Goal: Information Seeking & Learning: Learn about a topic

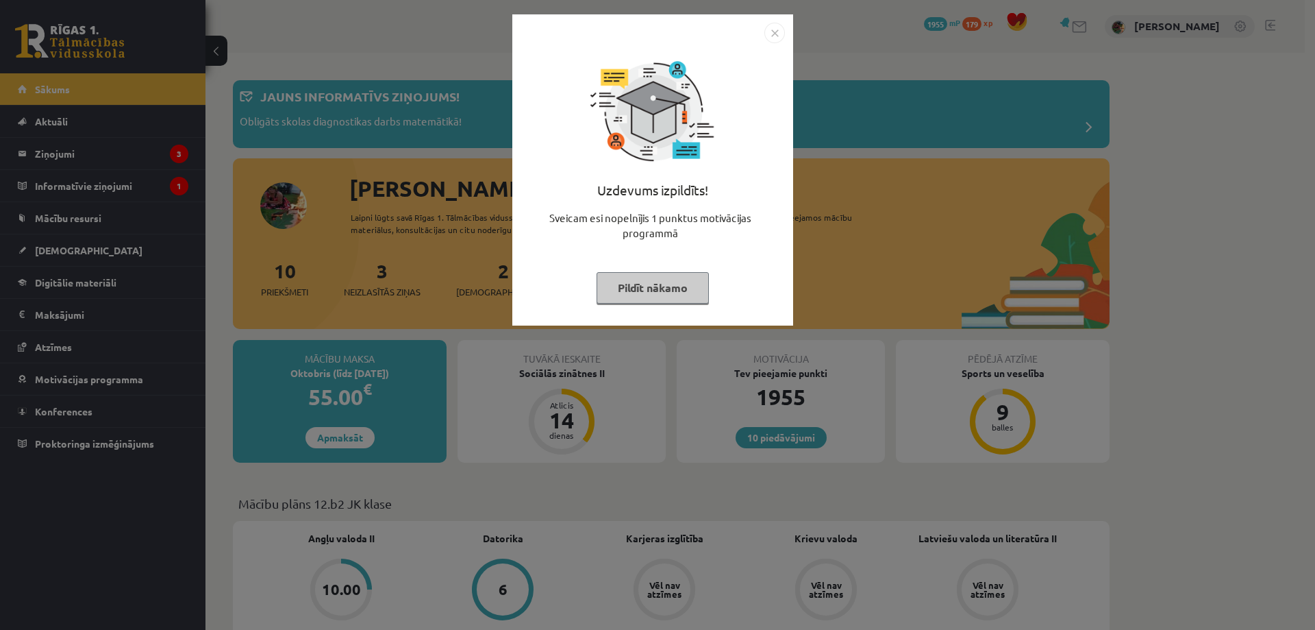
click at [666, 282] on button "Pildīt nākamo" at bounding box center [653, 288] width 112 height 32
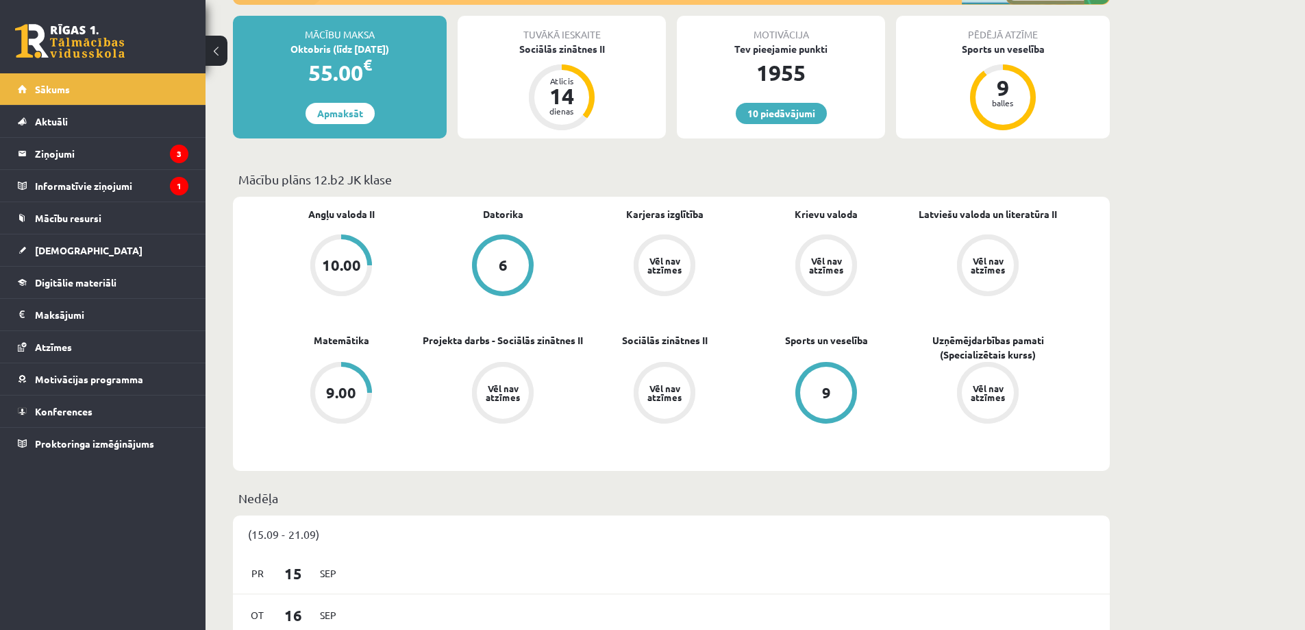
scroll to position [411, 0]
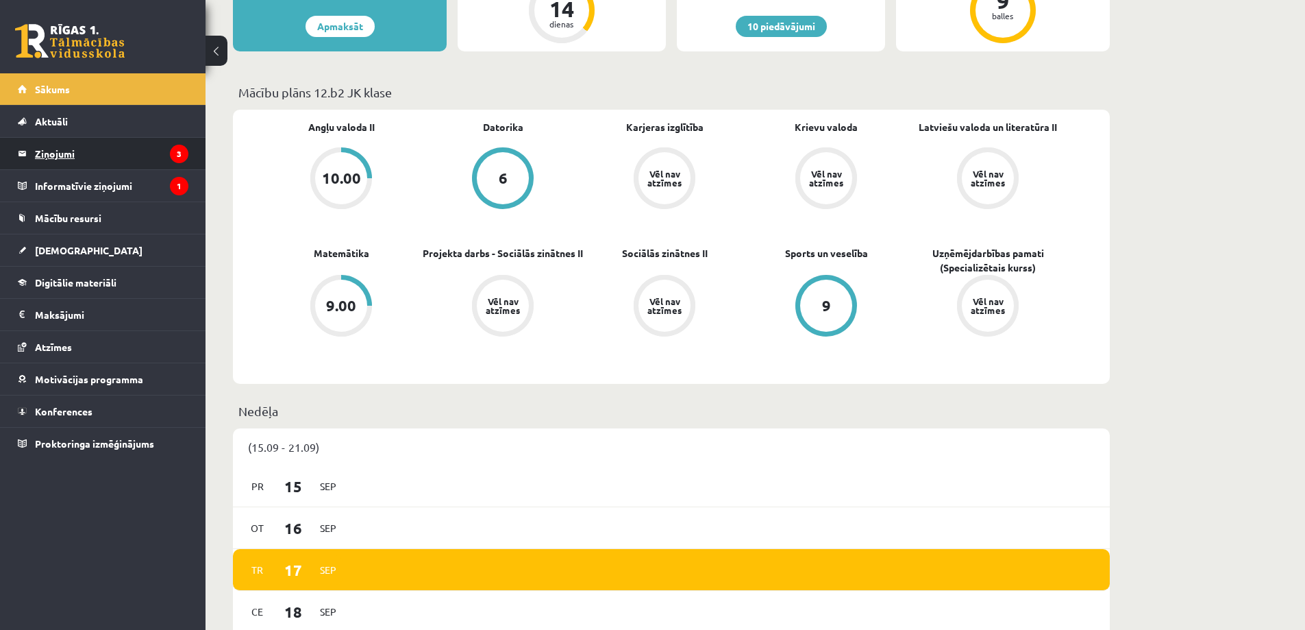
click at [53, 154] on legend "Ziņojumi 3" at bounding box center [111, 154] width 153 height 32
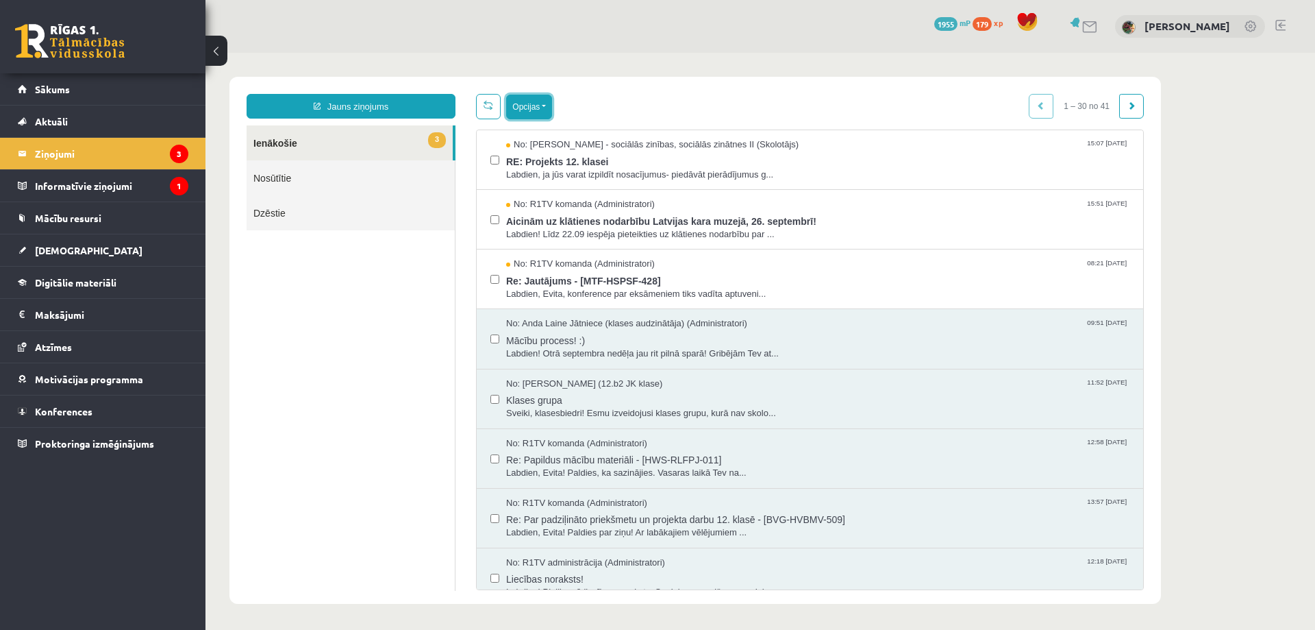
click at [524, 111] on button "Opcijas" at bounding box center [529, 107] width 46 height 25
click at [826, 164] on span "RE: Projekts 12. klasei" at bounding box center [817, 159] width 623 height 17
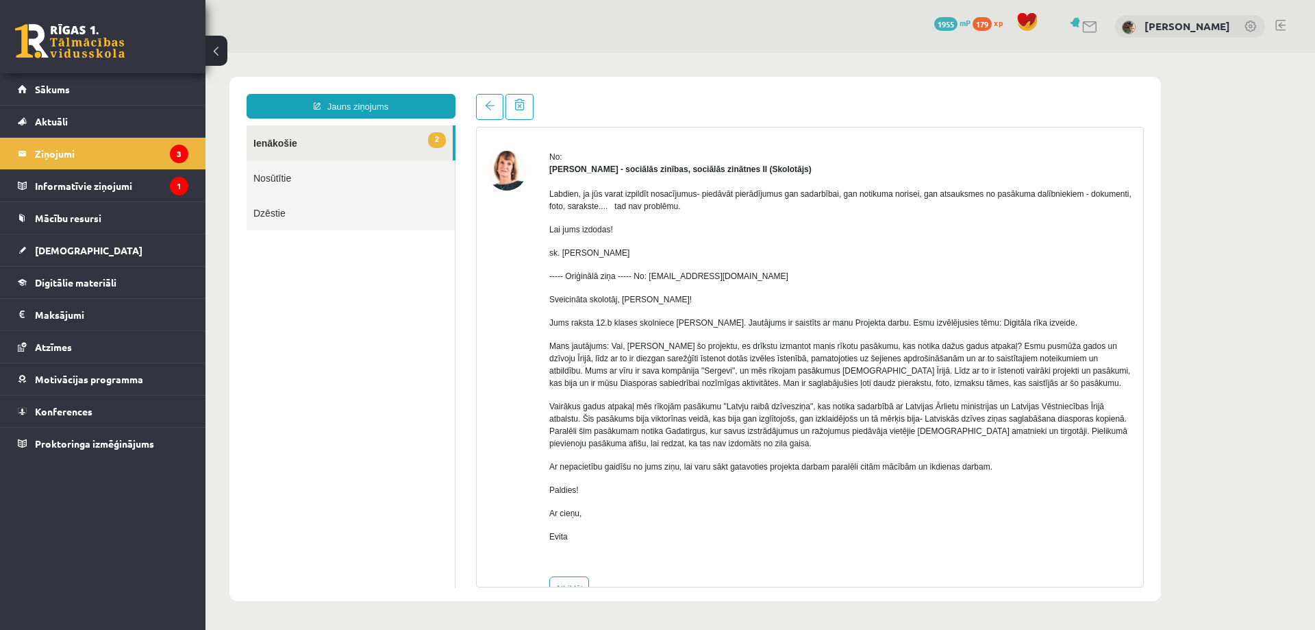
scroll to position [76, 0]
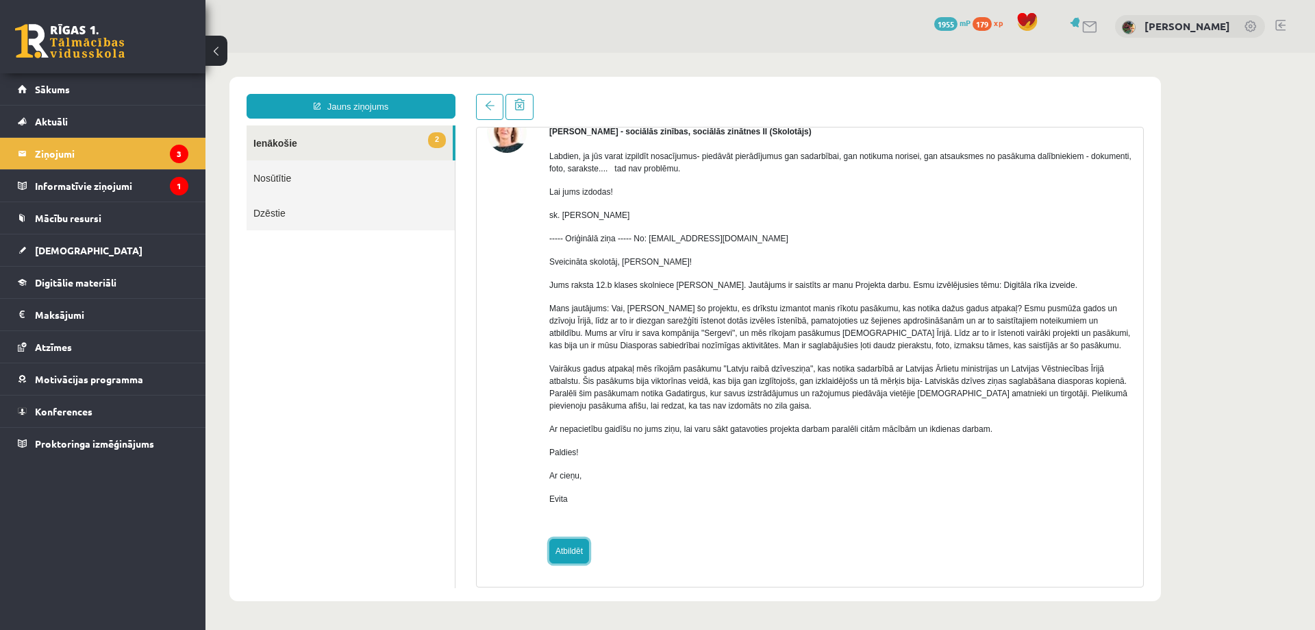
click at [577, 554] on link "Atbildēt" at bounding box center [569, 551] width 40 height 25
type input "**********"
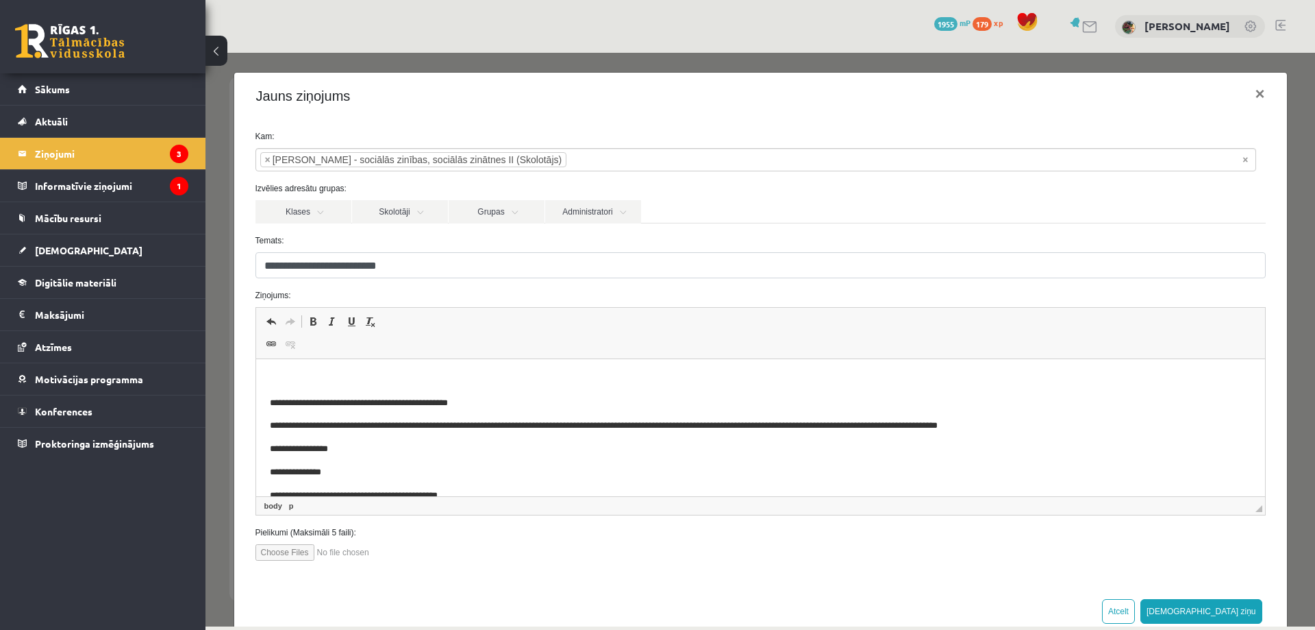
click at [299, 378] on p "Rich Text Editor, wiswyg-editor-47024733655820-1758137004-281" at bounding box center [760, 380] width 982 height 14
click at [269, 380] on p "**********" at bounding box center [750, 380] width 962 height 14
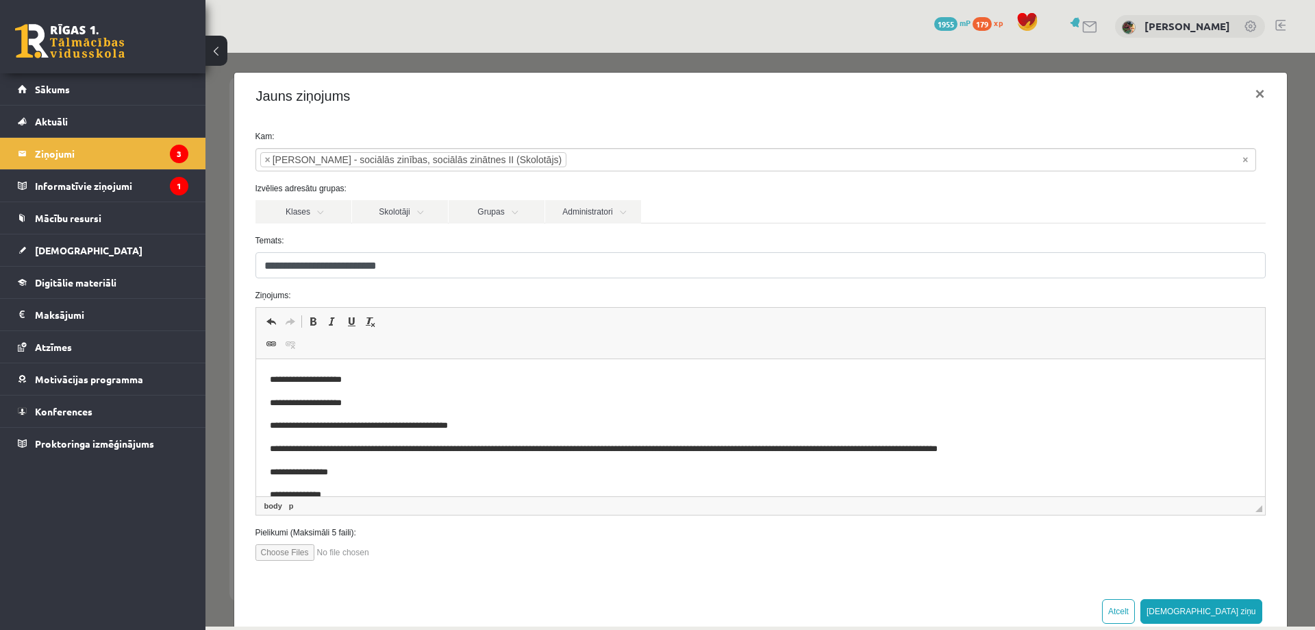
click at [369, 400] on p "**********" at bounding box center [750, 403] width 962 height 14
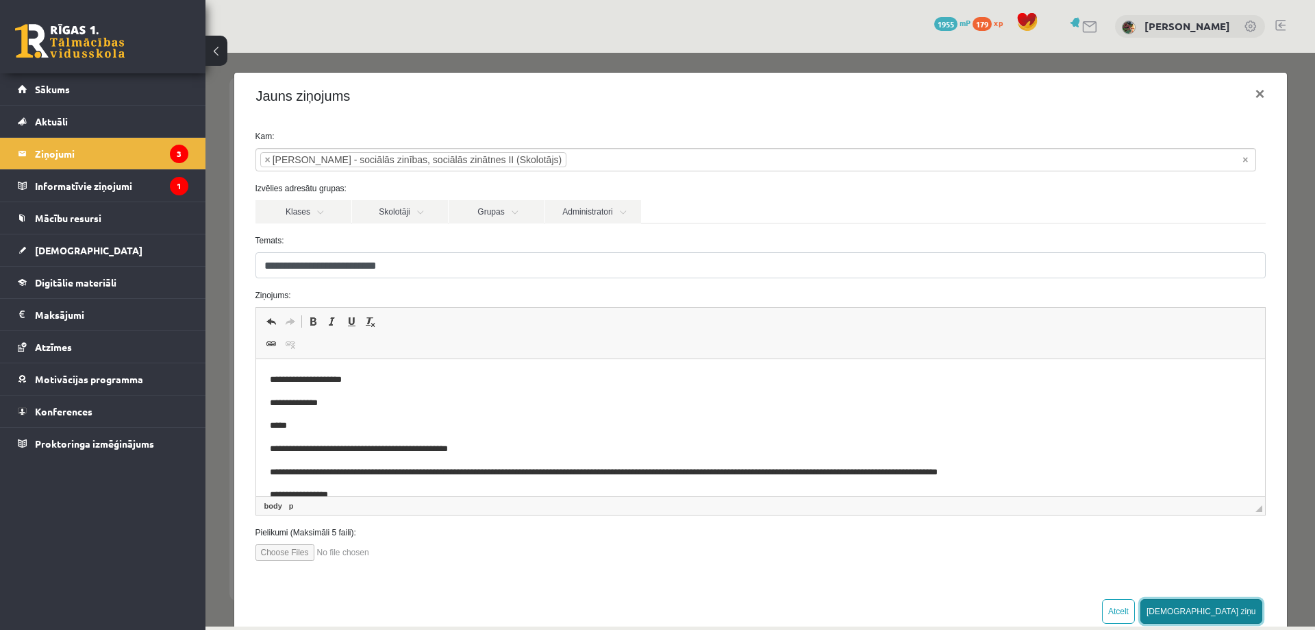
click at [1231, 613] on button "Sūtīt ziņu" at bounding box center [1202, 611] width 122 height 25
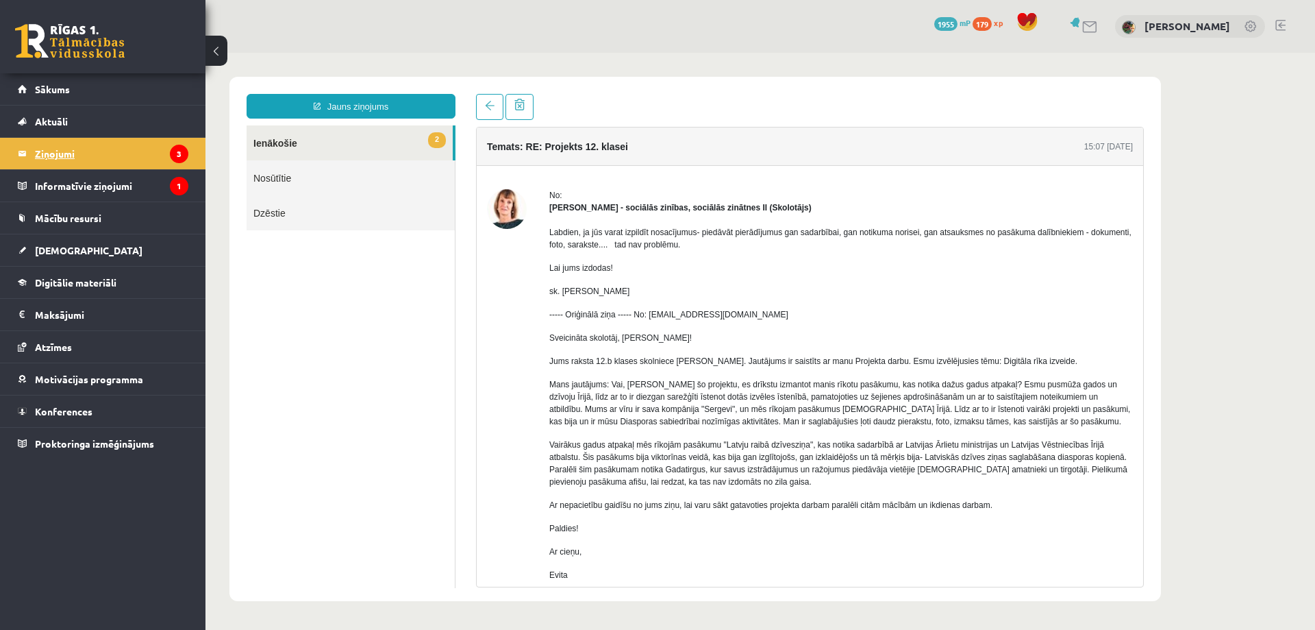
scroll to position [0, 0]
click at [303, 141] on link "2 Ienākošie" at bounding box center [350, 142] width 206 height 35
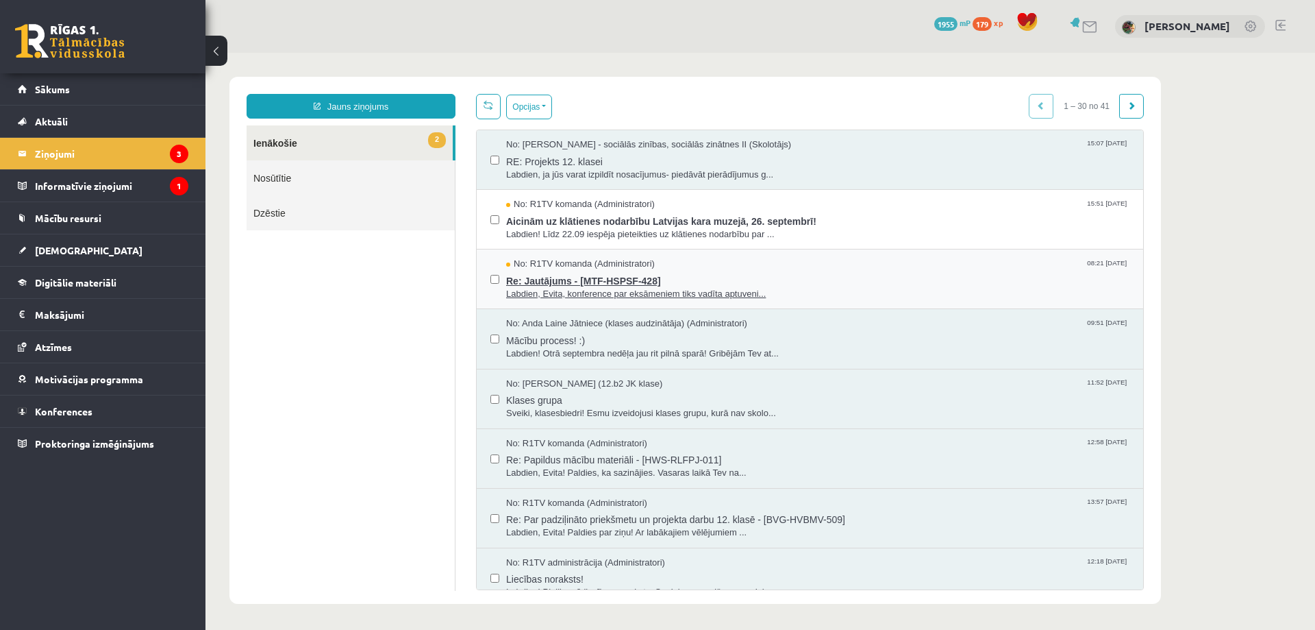
click at [602, 277] on span "Re: Jautājums - [MTF-HSPSF-428]" at bounding box center [817, 279] width 623 height 17
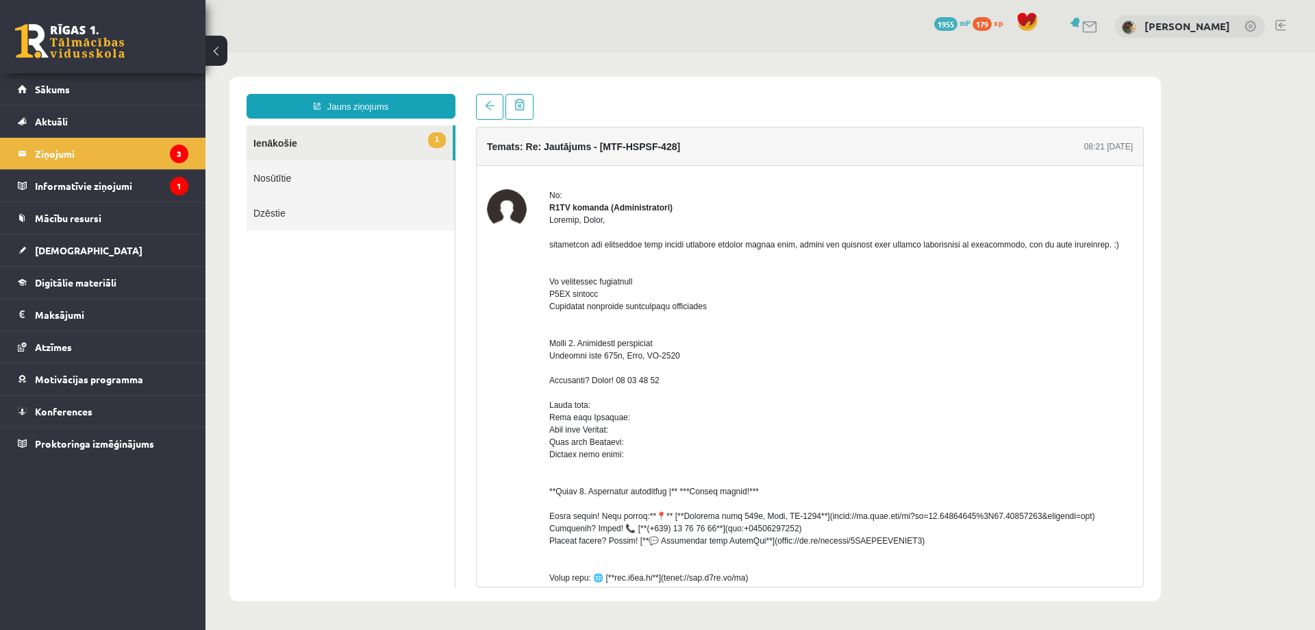
click at [301, 147] on link "1 Ienākošie" at bounding box center [350, 142] width 206 height 35
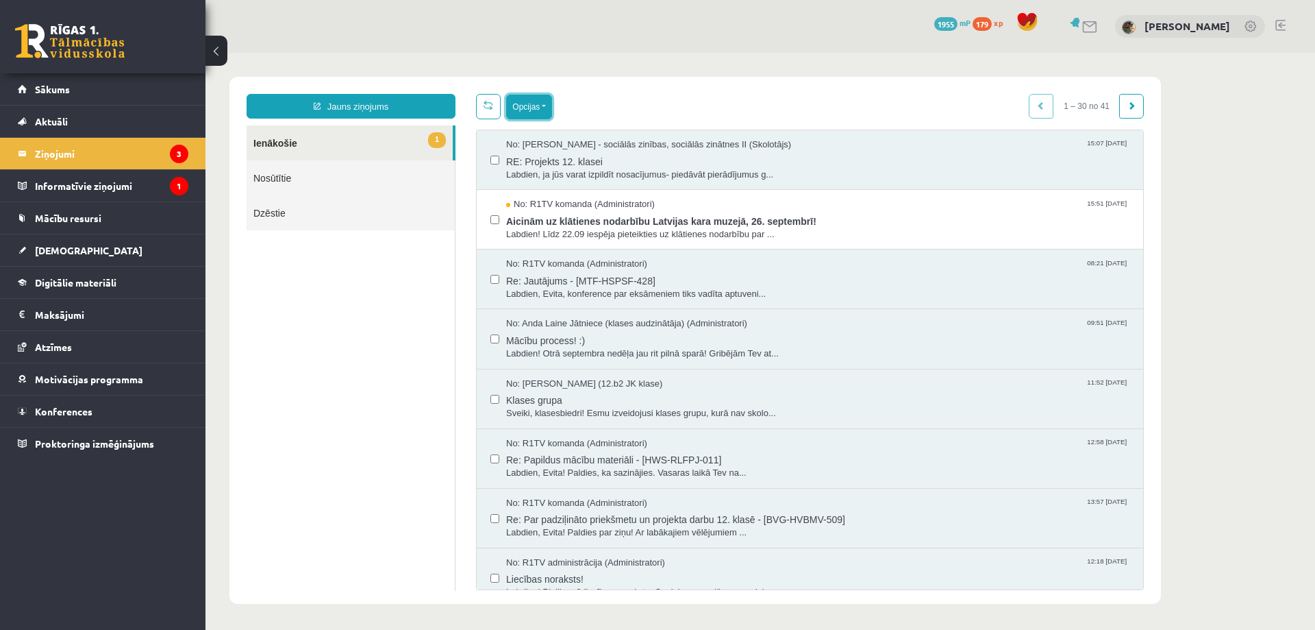
click at [537, 112] on button "Opcijas" at bounding box center [529, 107] width 46 height 25
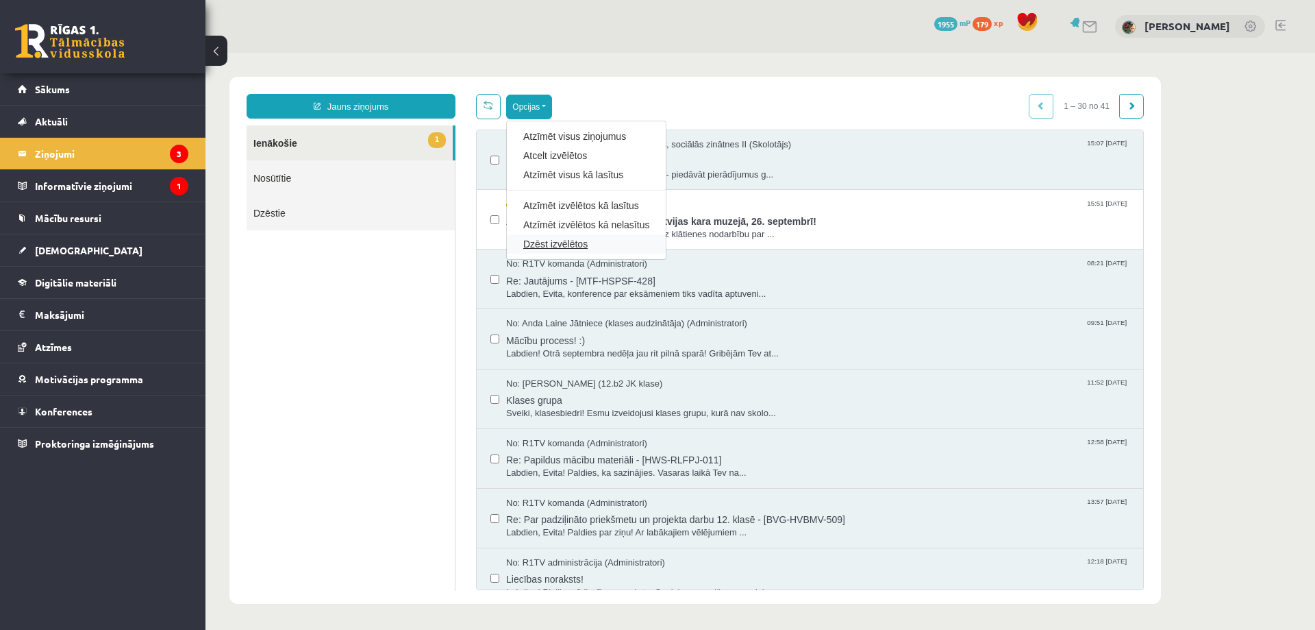
click at [562, 243] on link "Dzēst izvēlētos" at bounding box center [586, 244] width 126 height 14
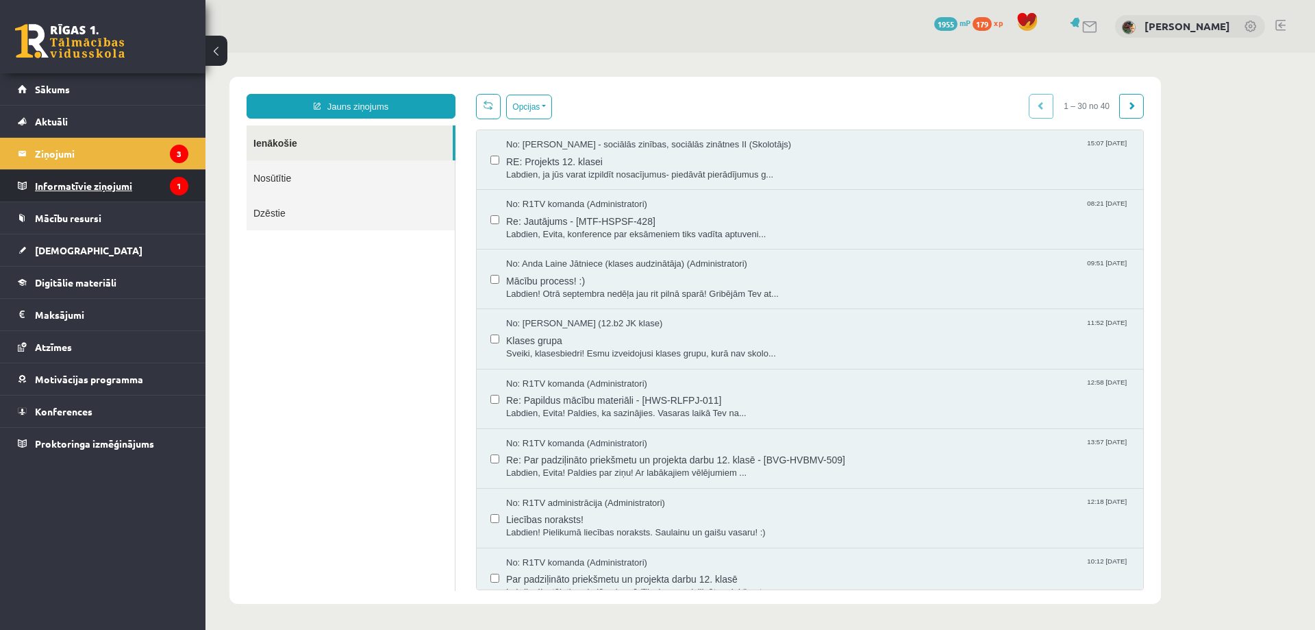
click at [98, 184] on legend "Informatīvie ziņojumi 1" at bounding box center [111, 186] width 153 height 32
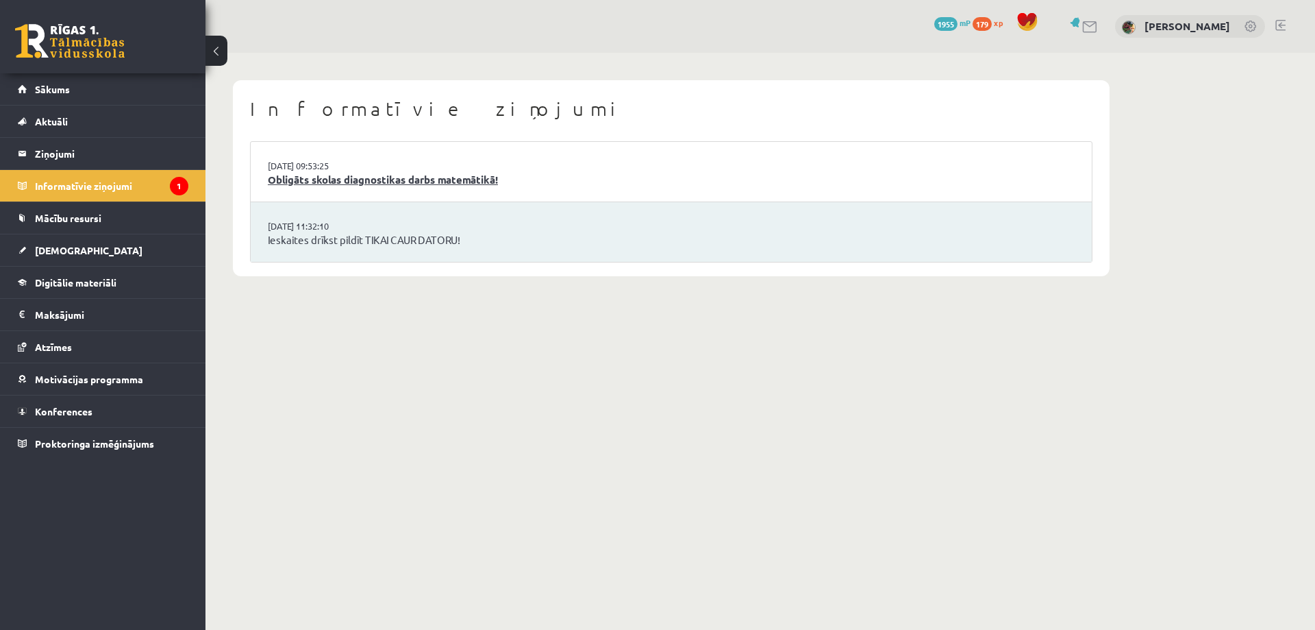
click at [396, 182] on link "Obligāts skolas diagnostikas darbs matemātikā!" at bounding box center [671, 180] width 807 height 16
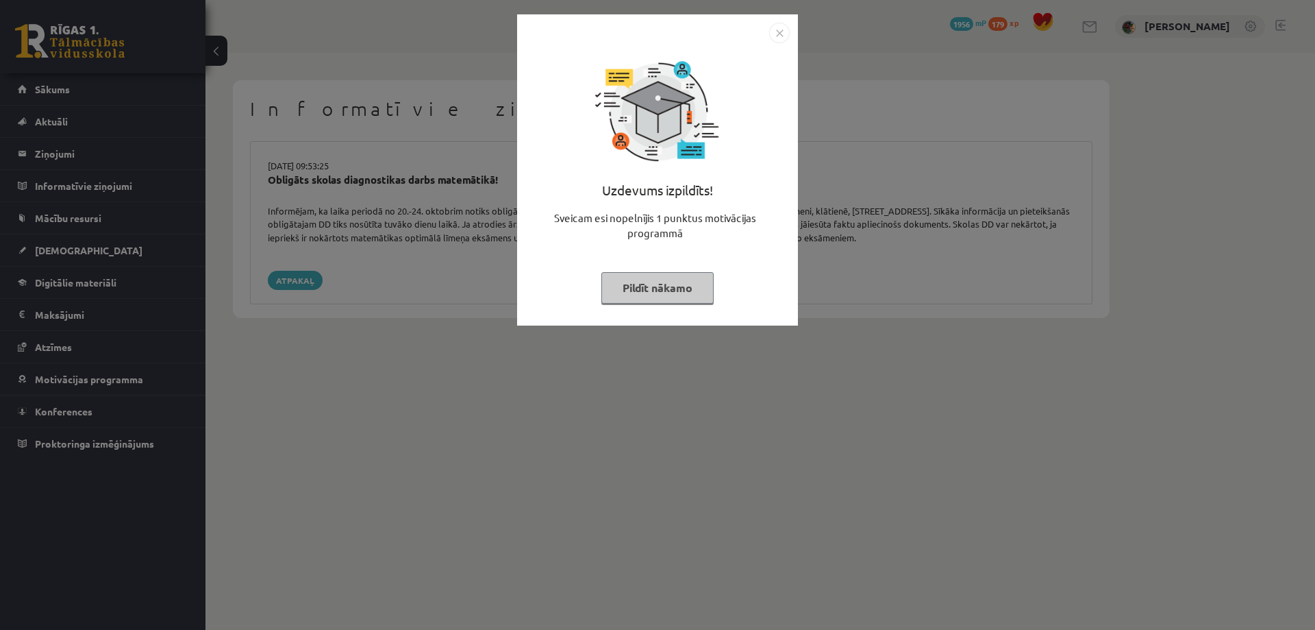
click at [660, 292] on button "Pildīt nākamo" at bounding box center [658, 288] width 112 height 32
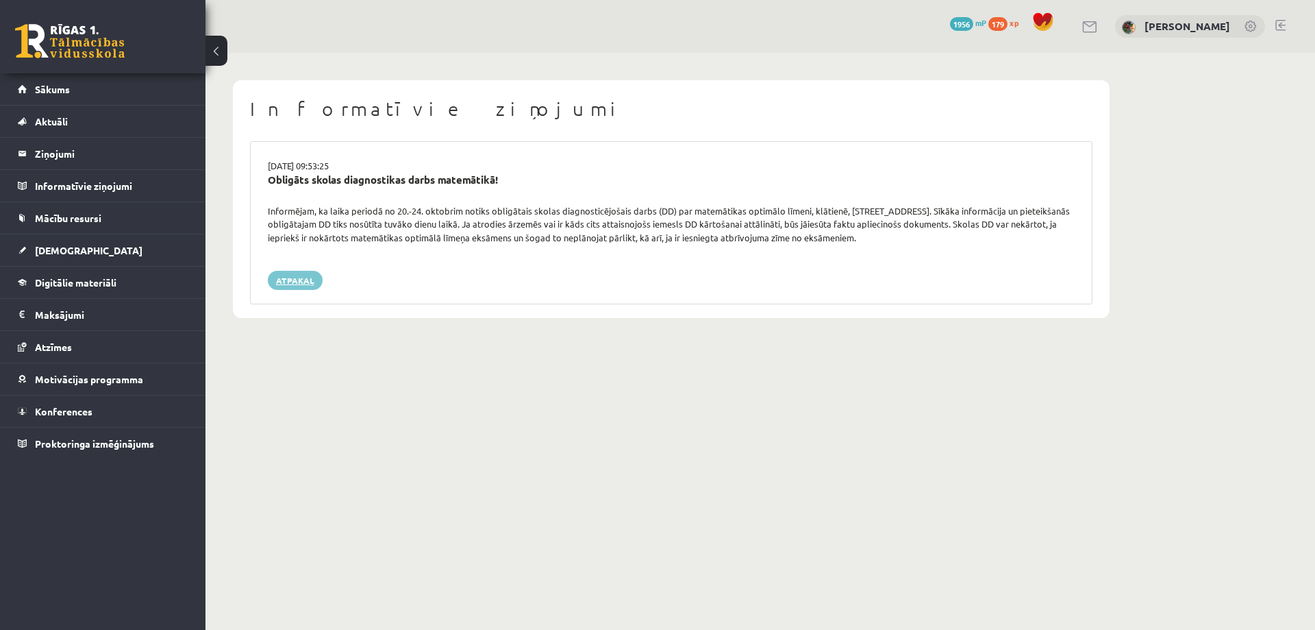
click at [301, 280] on link "Atpakaļ" at bounding box center [295, 280] width 55 height 19
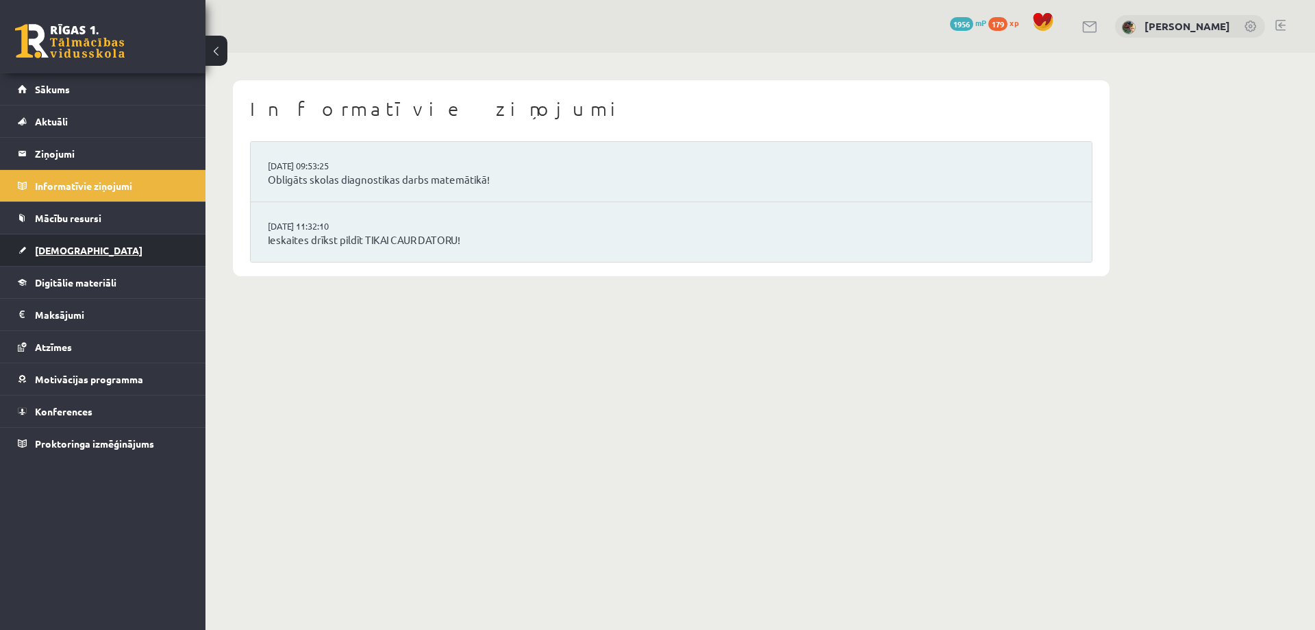
click at [53, 252] on span "[DEMOGRAPHIC_DATA]" at bounding box center [89, 250] width 108 height 12
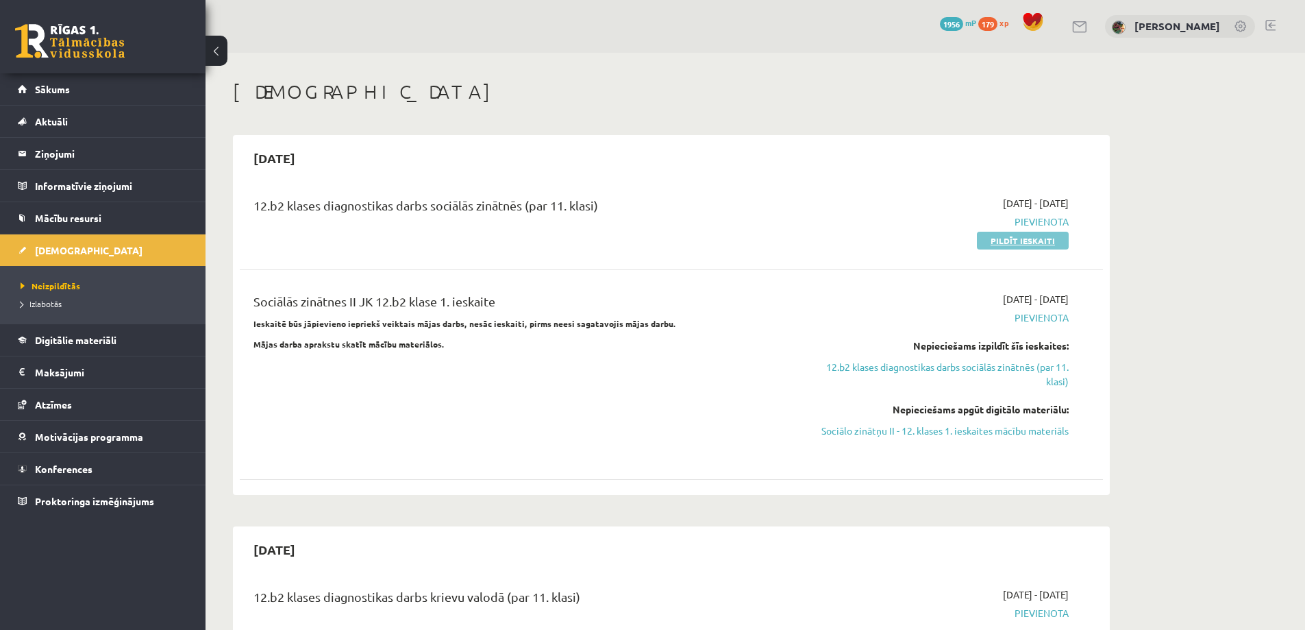
click at [1013, 239] on link "Pildīt ieskaiti" at bounding box center [1023, 241] width 92 height 18
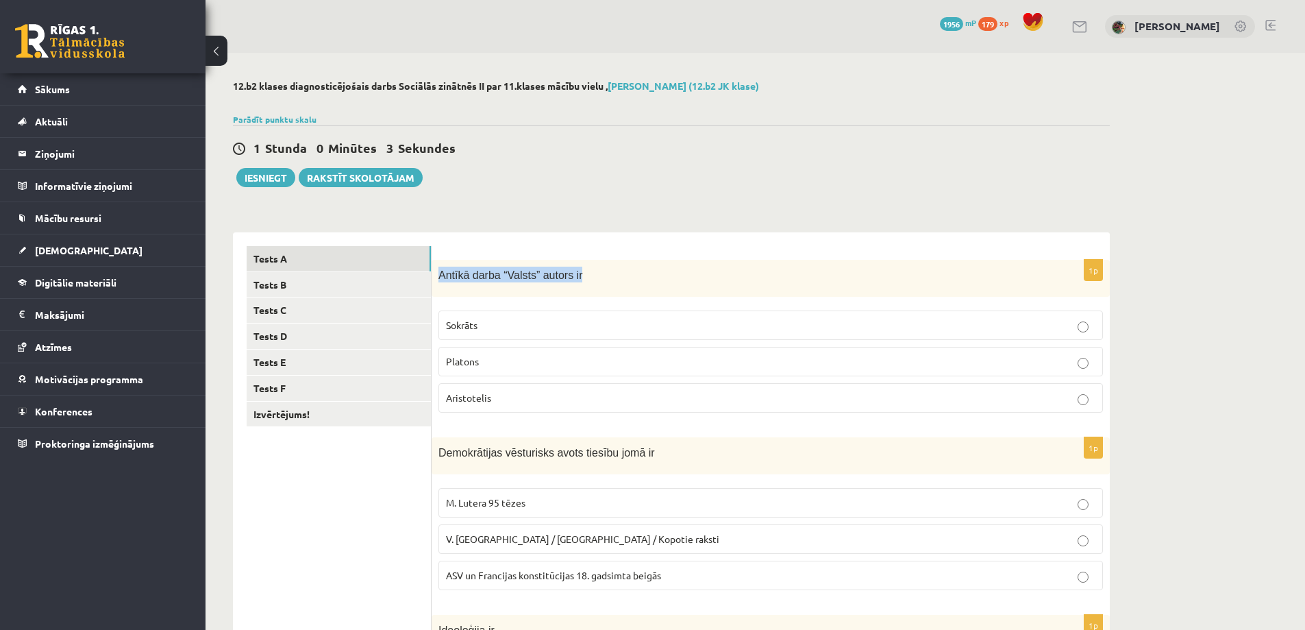
drag, startPoint x: 441, startPoint y: 275, endPoint x: 577, endPoint y: 279, distance: 135.7
click at [577, 279] on p "Antīkā darba “Valsts” autors ir" at bounding box center [736, 275] width 596 height 16
copy span "Antīkā darba “Valsts” autors ir"
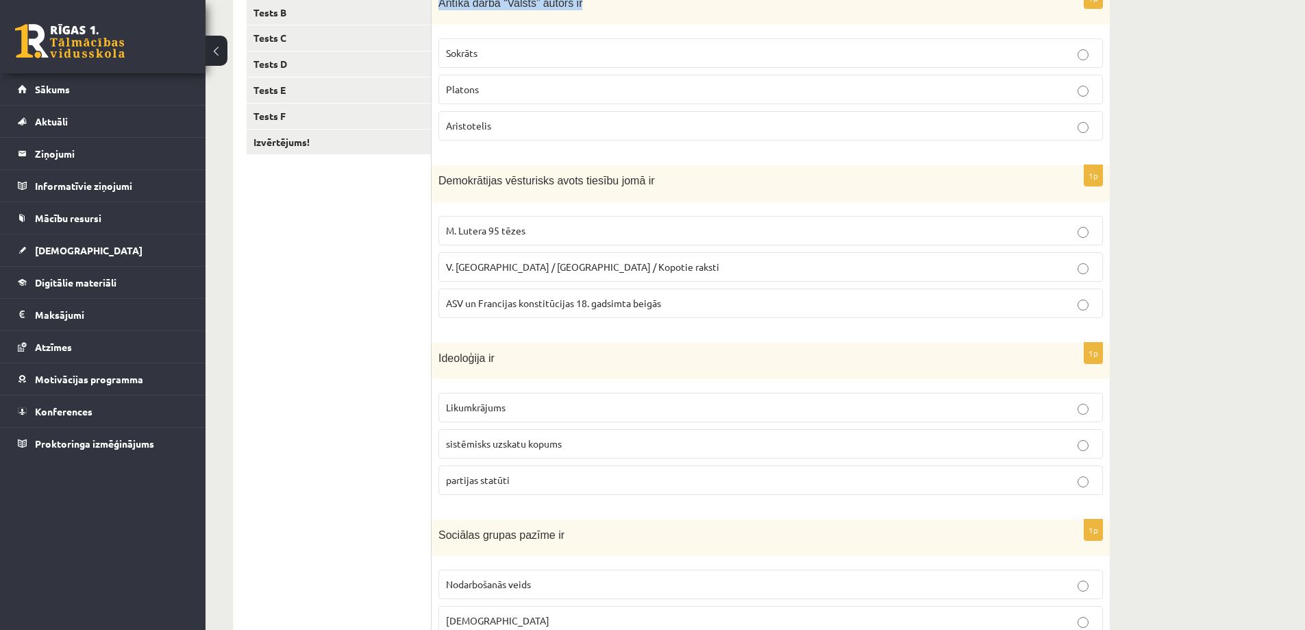
scroll to position [274, 0]
drag, startPoint x: 441, startPoint y: 179, endPoint x: 652, endPoint y: 179, distance: 211.0
click at [652, 179] on p "Demokrātijas vēsturisks avots tiesību jomā ir" at bounding box center [736, 178] width 596 height 16
copy span "Demokrātijas vēsturisks avots tiesību jomā ir"
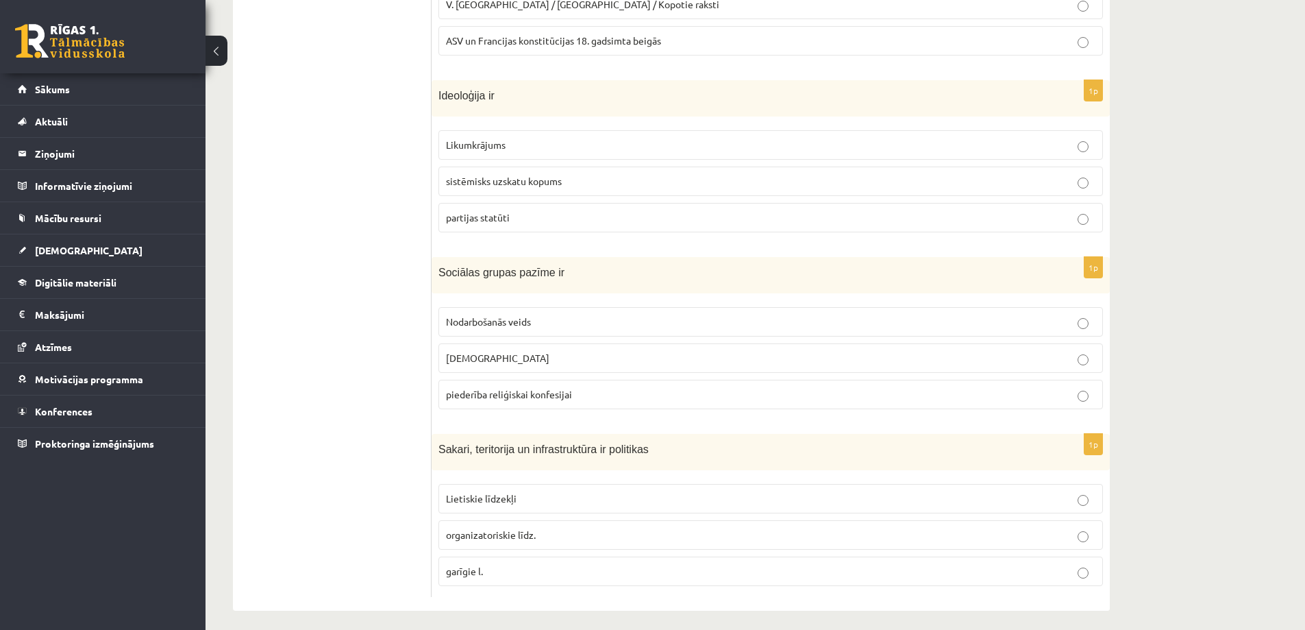
scroll to position [543, 0]
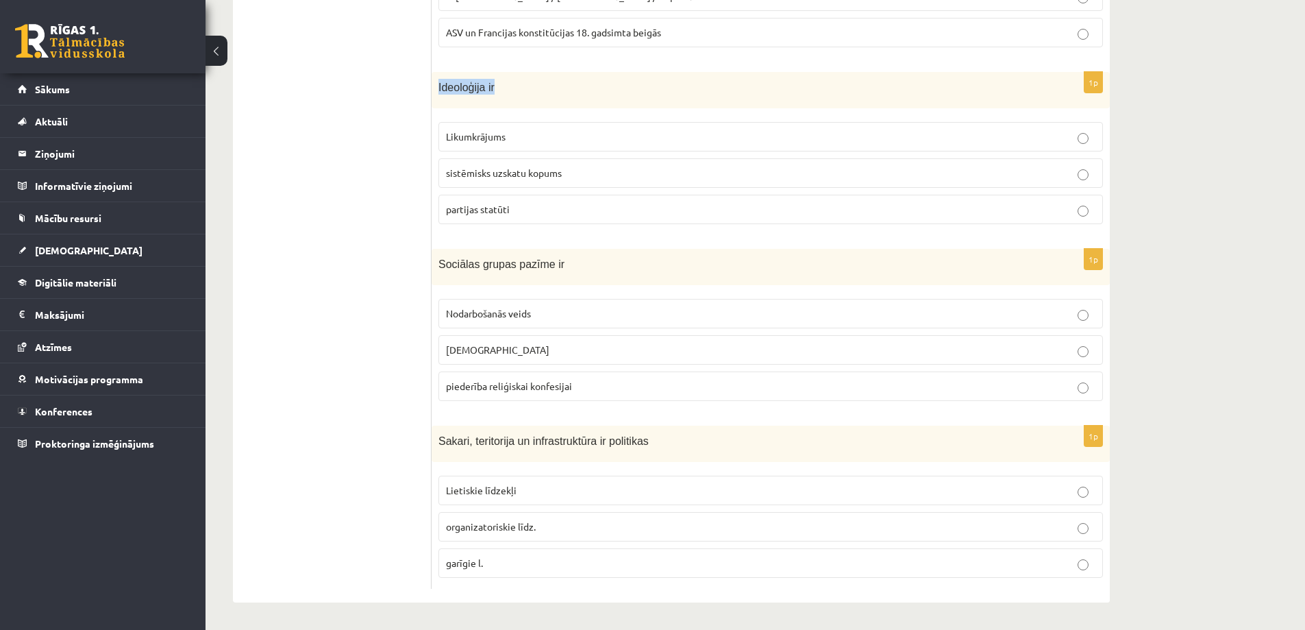
drag, startPoint x: 438, startPoint y: 84, endPoint x: 493, endPoint y: 84, distance: 54.8
click at [493, 84] on p "Ideoloģija ir" at bounding box center [736, 87] width 596 height 16
copy span "Ideoloģija ir"
drag, startPoint x: 438, startPoint y: 261, endPoint x: 556, endPoint y: 261, distance: 117.8
click at [556, 261] on p "Sociālas grupas pazīme ir" at bounding box center [736, 264] width 596 height 16
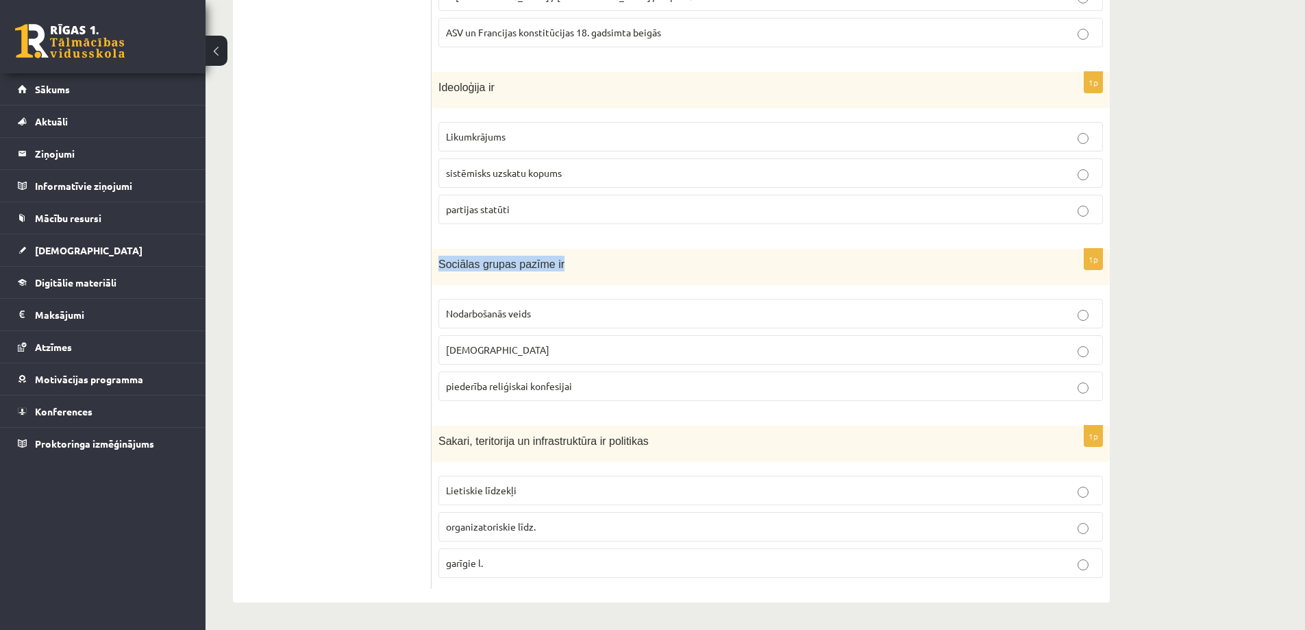
copy span "Sociālas grupas pazīme ir"
drag, startPoint x: 441, startPoint y: 442, endPoint x: 639, endPoint y: 447, distance: 198.8
click at [639, 447] on p "Sakari, teritorija un infrastruktūra ir politikas" at bounding box center [736, 440] width 596 height 16
copy span "Sakari, teritorija un infrastruktūra ir politikas"
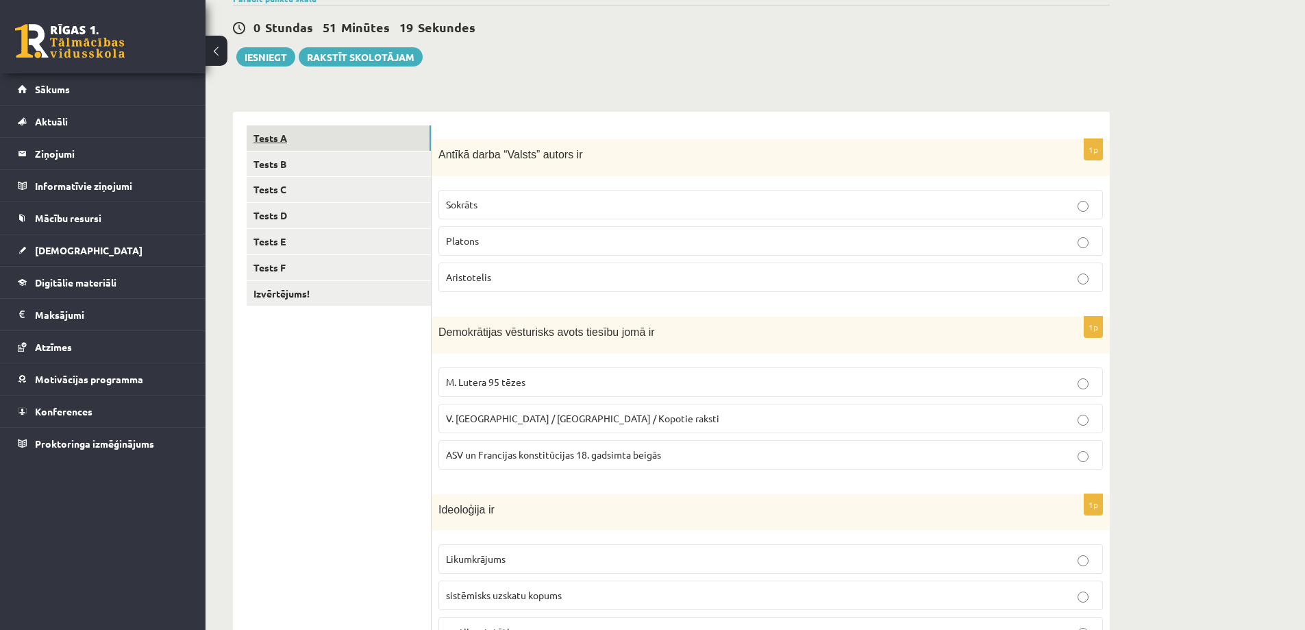
scroll to position [0, 0]
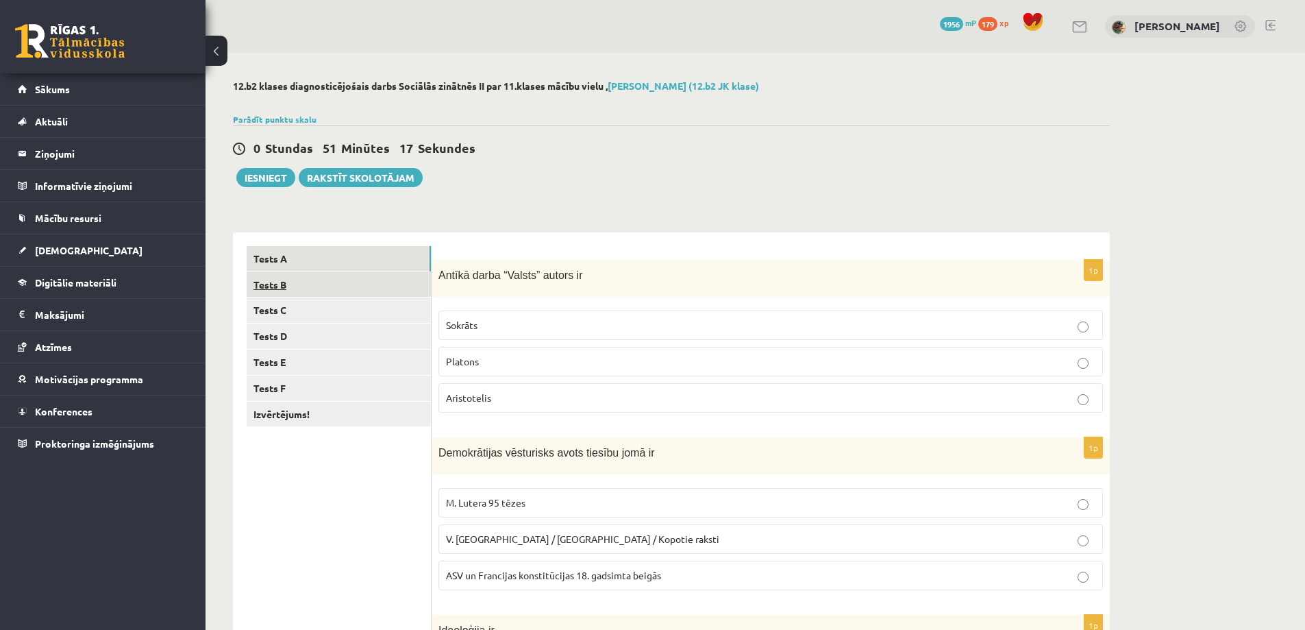
click at [273, 286] on link "Tests B" at bounding box center [339, 284] width 184 height 25
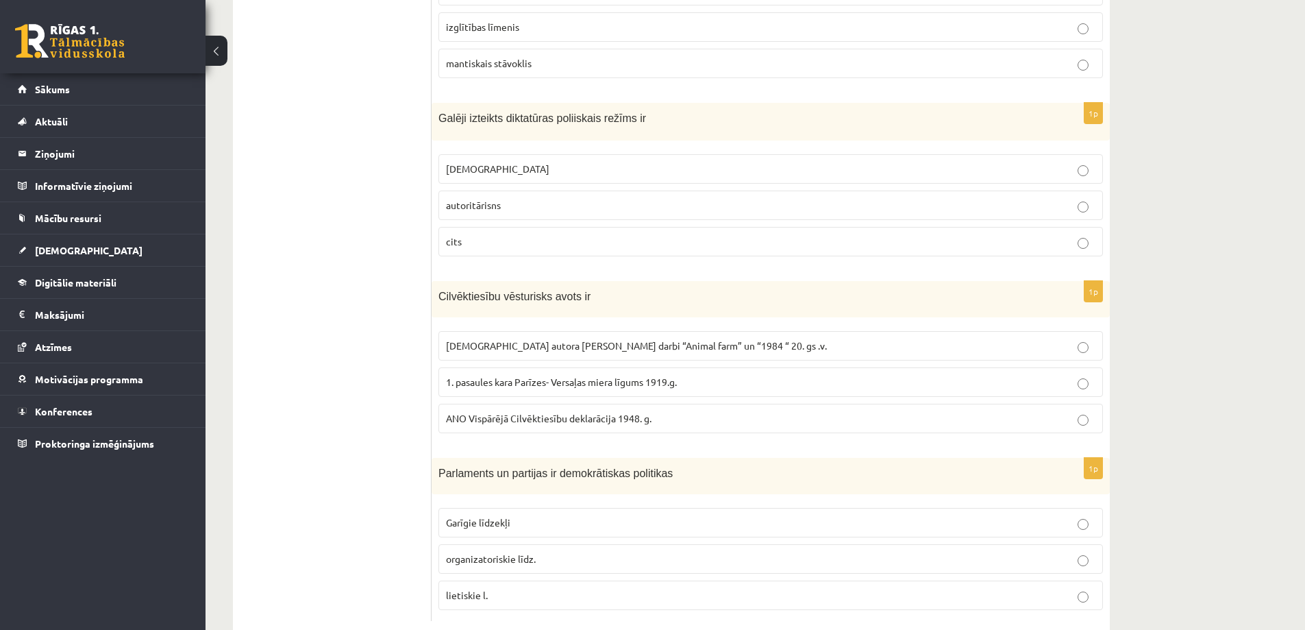
scroll to position [543, 0]
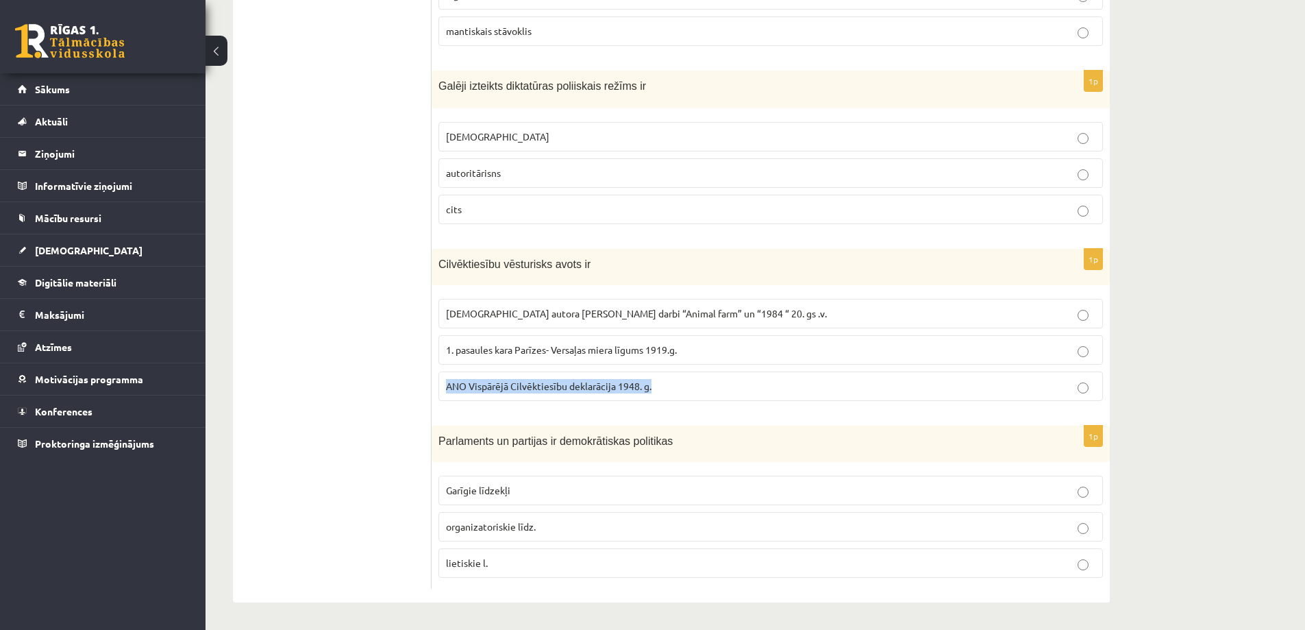
drag, startPoint x: 444, startPoint y: 384, endPoint x: 663, endPoint y: 379, distance: 219.3
click at [663, 379] on label "ANO Vispārējā Cilvēktiesību deklarācija 1948. g." at bounding box center [770, 385] width 665 height 29
copy span "ANO Vispārējā Cilvēktiesību deklarācija 1948. g."
click at [1175, 519] on div "**********" at bounding box center [756, 70] width 1100 height 1120
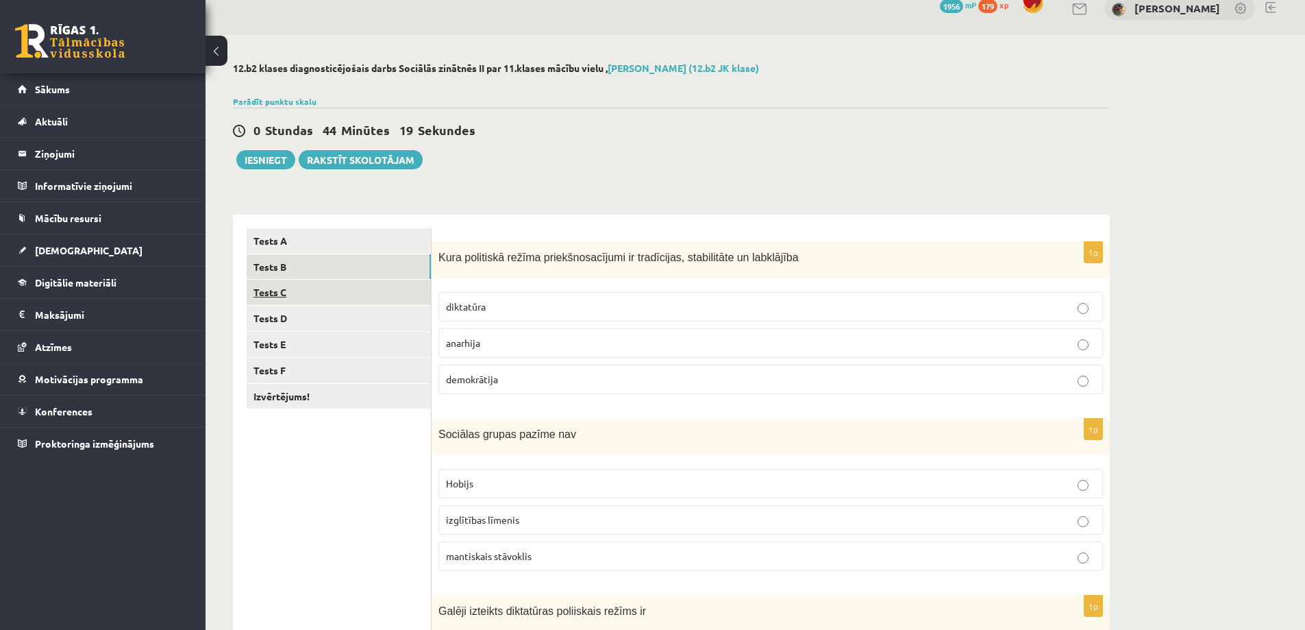
scroll to position [0, 0]
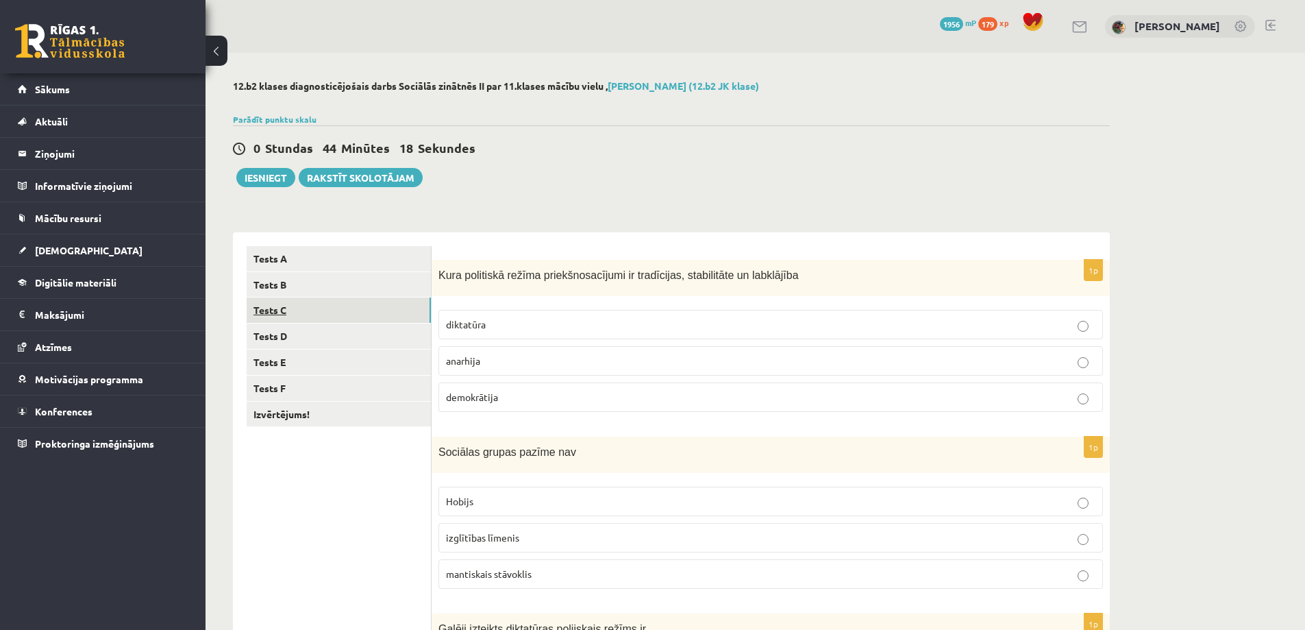
click at [275, 307] on link "Tests C" at bounding box center [339, 309] width 184 height 25
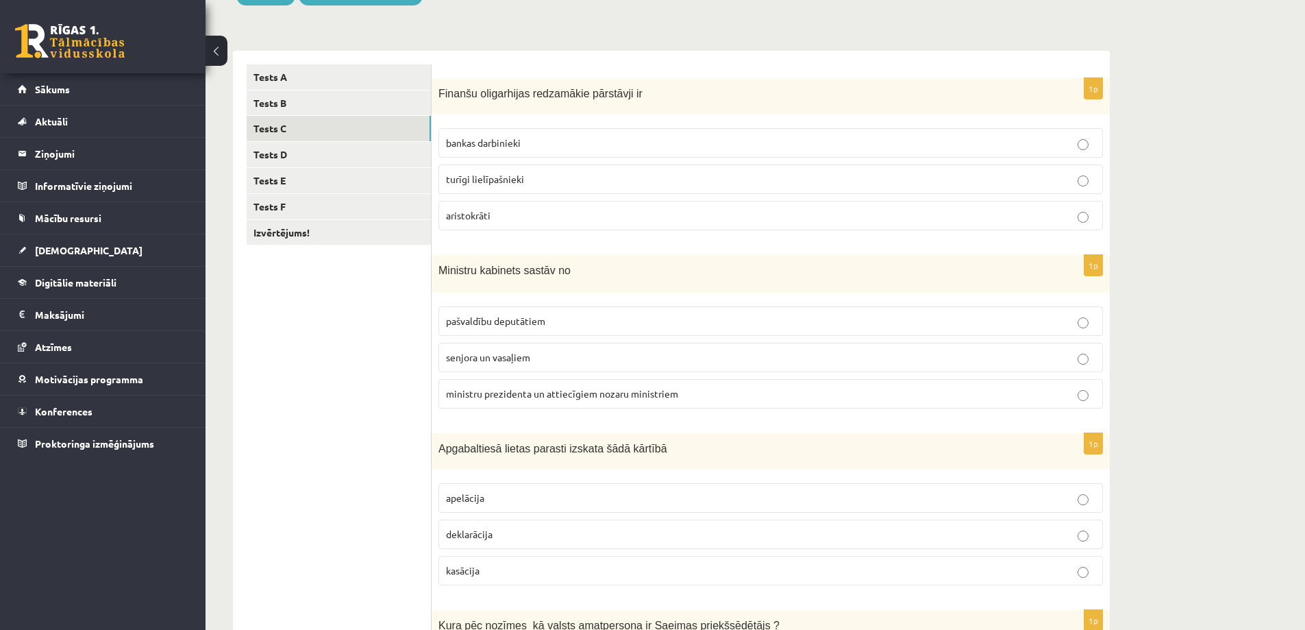
scroll to position [206, 0]
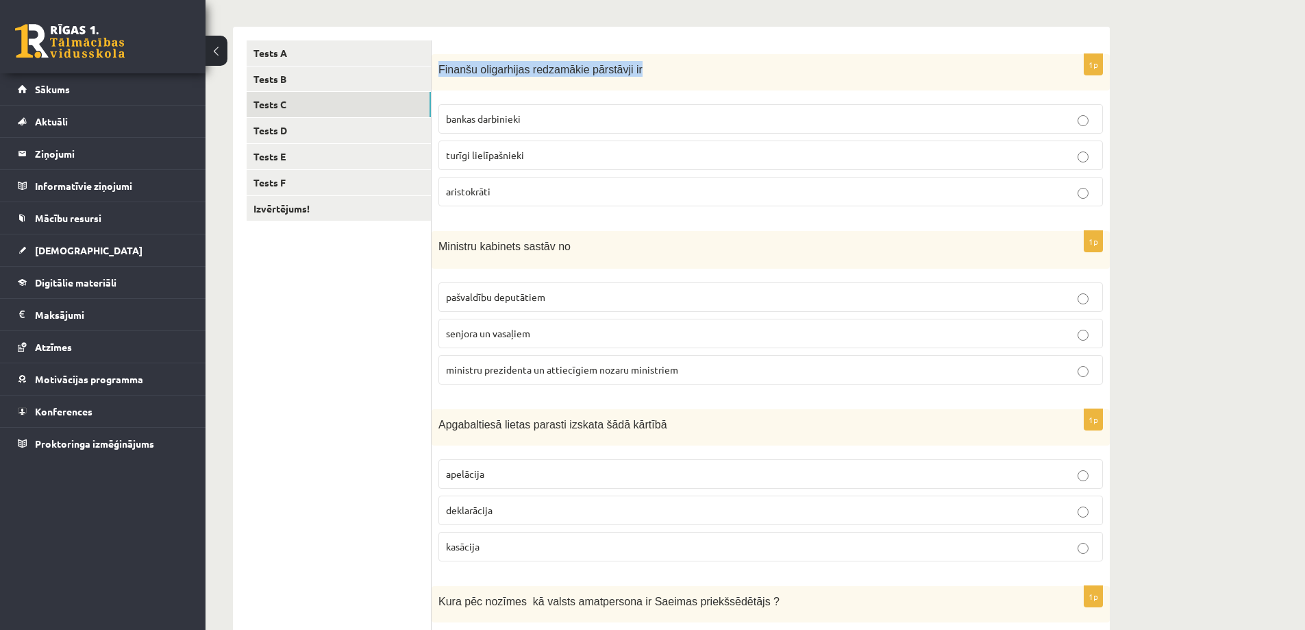
drag, startPoint x: 438, startPoint y: 71, endPoint x: 632, endPoint y: 69, distance: 193.9
click at [632, 69] on p "Finanšu oligarhijas redzamākie pārstāvji ir" at bounding box center [736, 69] width 596 height 16
copy span "Finanšu oligarhijas redzamākie pārstāvji ir"
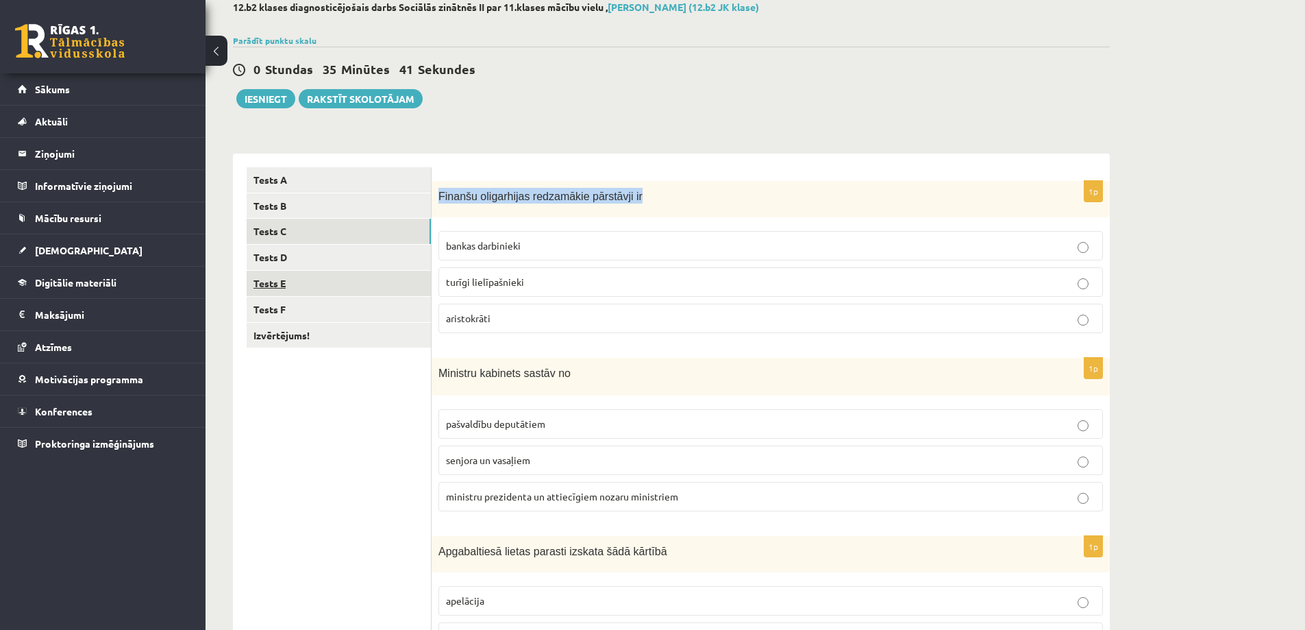
scroll to position [65, 0]
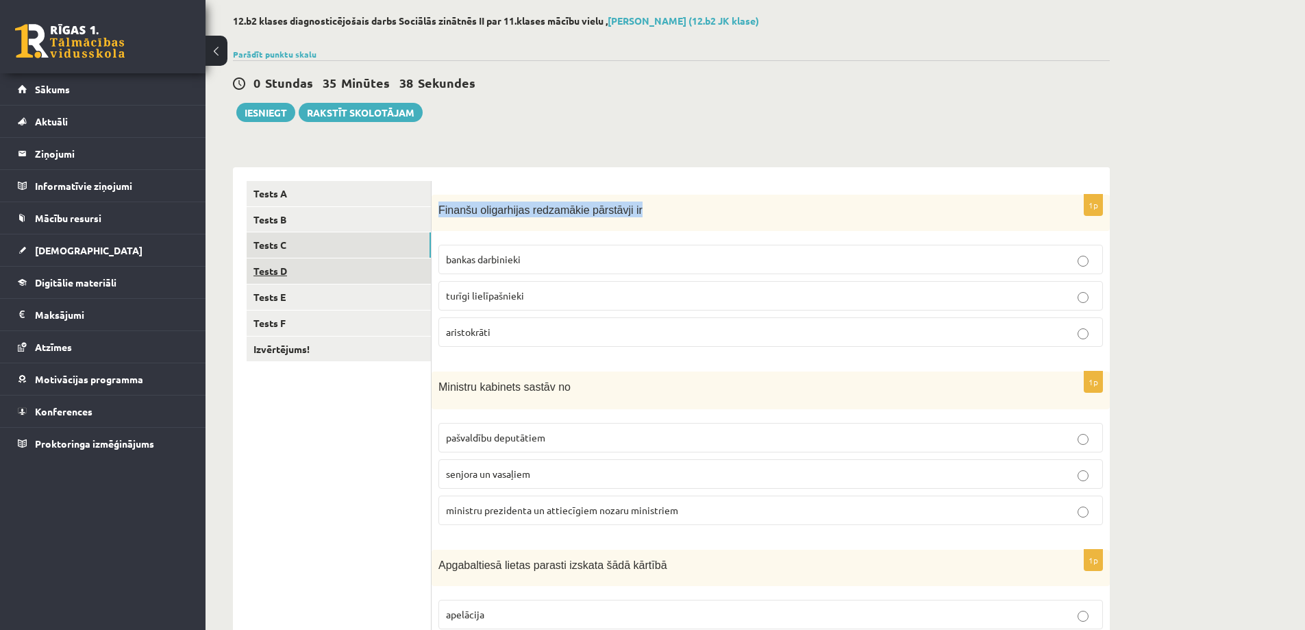
click at [270, 274] on link "Tests D" at bounding box center [339, 270] width 184 height 25
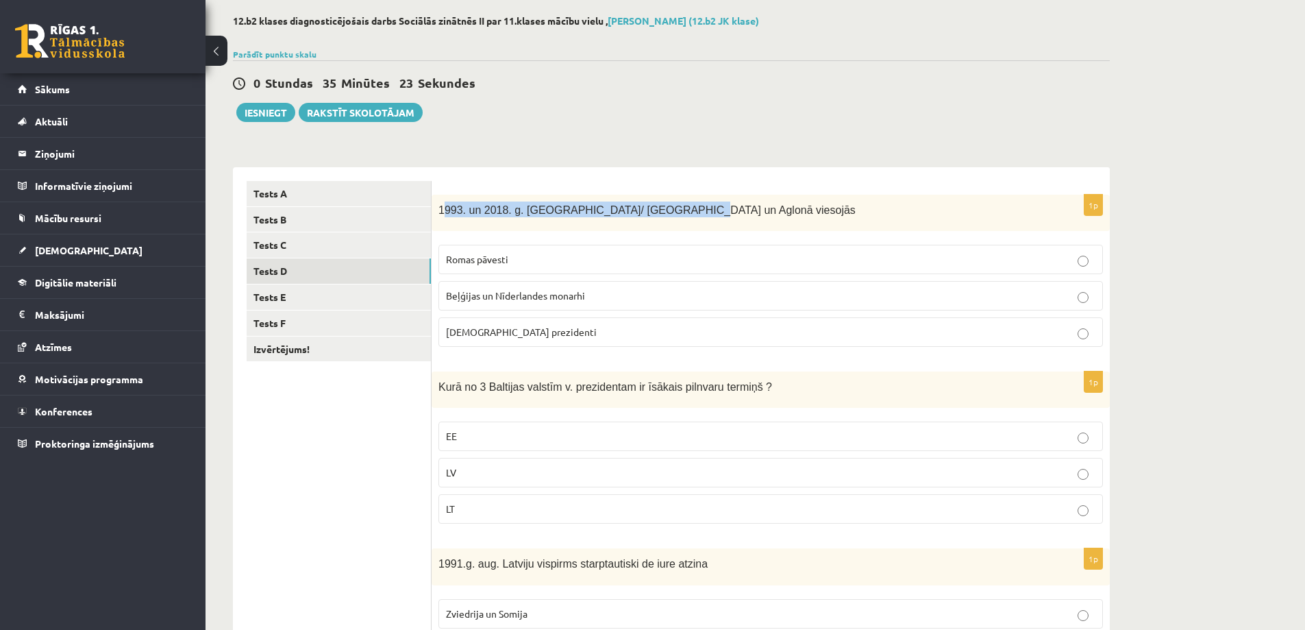
drag, startPoint x: 654, startPoint y: 210, endPoint x: 444, endPoint y: 211, distance: 210.3
click at [444, 211] on span "1993. un 2018. g. Latvijā/ Rīgā un Aglonā viesojās" at bounding box center [646, 210] width 417 height 12
click at [666, 212] on p "1993. un 2018. g. Latvijā/ Rīgā un Aglonā viesojās" at bounding box center [736, 209] width 596 height 16
drag, startPoint x: 656, startPoint y: 209, endPoint x: 441, endPoint y: 210, distance: 215.8
click at [441, 210] on span "1993. un 2018. g. Latvijā/ Rīgā un Aglonā viesojās" at bounding box center [646, 210] width 417 height 12
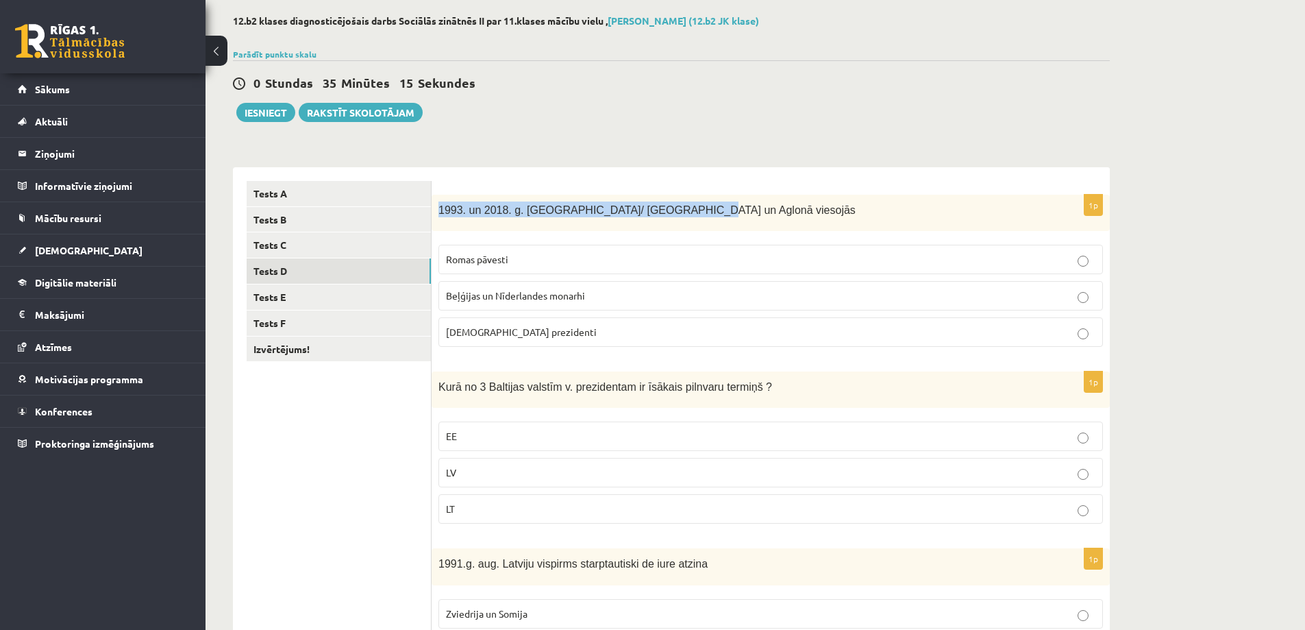
copy span "1993. un 2018. g. Latvijā/ Rīgā un Aglonā viesojās"
click at [1167, 260] on div "**********" at bounding box center [756, 547] width 1100 height 1119
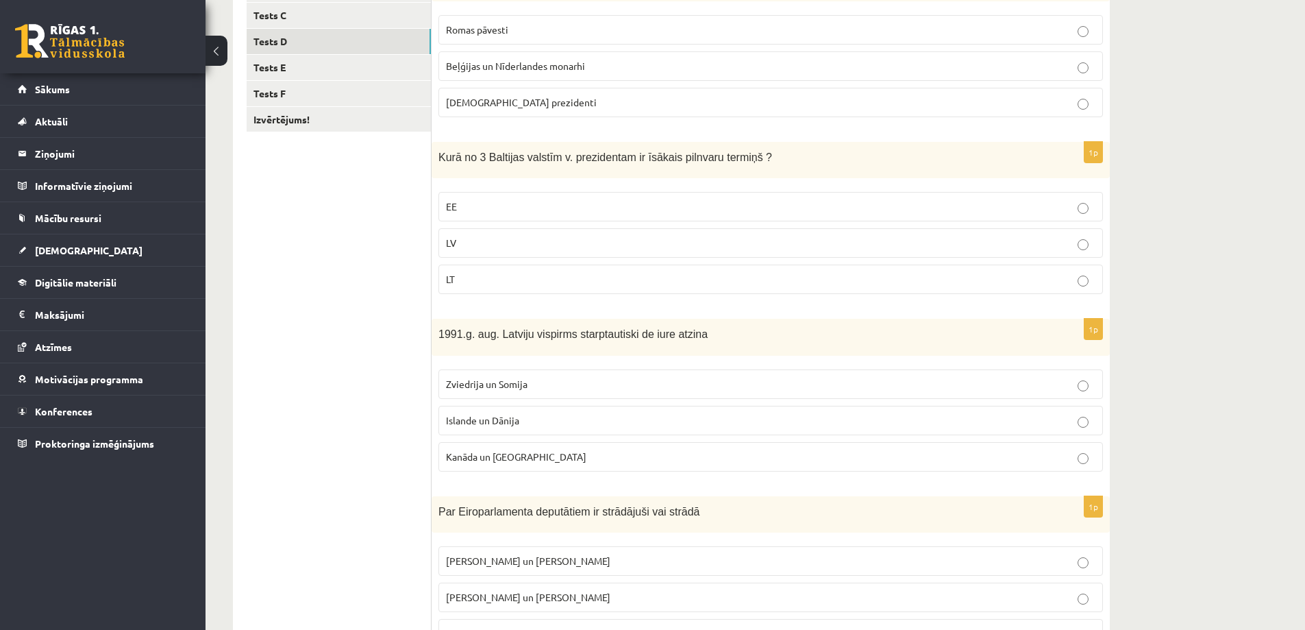
scroll to position [339, 0]
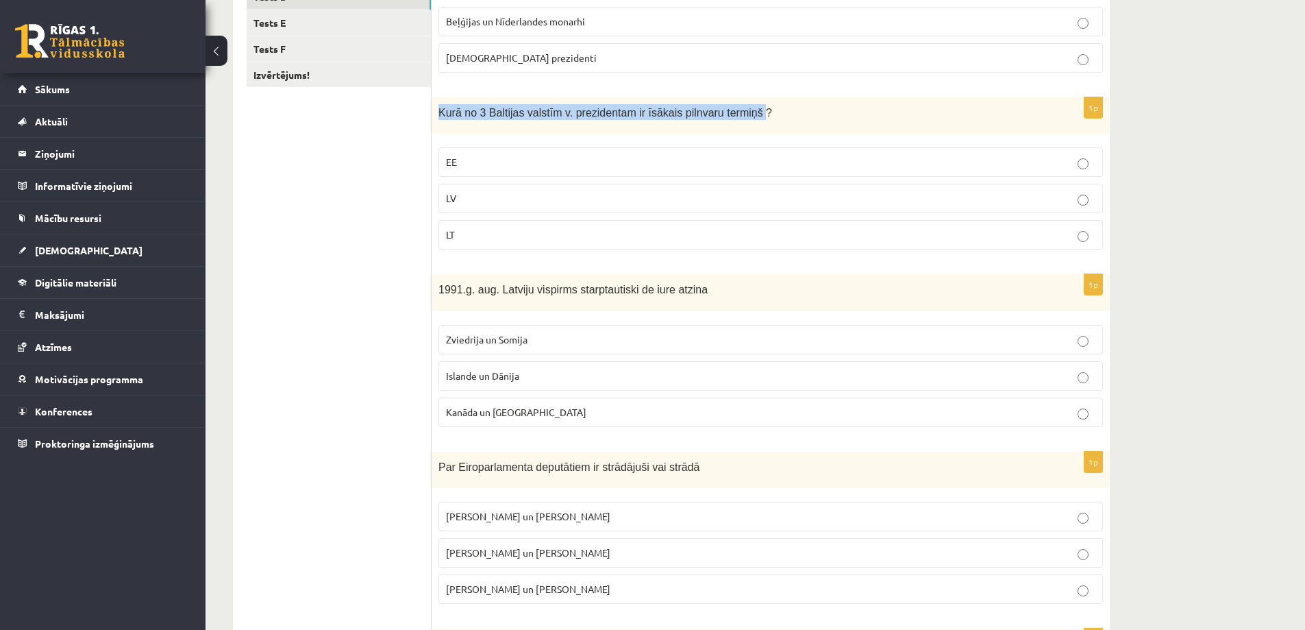
drag, startPoint x: 440, startPoint y: 112, endPoint x: 734, endPoint y: 115, distance: 293.9
click at [734, 115] on span "Kurā no 3 Baltijas valstīm v. prezidentam ir īsākais pilnvaru termiņš ?" at bounding box center [605, 113] width 334 height 12
copy span "Kurā no 3 Baltijas valstīm v. prezidentam ir īsākais pilnvaru termiņš"
click at [1114, 199] on div "**********" at bounding box center [672, 273] width 932 height 1119
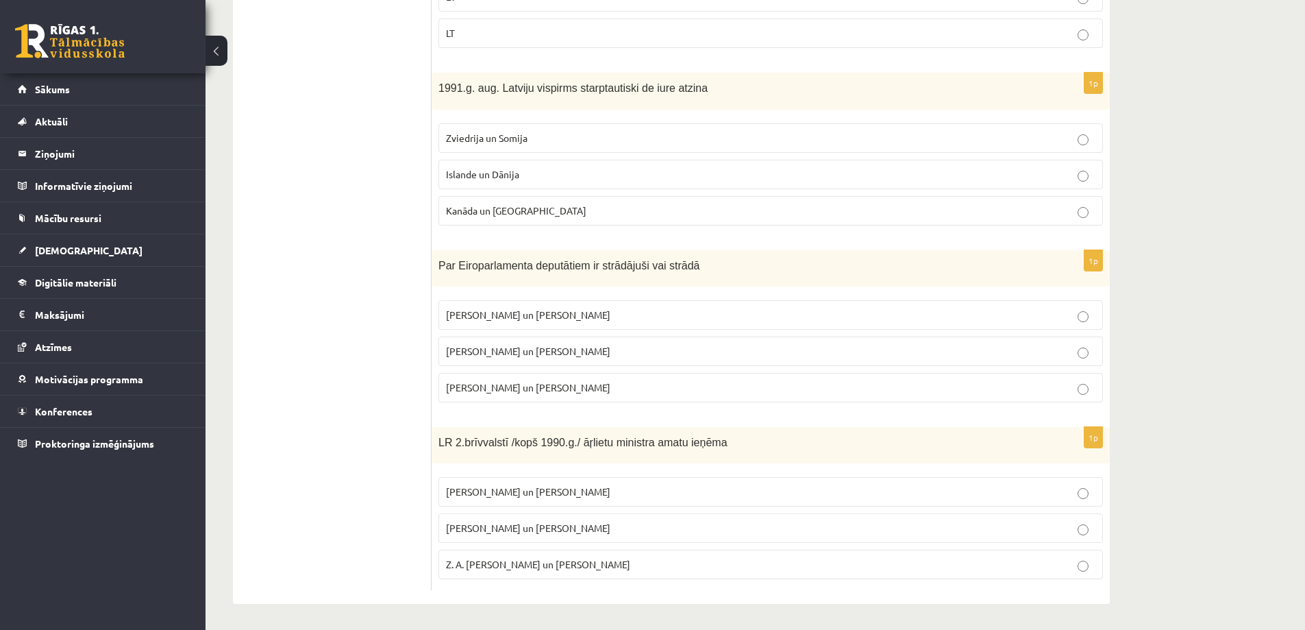
scroll to position [543, 0]
drag, startPoint x: 694, startPoint y: 84, endPoint x: 434, endPoint y: 88, distance: 259.7
click at [434, 88] on div "1991.g. aug. Latviju vispirms starptautiski de iure atzina" at bounding box center [771, 89] width 678 height 36
drag, startPoint x: 589, startPoint y: 313, endPoint x: 445, endPoint y: 314, distance: 143.9
click at [445, 314] on label "V. Koziols un A. Kalvītis" at bounding box center [770, 313] width 665 height 29
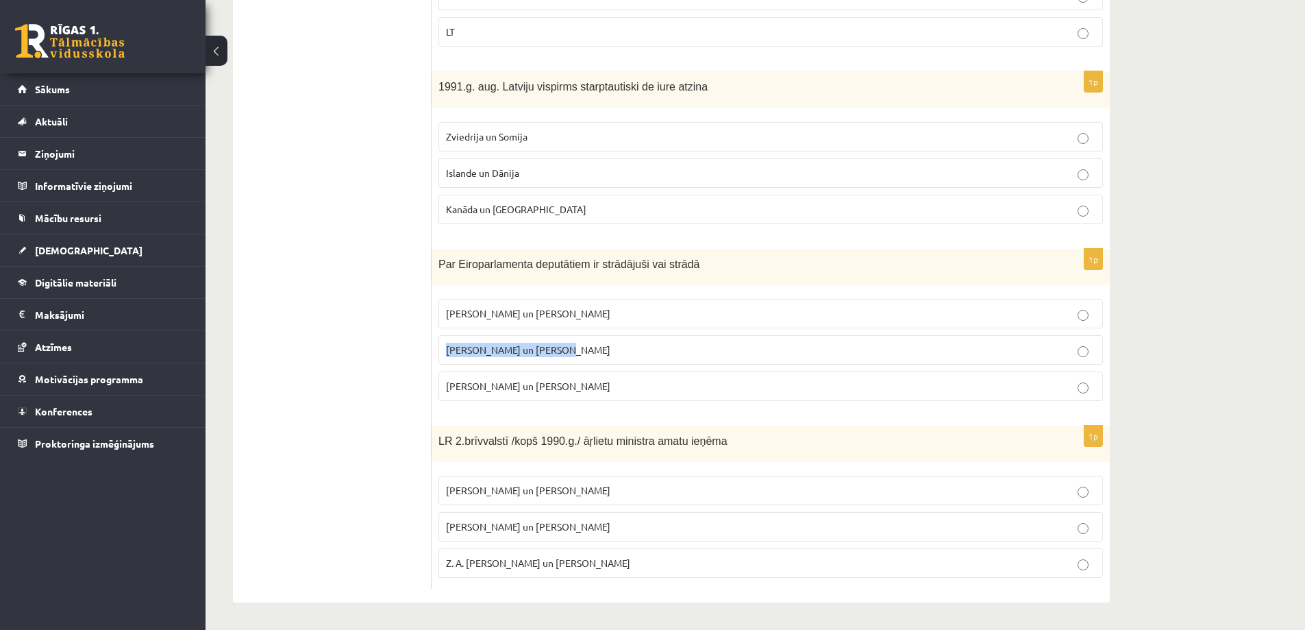
drag, startPoint x: 579, startPoint y: 351, endPoint x: 438, endPoint y: 349, distance: 140.5
click at [438, 349] on label "I. Vaidere un N. Ušakovs" at bounding box center [770, 349] width 665 height 29
click at [1170, 345] on div "**********" at bounding box center [756, 70] width 1100 height 1119
drag, startPoint x: 730, startPoint y: 444, endPoint x: 437, endPoint y: 453, distance: 292.7
click at [437, 453] on div "LR 2.brīvvalstī /kopš 1990.g./ āŗlietu ministra amatu ieņēma" at bounding box center [771, 443] width 678 height 36
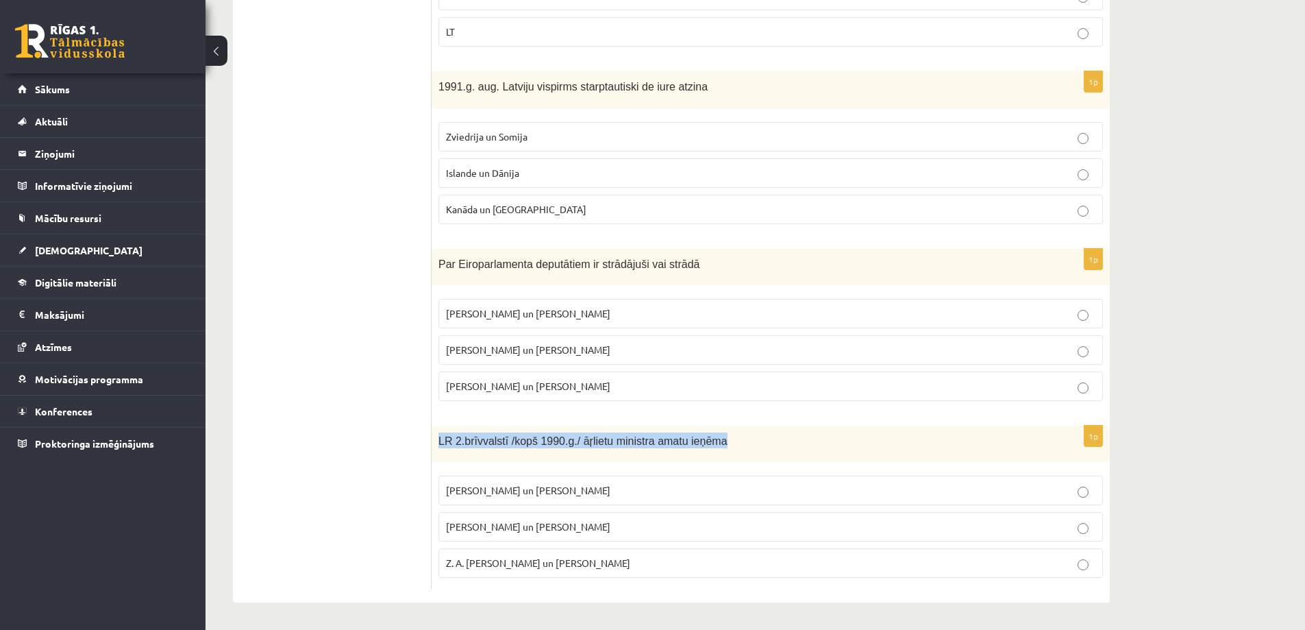
click at [1162, 424] on div "**********" at bounding box center [756, 70] width 1100 height 1119
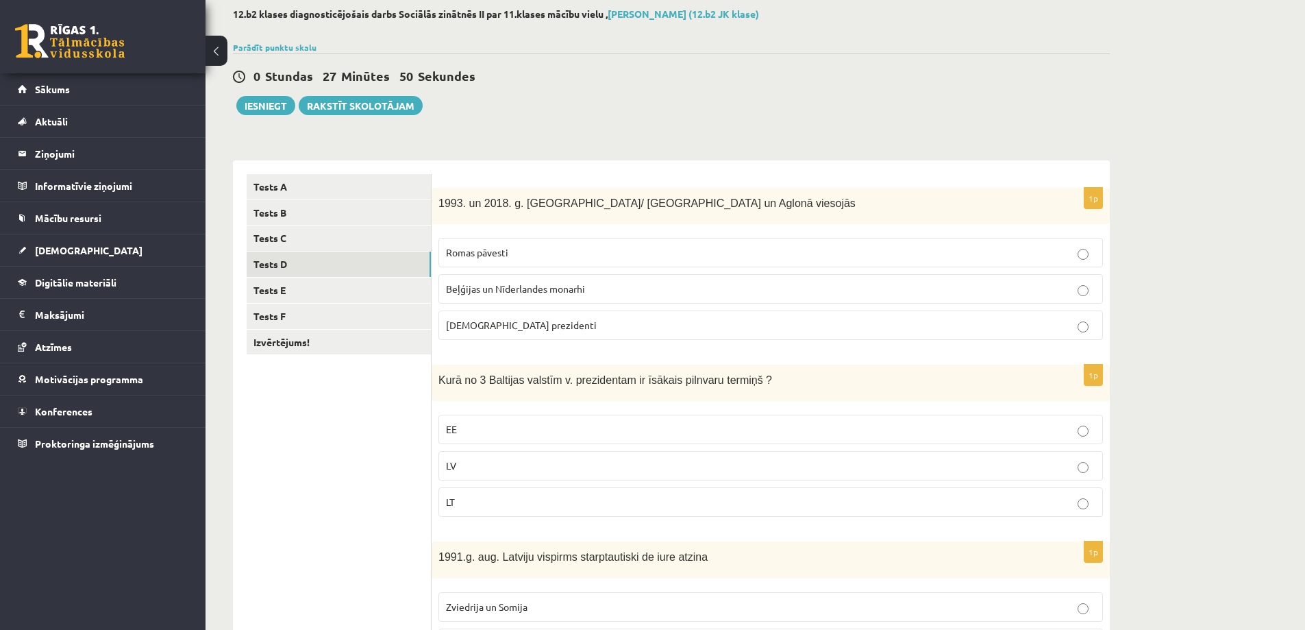
scroll to position [63, 0]
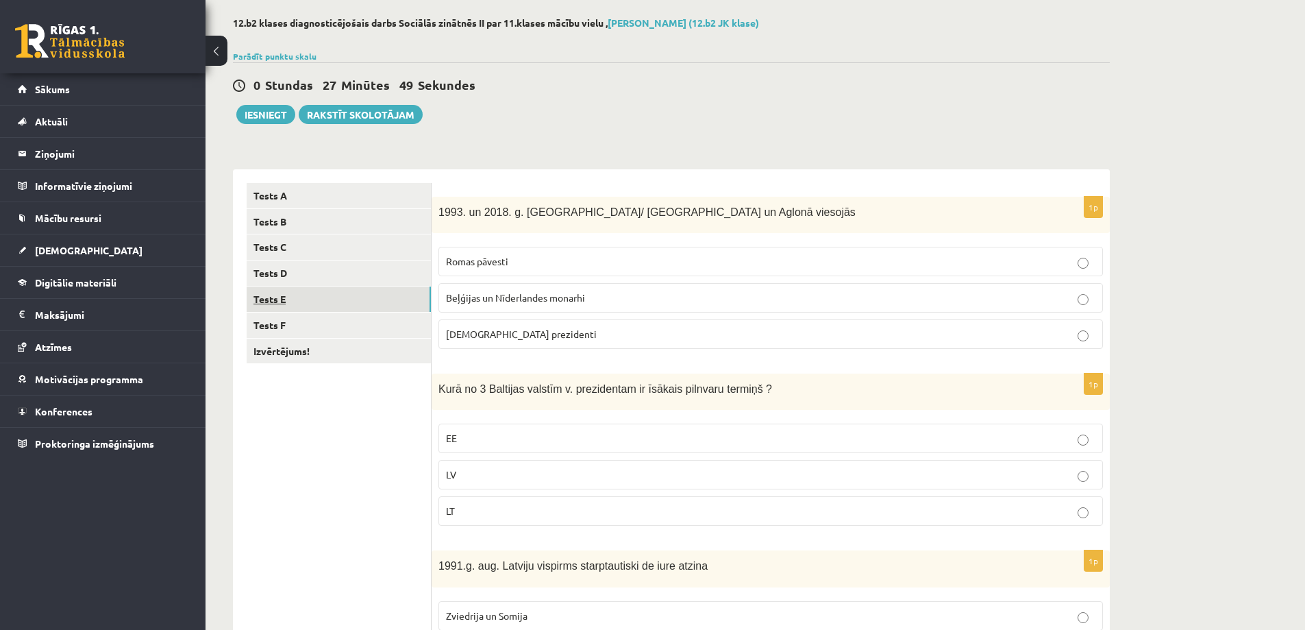
click at [272, 297] on link "Tests E" at bounding box center [339, 298] width 184 height 25
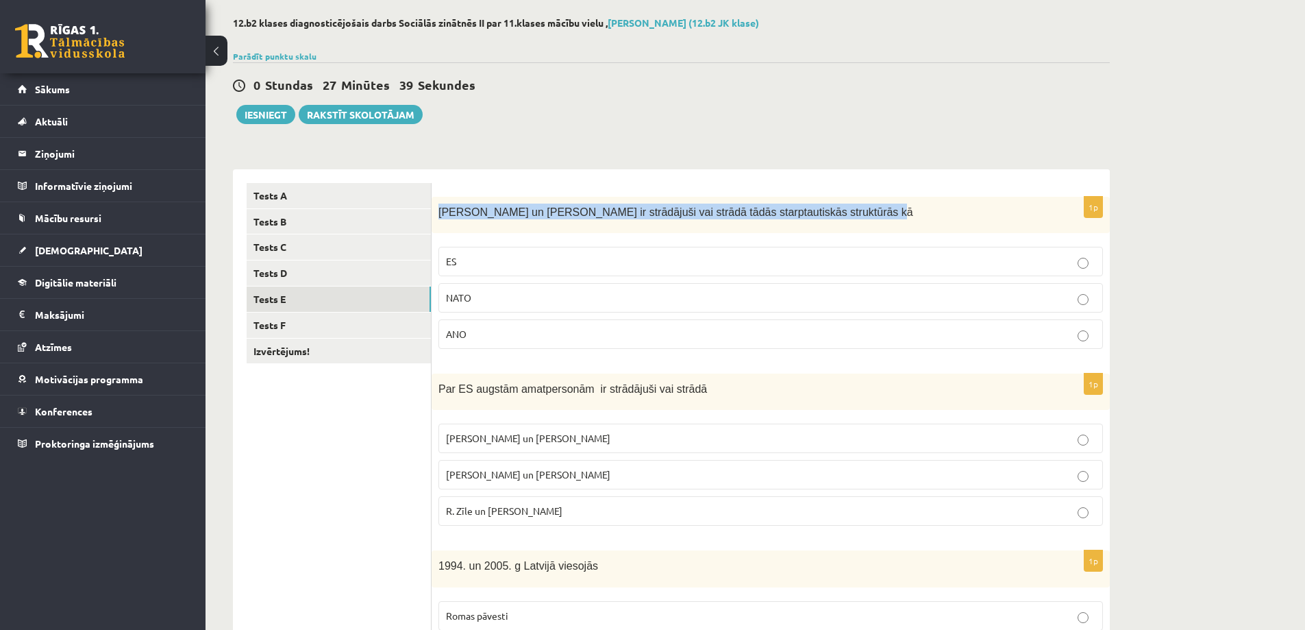
drag, startPoint x: 861, startPoint y: 212, endPoint x: 436, endPoint y: 217, distance: 425.5
click at [436, 217] on div "S. Kalniete un V. Dombrovskis ir strādājuši vai strādā tādās starptautiskās str…" at bounding box center [771, 215] width 678 height 36
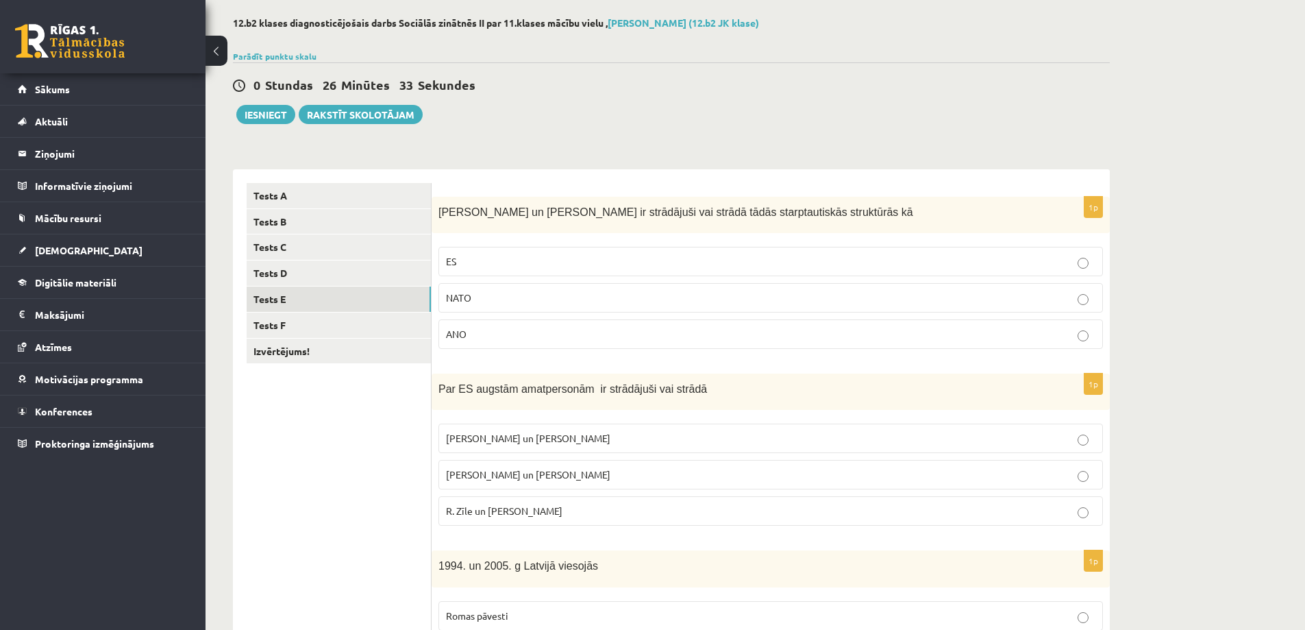
click at [1171, 289] on div "**********" at bounding box center [756, 549] width 1100 height 1119
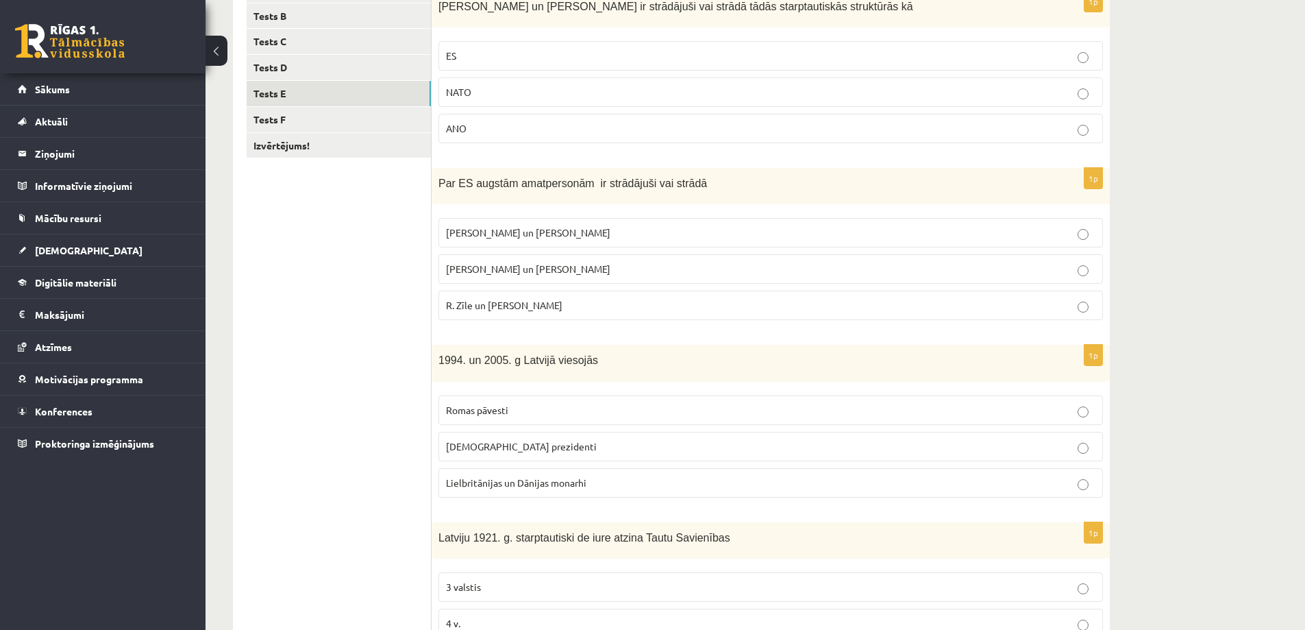
scroll to position [200, 0]
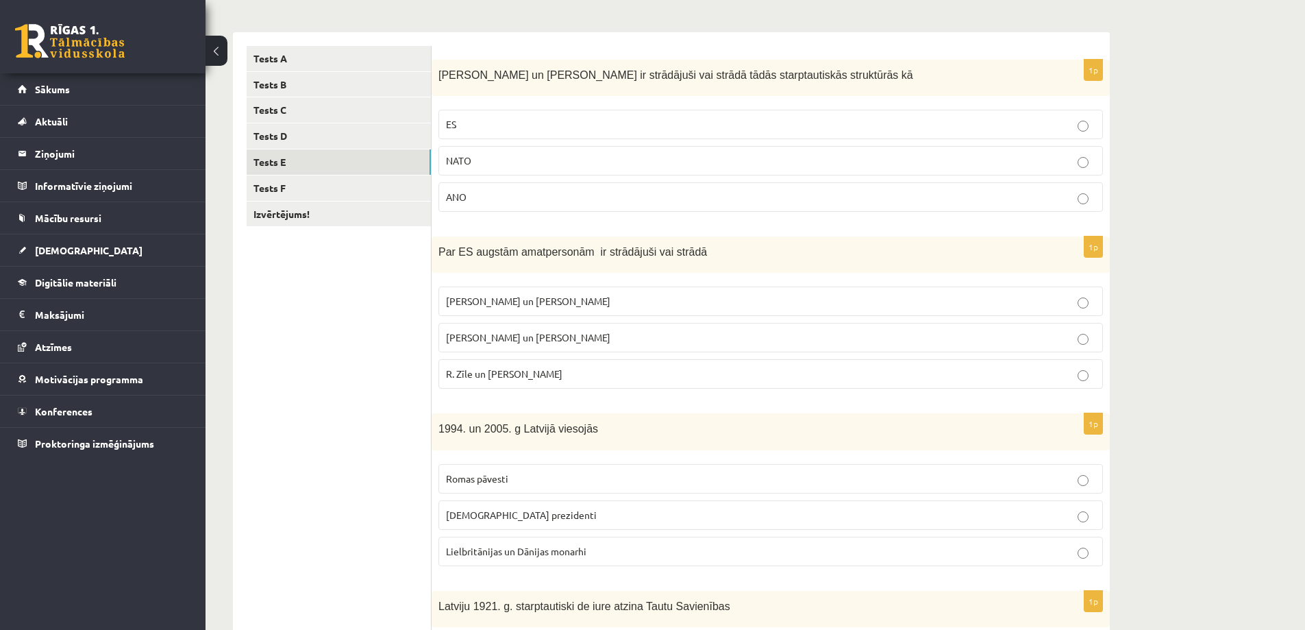
click at [1167, 353] on div "**********" at bounding box center [756, 412] width 1100 height 1119
click at [692, 252] on p "Par ES augstām amatpersonām ir strādājuši vai strādā" at bounding box center [736, 251] width 596 height 16
drag, startPoint x: 678, startPoint y: 253, endPoint x: 440, endPoint y: 253, distance: 237.7
click at [440, 253] on span "Par ES augstām amatpersonām ir strādājuši vai strādā" at bounding box center [572, 252] width 269 height 12
click at [1189, 325] on div "**********" at bounding box center [756, 412] width 1100 height 1119
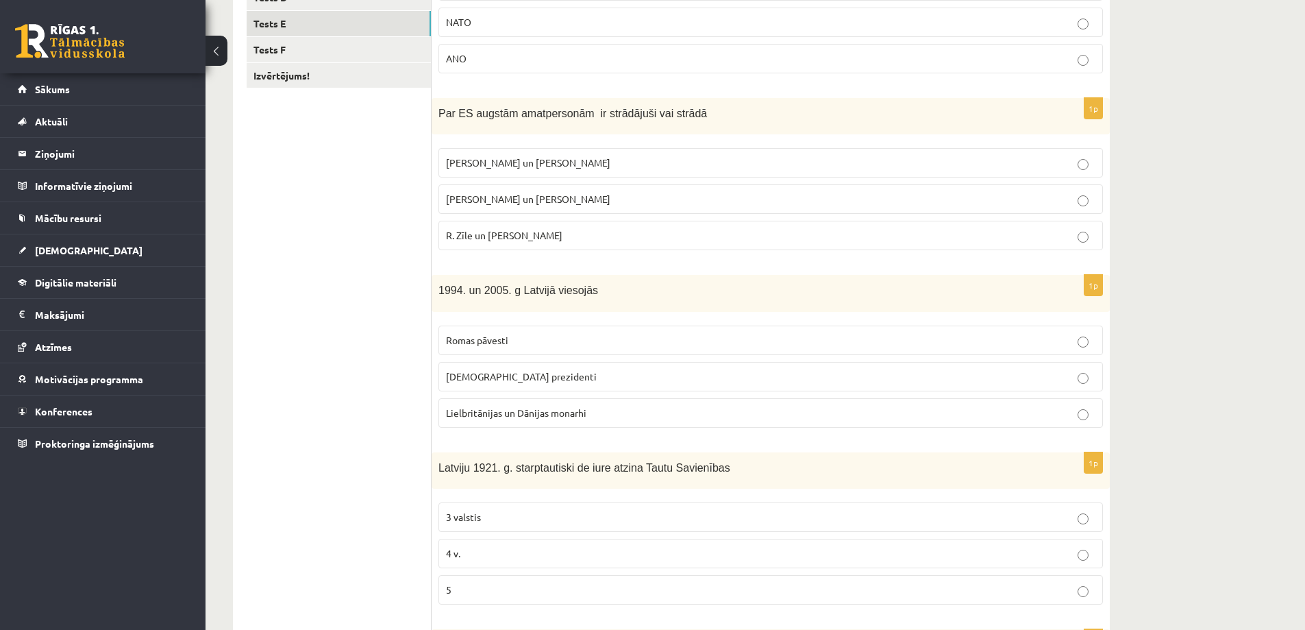
scroll to position [406, 0]
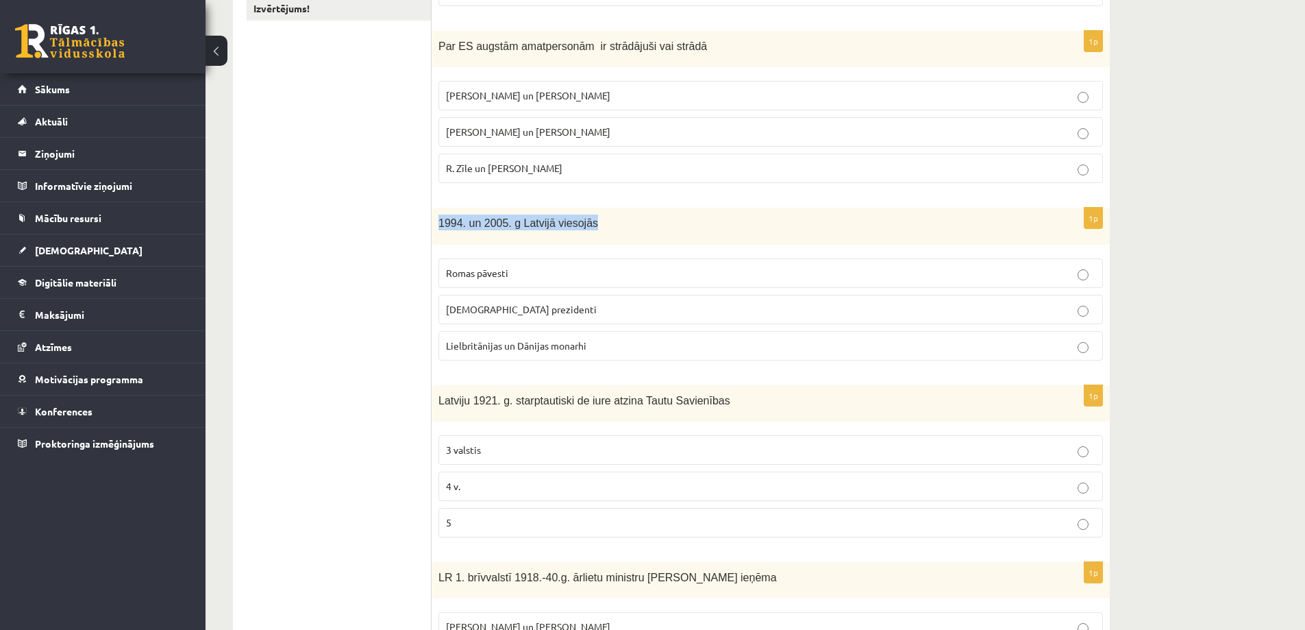
drag, startPoint x: 615, startPoint y: 222, endPoint x: 437, endPoint y: 223, distance: 178.1
click at [437, 223] on div "1994. un 2005. g Latvijā viesojās" at bounding box center [771, 226] width 678 height 36
click at [1217, 312] on div "**********" at bounding box center [756, 206] width 1100 height 1119
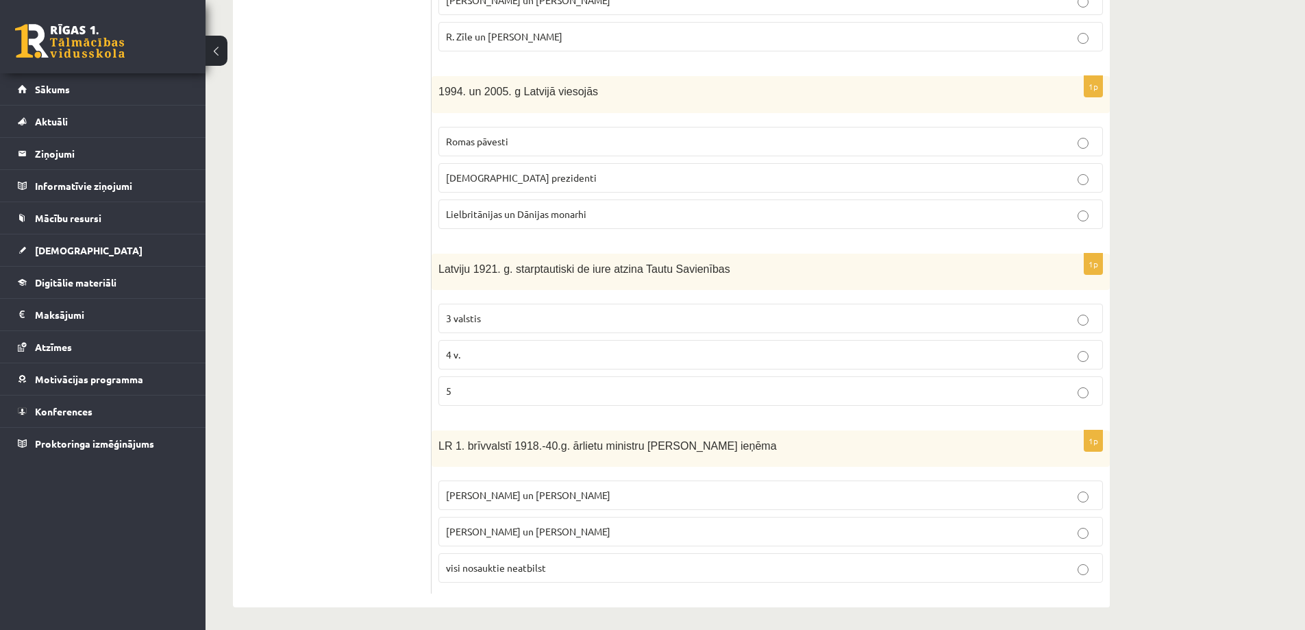
scroll to position [543, 0]
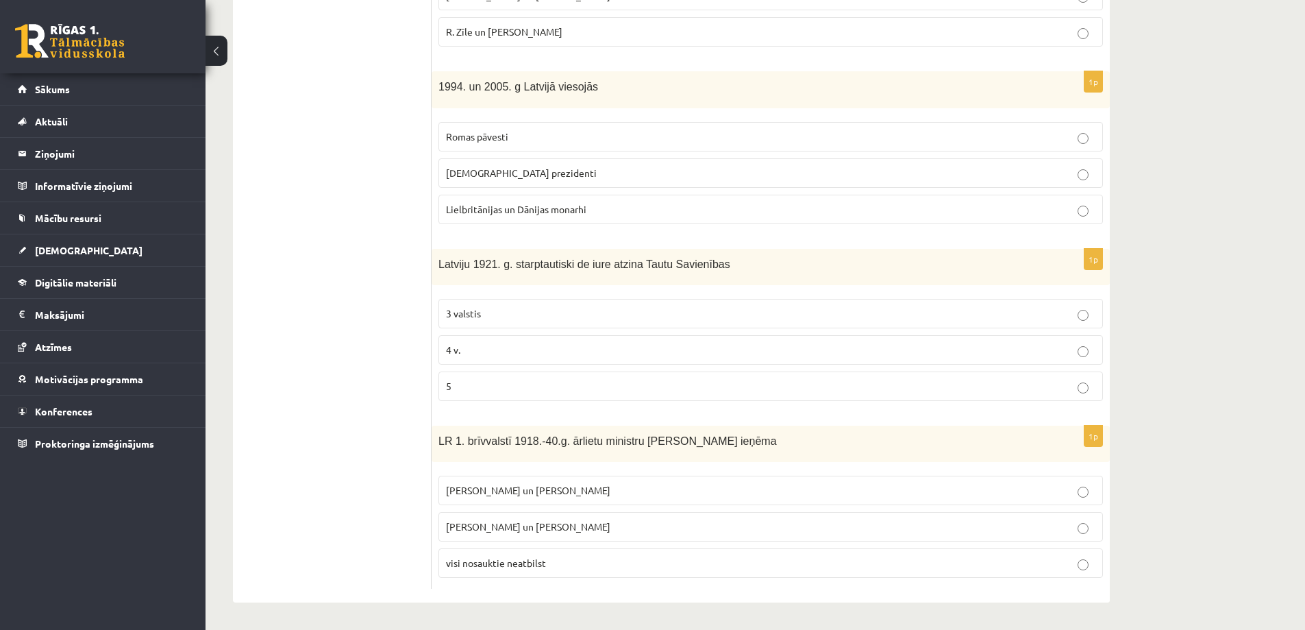
click at [1181, 325] on div "**********" at bounding box center [756, 70] width 1100 height 1119
drag, startPoint x: 704, startPoint y: 443, endPoint x: 440, endPoint y: 447, distance: 264.5
click at [440, 447] on p "LR 1. brīvvalstī 1918.-40.g. ārlietu ministru amatu ieņēma" at bounding box center [736, 440] width 596 height 16
click at [1168, 458] on div "**********" at bounding box center [756, 70] width 1100 height 1119
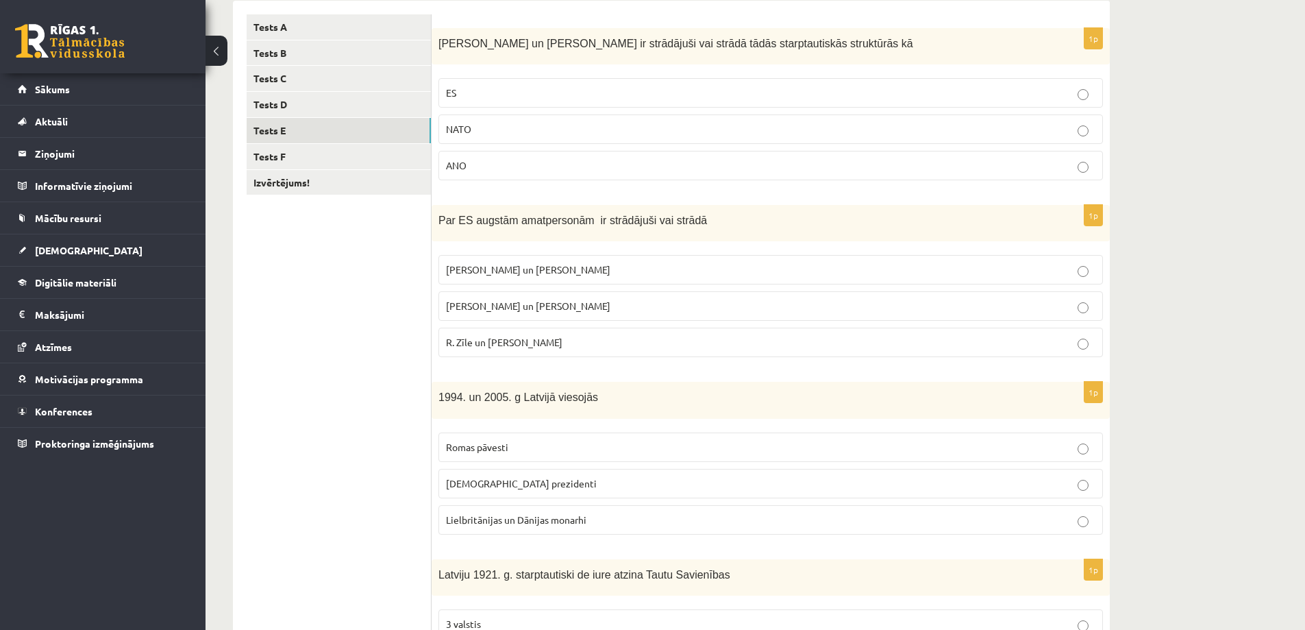
scroll to position [132, 0]
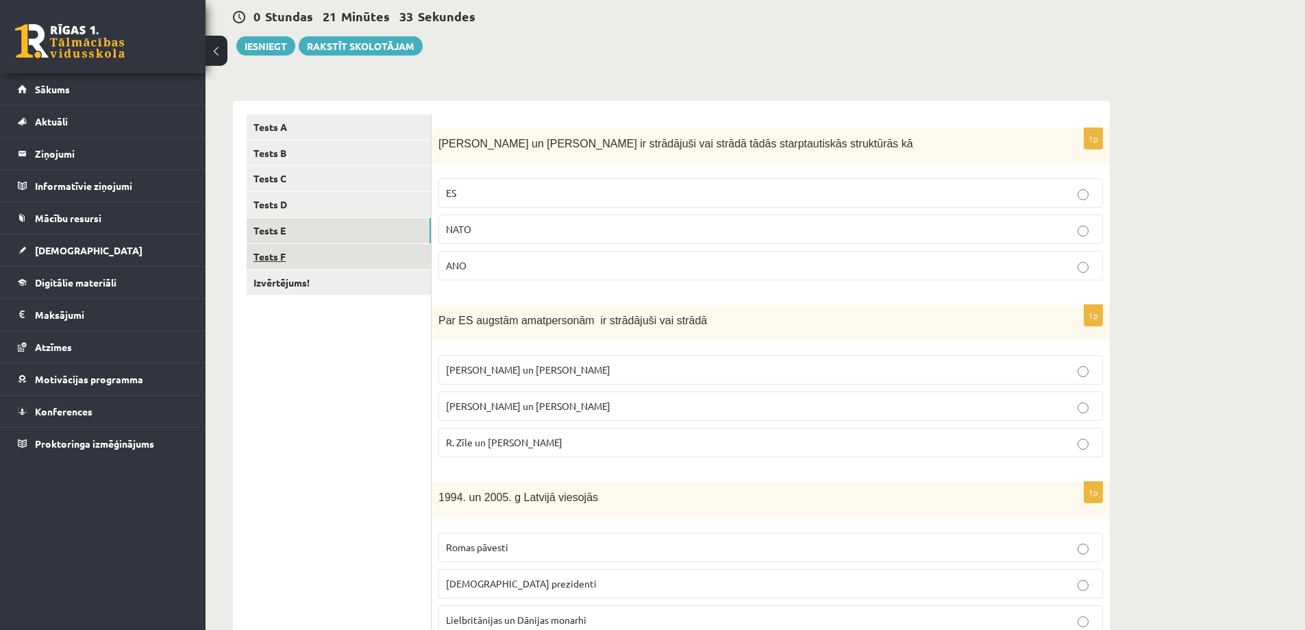
click at [271, 254] on link "Tests F" at bounding box center [339, 256] width 184 height 25
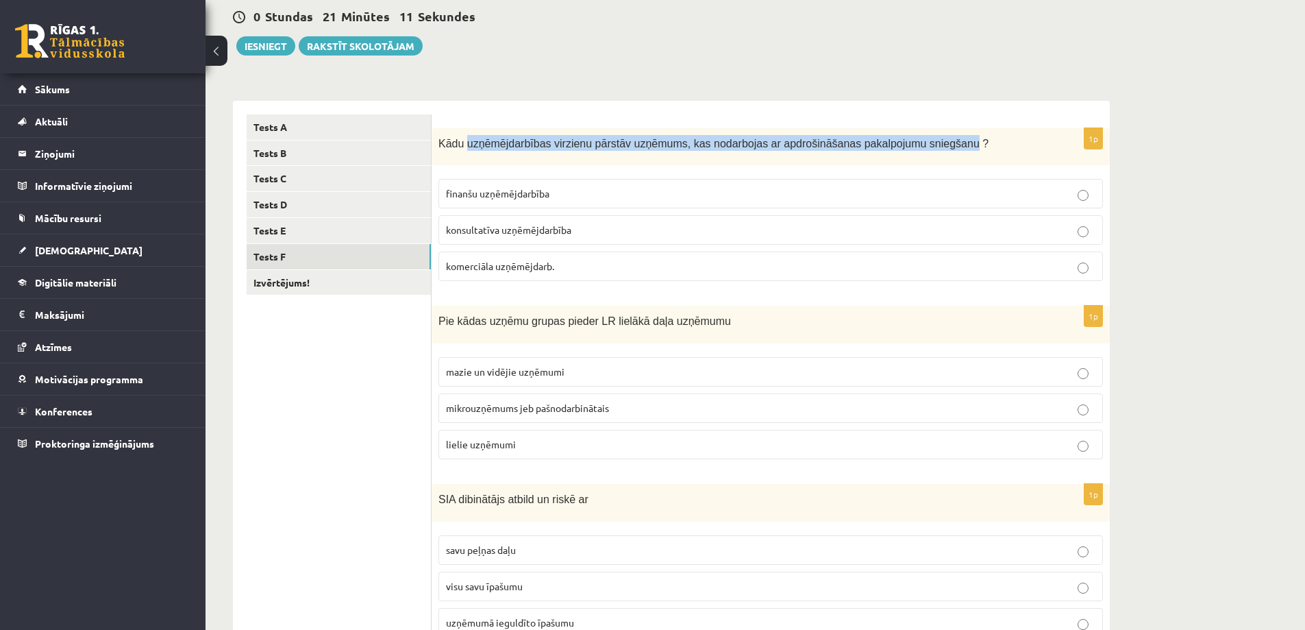
drag, startPoint x: 464, startPoint y: 145, endPoint x: 924, endPoint y: 144, distance: 460.4
click at [924, 144] on span "Kādu uzņēmējdarbības virzienu pārstāv uzņēmums, kas nodarbojas ar apdrošināšana…" at bounding box center [713, 144] width 550 height 12
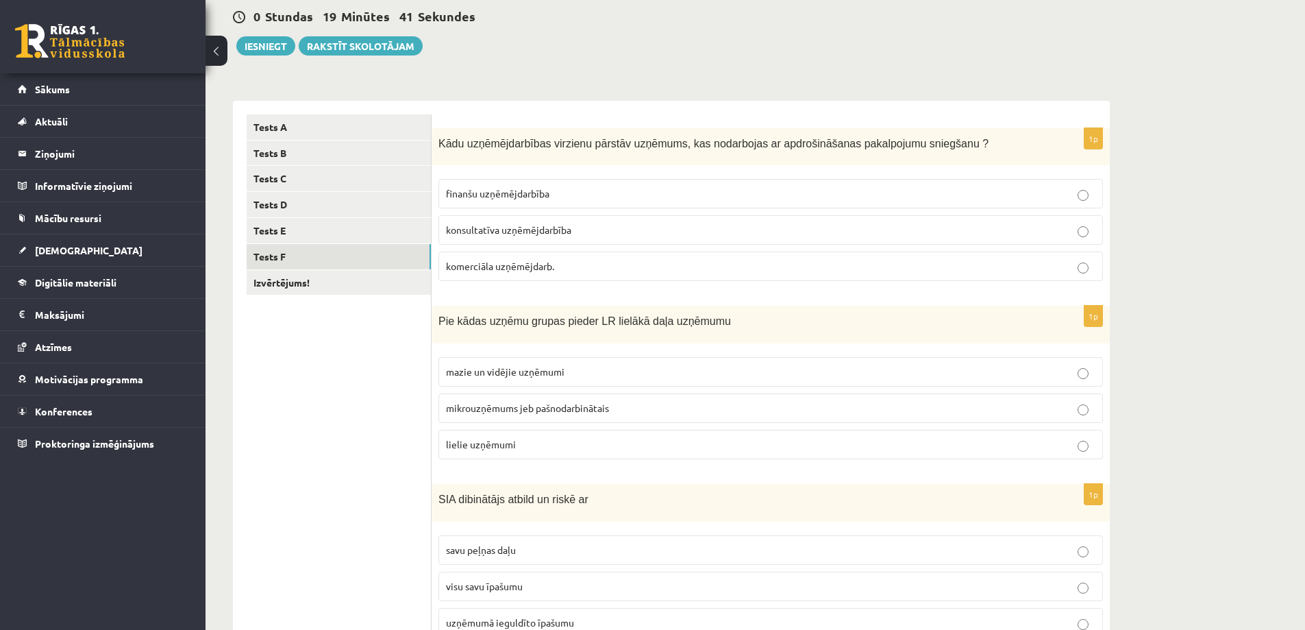
click at [1167, 210] on div "**********" at bounding box center [756, 483] width 1100 height 1124
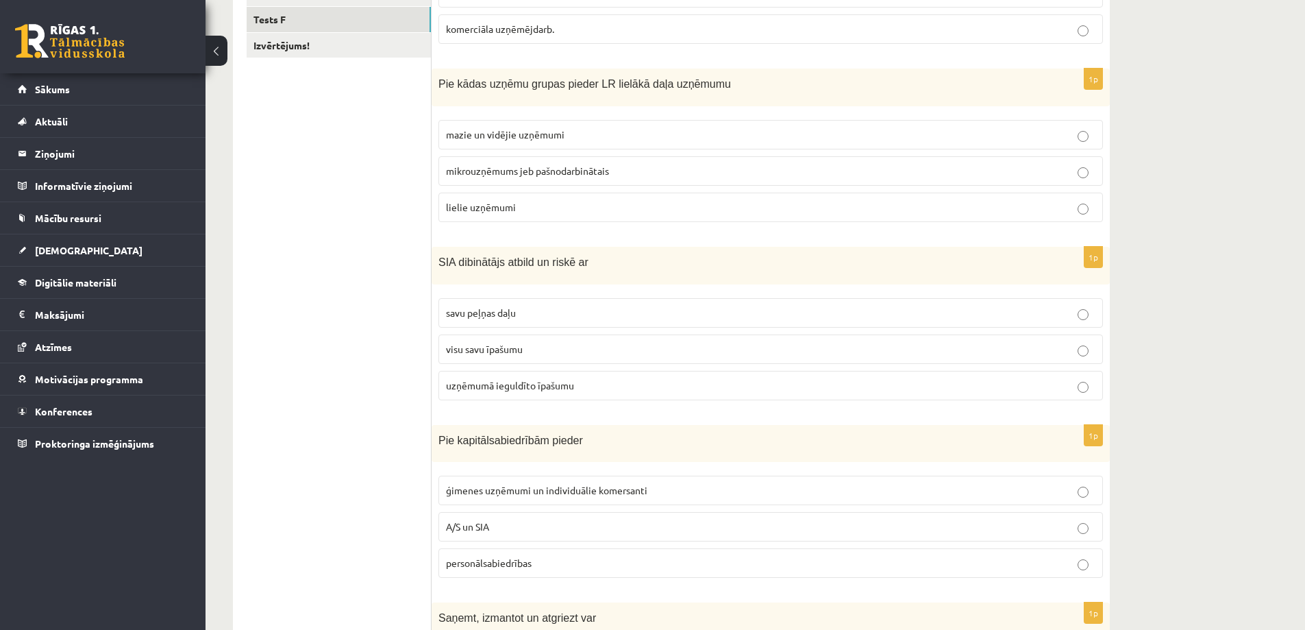
scroll to position [337, 0]
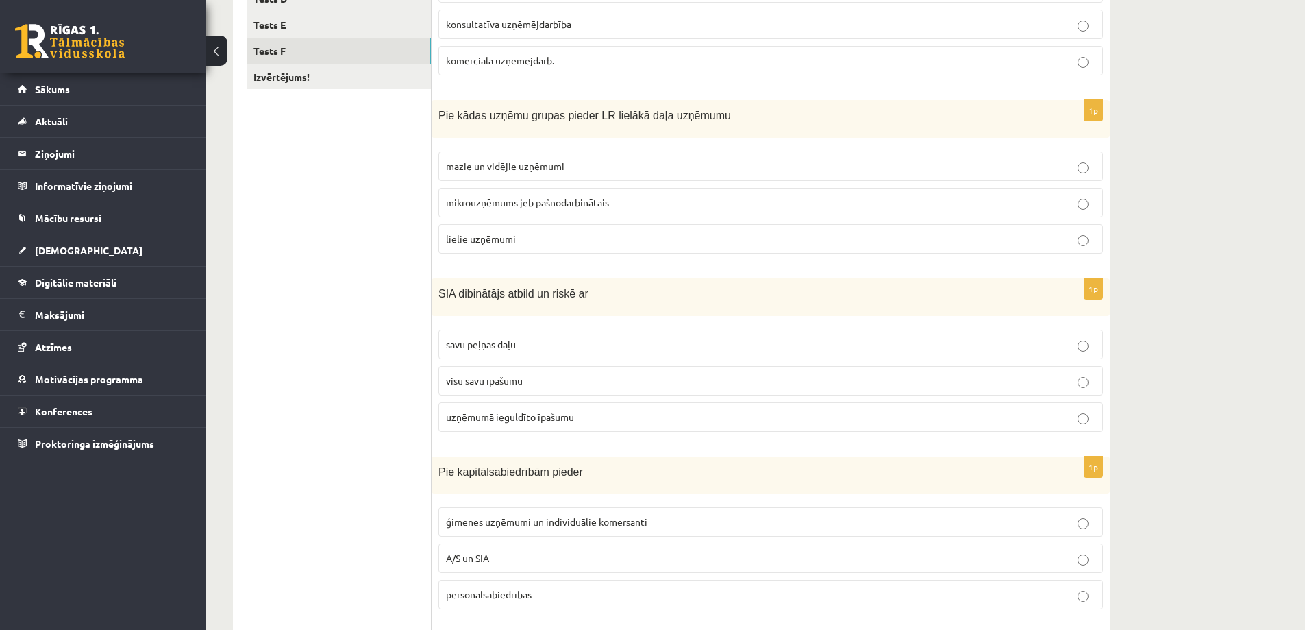
click at [1181, 199] on div "**********" at bounding box center [756, 278] width 1100 height 1124
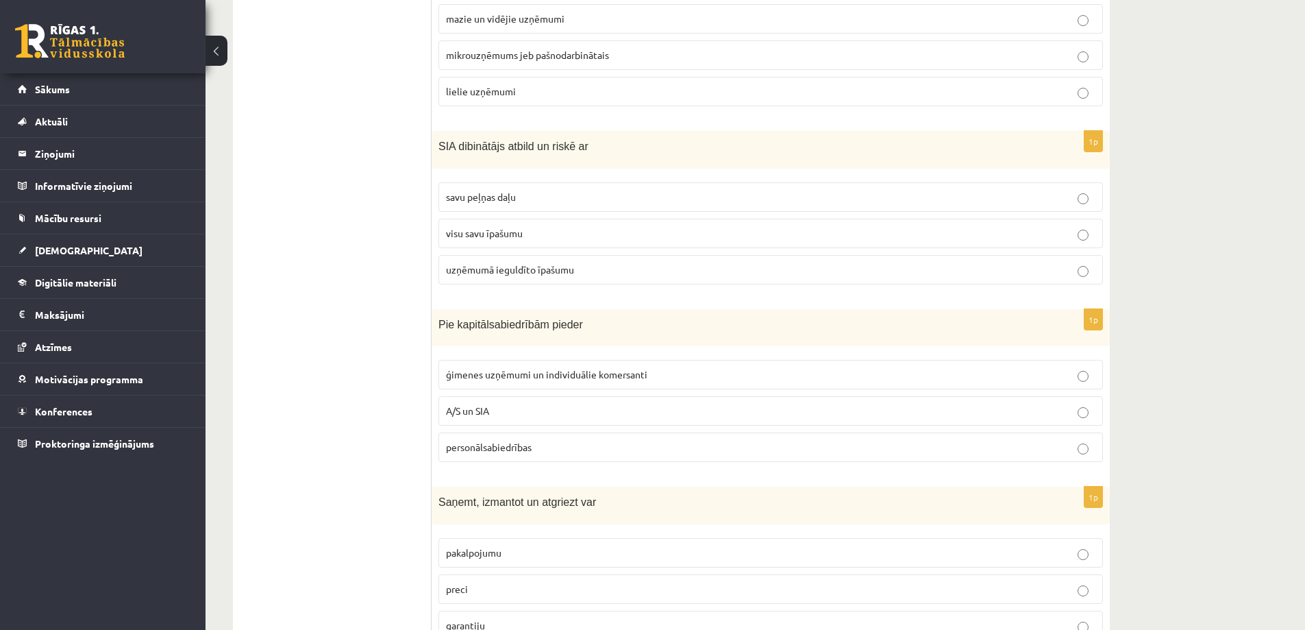
scroll to position [543, 0]
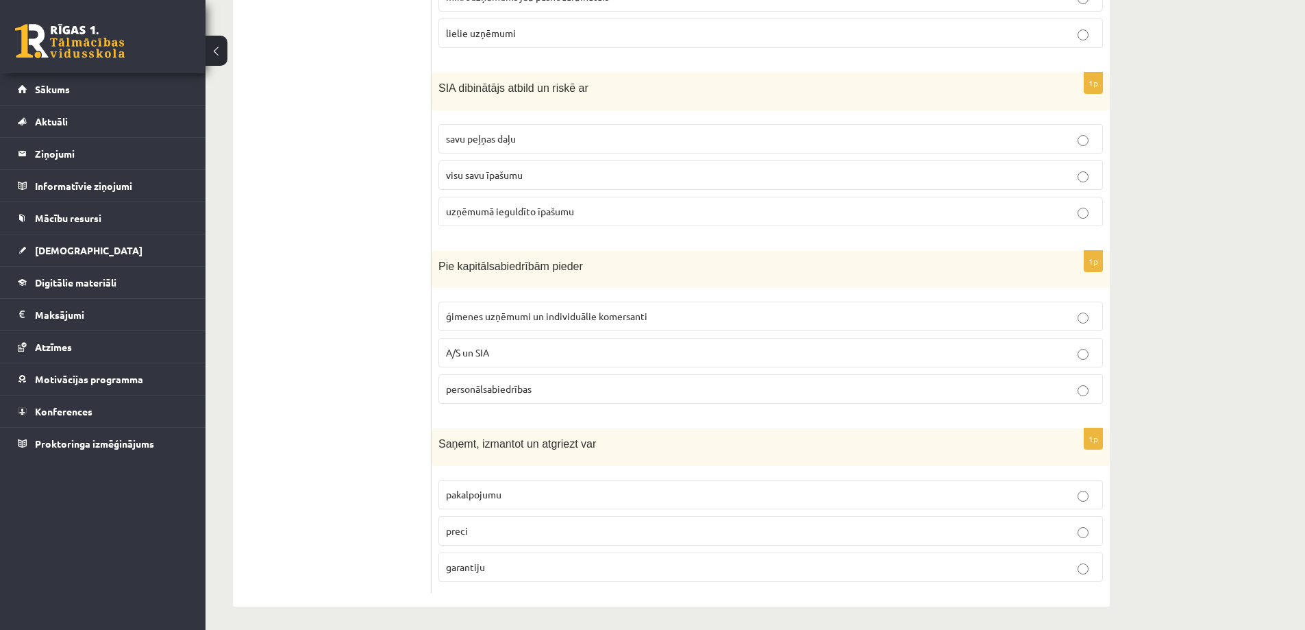
click at [1154, 202] on div "**********" at bounding box center [756, 72] width 1100 height 1124
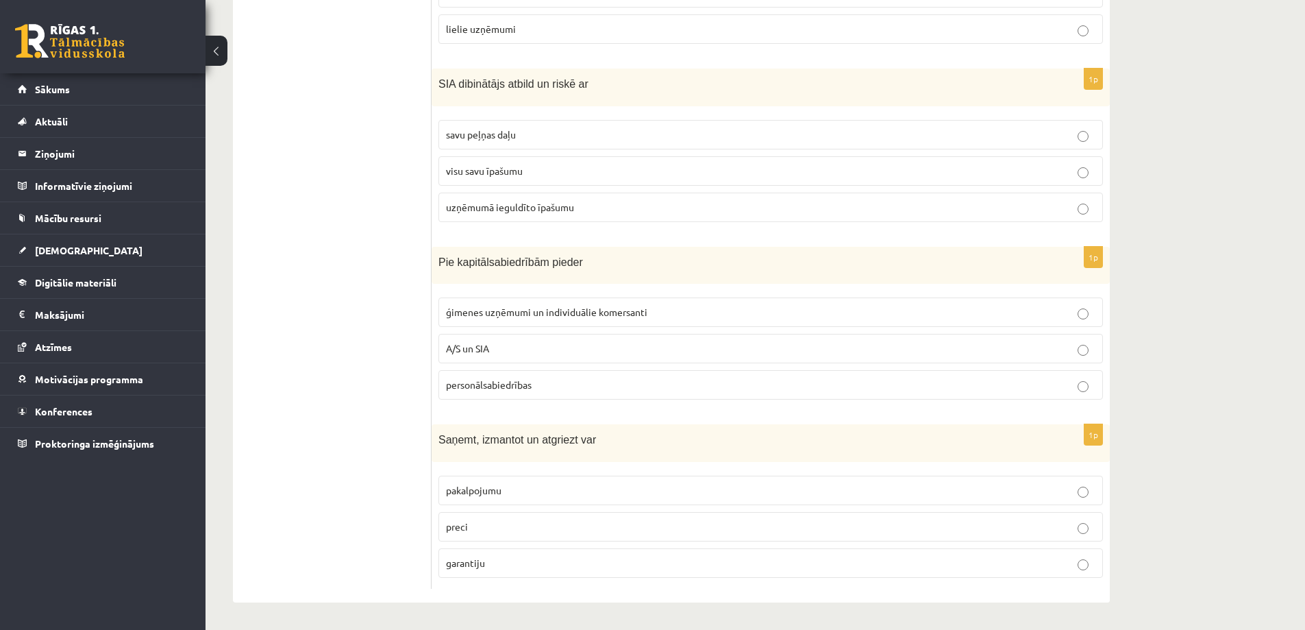
scroll to position [547, 0]
drag, startPoint x: 571, startPoint y: 261, endPoint x: 440, endPoint y: 264, distance: 131.6
click at [440, 264] on p "Pie kapitālsabiedrībām pieder" at bounding box center [736, 262] width 596 height 16
click at [1143, 513] on div "**********" at bounding box center [756, 68] width 1100 height 1124
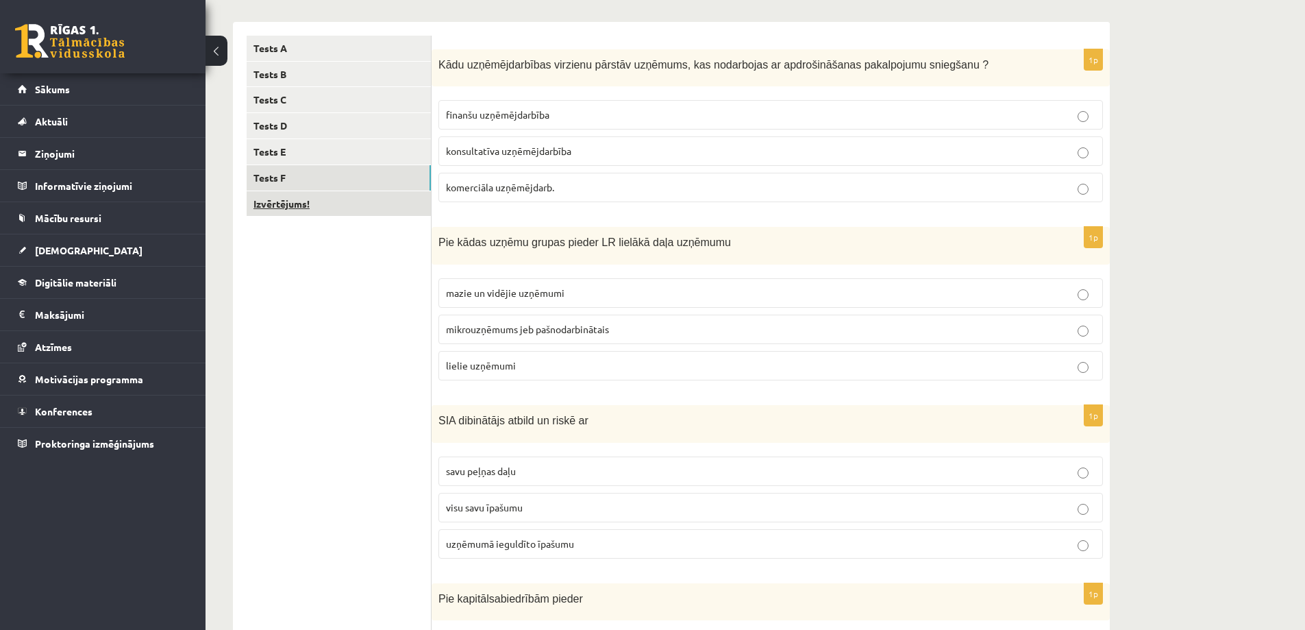
scroll to position [205, 0]
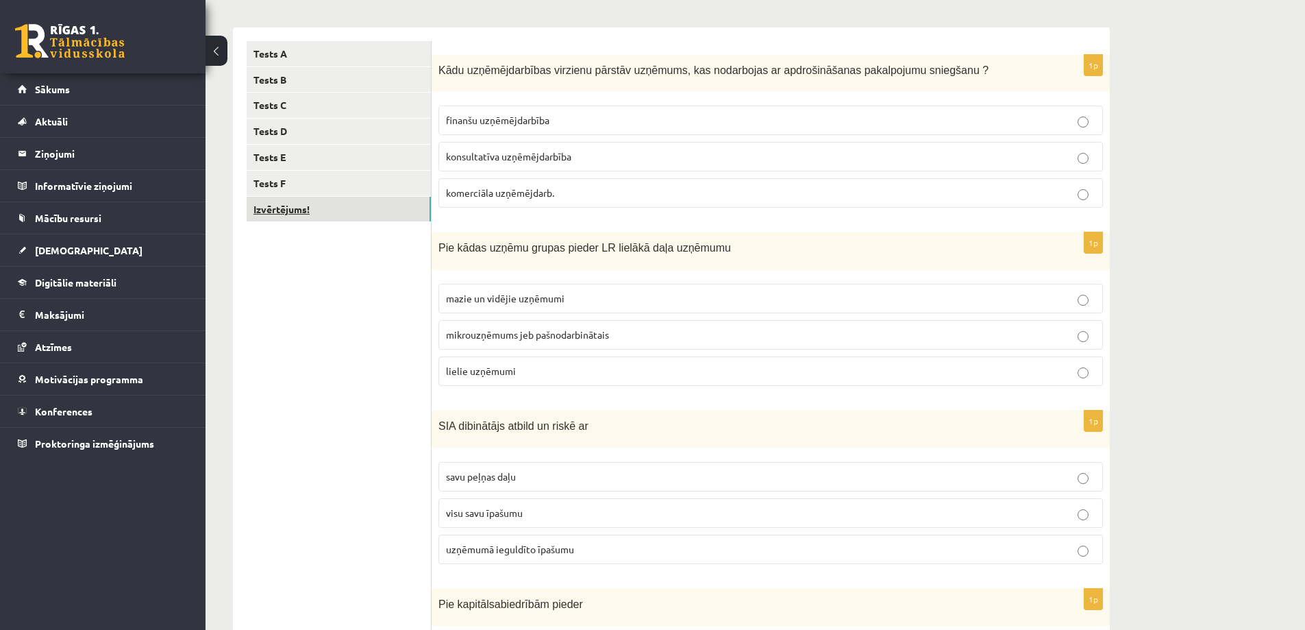
click at [289, 209] on link "Izvērtējums!" at bounding box center [339, 209] width 184 height 25
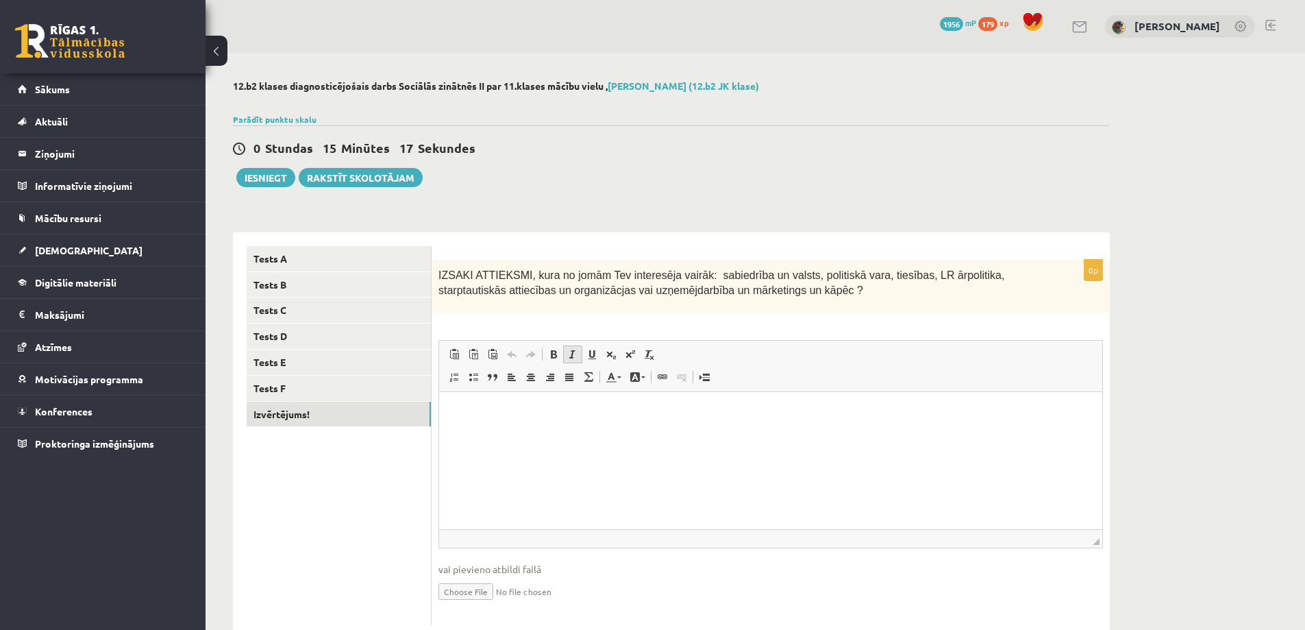
scroll to position [0, 0]
click at [513, 407] on p "Rich Text Editor, wiswyg-editor-user-answer-47024780368420" at bounding box center [771, 412] width 636 height 14
drag, startPoint x: 547, startPoint y: 412, endPoint x: 497, endPoint y: 415, distance: 50.1
click at [497, 415] on p "**********" at bounding box center [771, 412] width 636 height 14
click at [750, 413] on p "**********" at bounding box center [771, 412] width 636 height 14
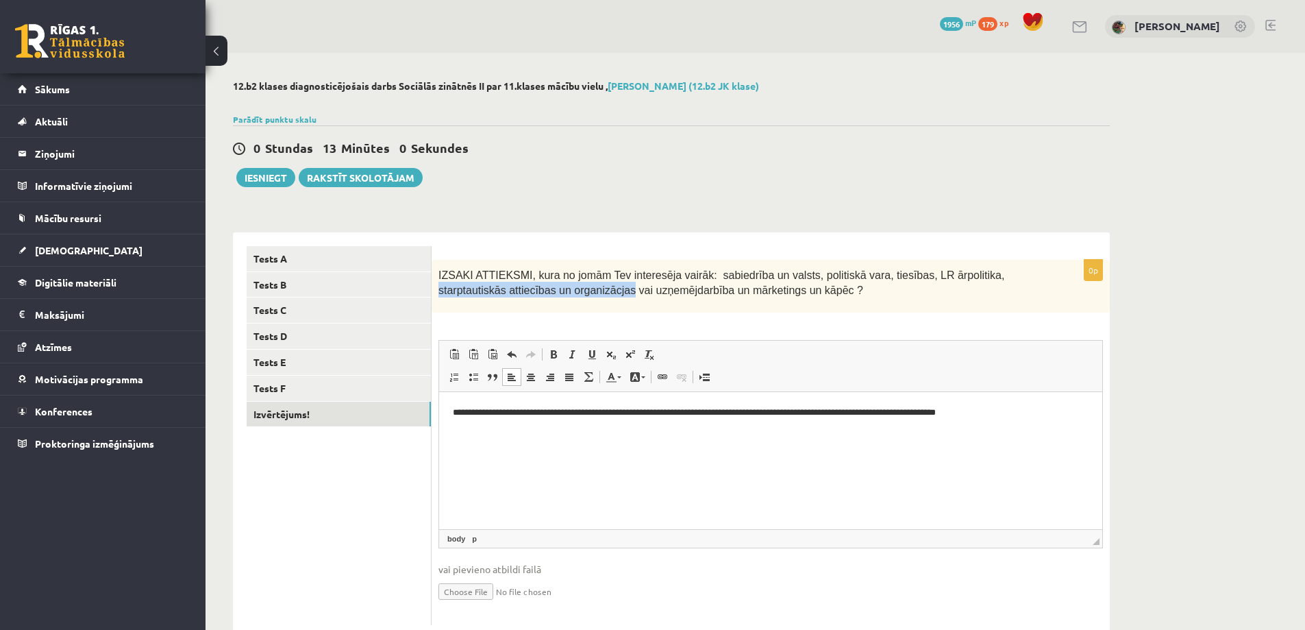
drag, startPoint x: 946, startPoint y: 275, endPoint x: 552, endPoint y: 294, distance: 394.4
click at [552, 294] on span "IZSAKI ATTIEKSMI, kura no jomām Tev interesēja vairāk: sabiedrība un valsts, po…" at bounding box center [721, 282] width 566 height 27
click at [885, 412] on p "**********" at bounding box center [771, 412] width 636 height 14
drag, startPoint x: 885, startPoint y: 412, endPoint x: 1007, endPoint y: 415, distance: 122.7
click at [1007, 415] on p "**********" at bounding box center [771, 412] width 636 height 14
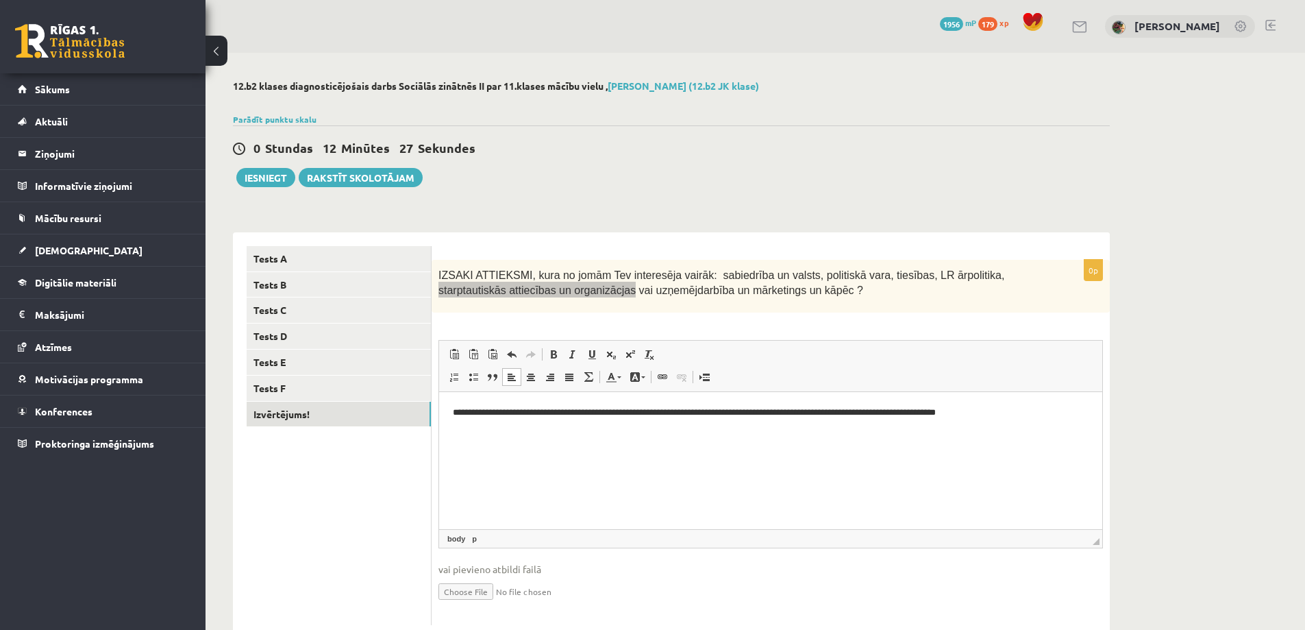
click at [1032, 413] on p "**********" at bounding box center [771, 412] width 636 height 14
drag, startPoint x: 1028, startPoint y: 412, endPoint x: 750, endPoint y: 415, distance: 277.5
click at [750, 415] on p "**********" at bounding box center [771, 412] width 636 height 14
click at [1070, 414] on p "**********" at bounding box center [771, 419] width 636 height 29
click at [1022, 415] on p "**********" at bounding box center [771, 419] width 636 height 29
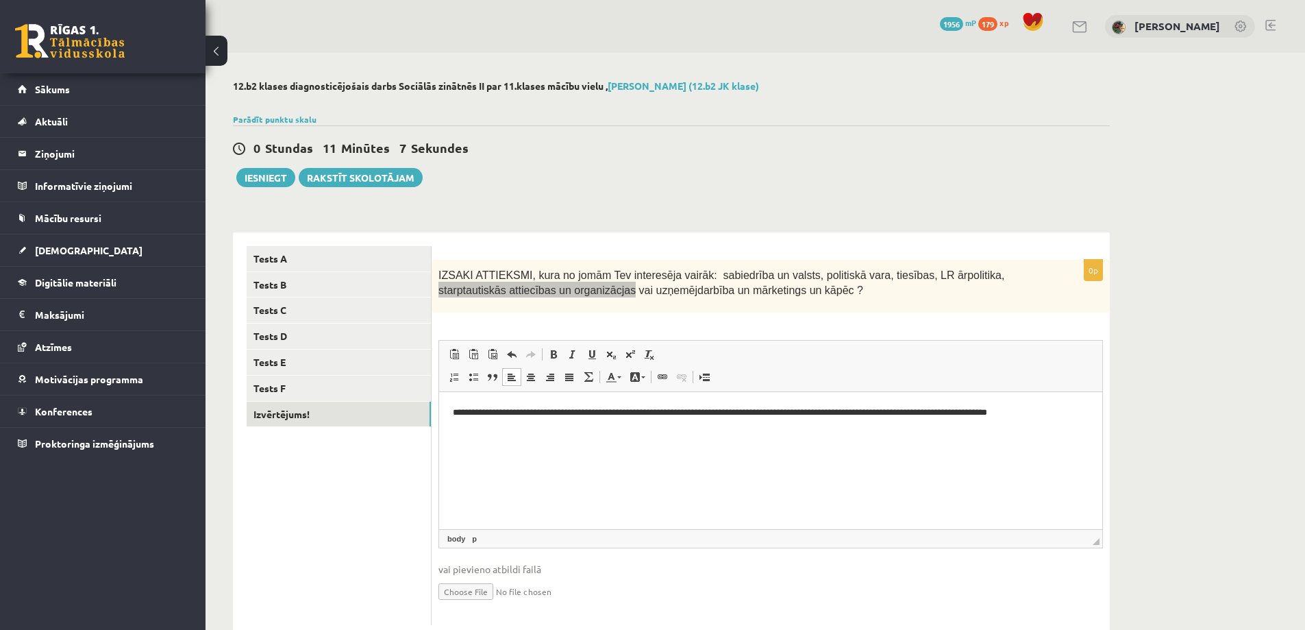
click at [1030, 412] on p "**********" at bounding box center [771, 412] width 636 height 14
click at [493, 427] on p "**********" at bounding box center [771, 419] width 636 height 29
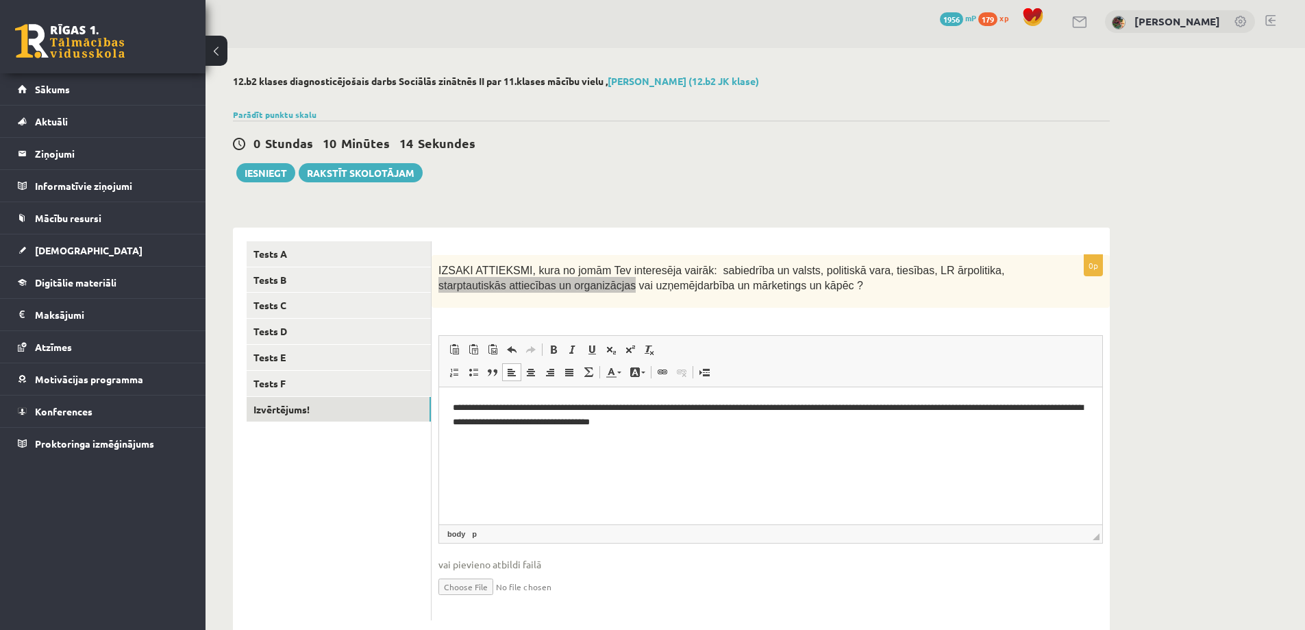
scroll to position [38, 0]
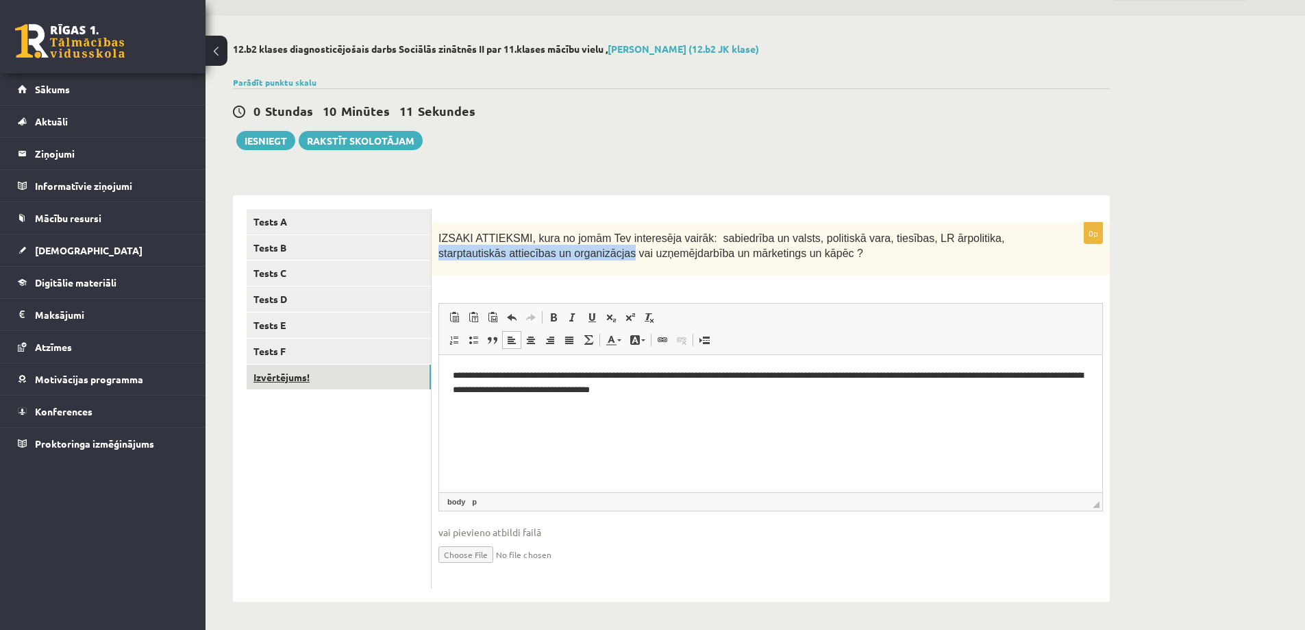
click at [284, 379] on link "Izvērtējums!" at bounding box center [339, 376] width 184 height 25
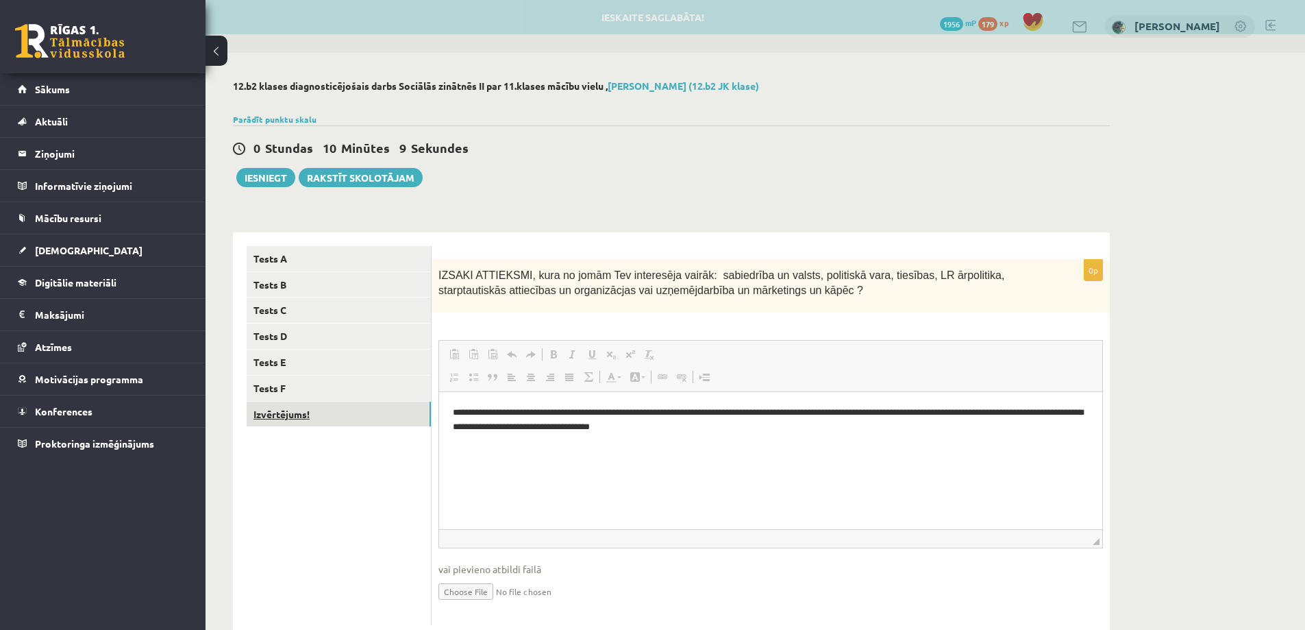
scroll to position [0, 0]
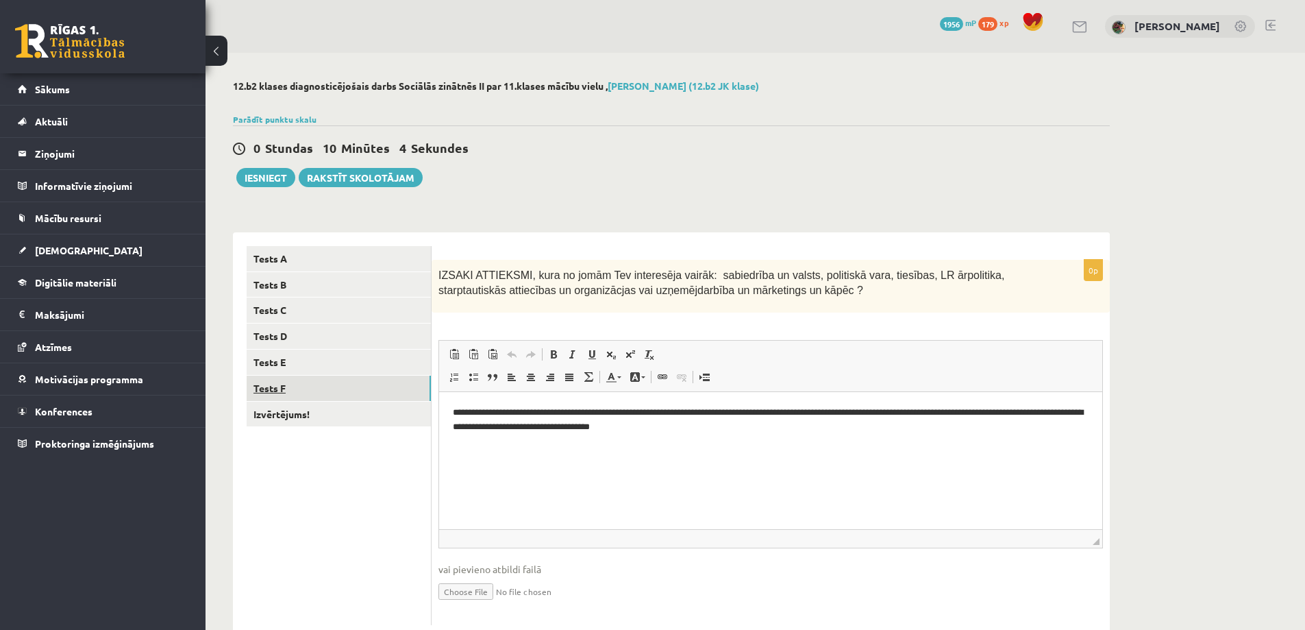
click at [282, 385] on link "Tests F" at bounding box center [339, 387] width 184 height 25
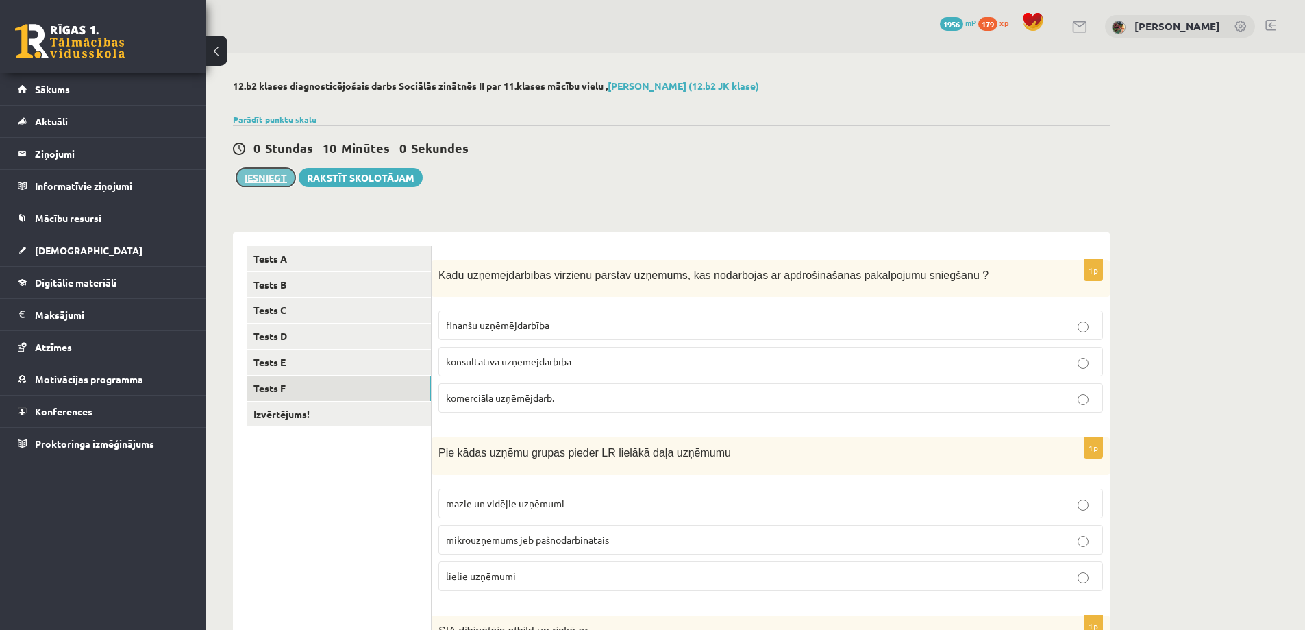
click at [261, 178] on button "Iesniegt" at bounding box center [265, 177] width 59 height 19
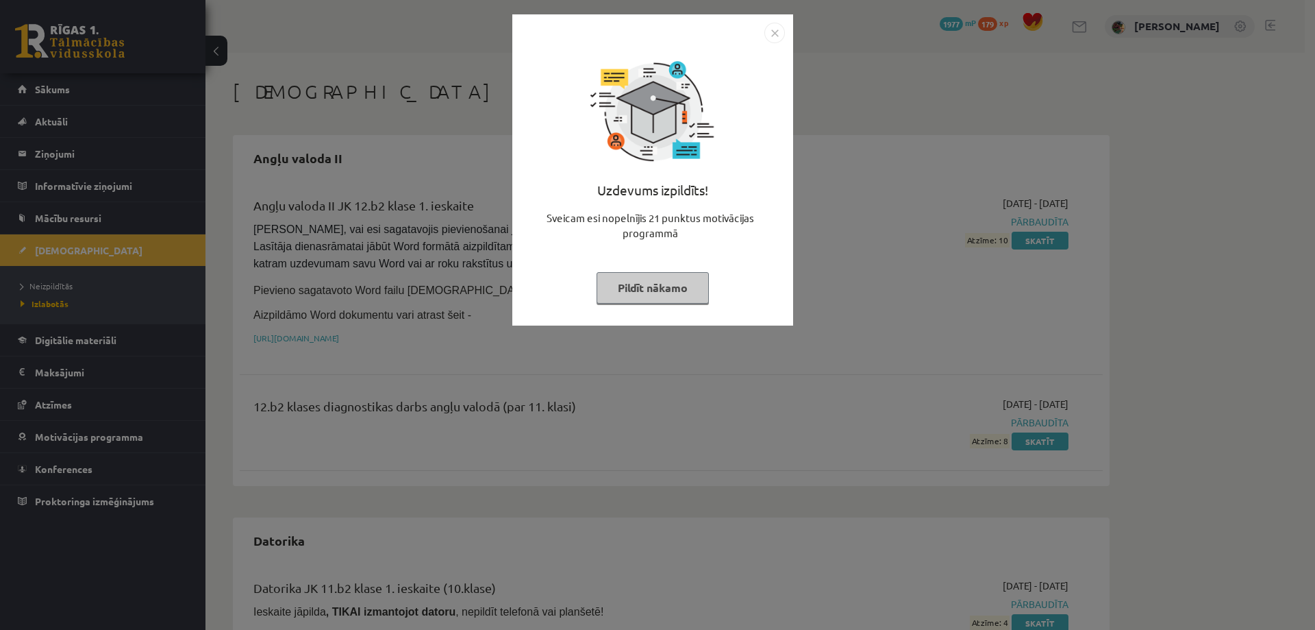
click at [677, 288] on button "Pildīt nākamo" at bounding box center [653, 288] width 112 height 32
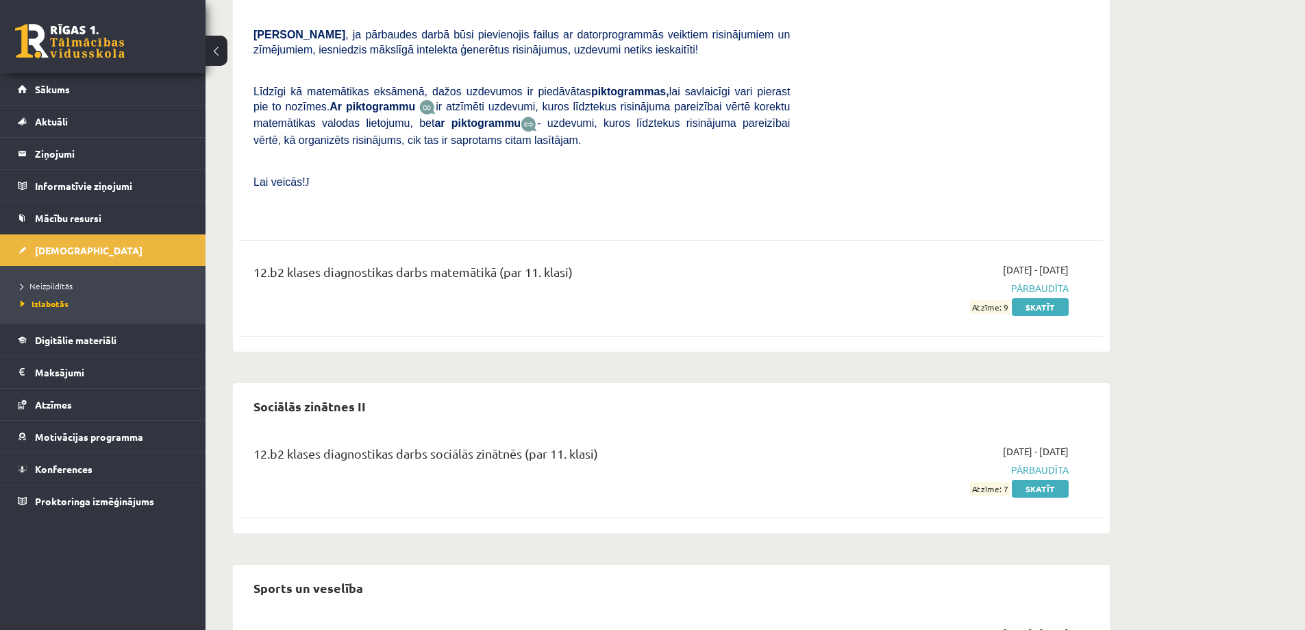
scroll to position [2904, 0]
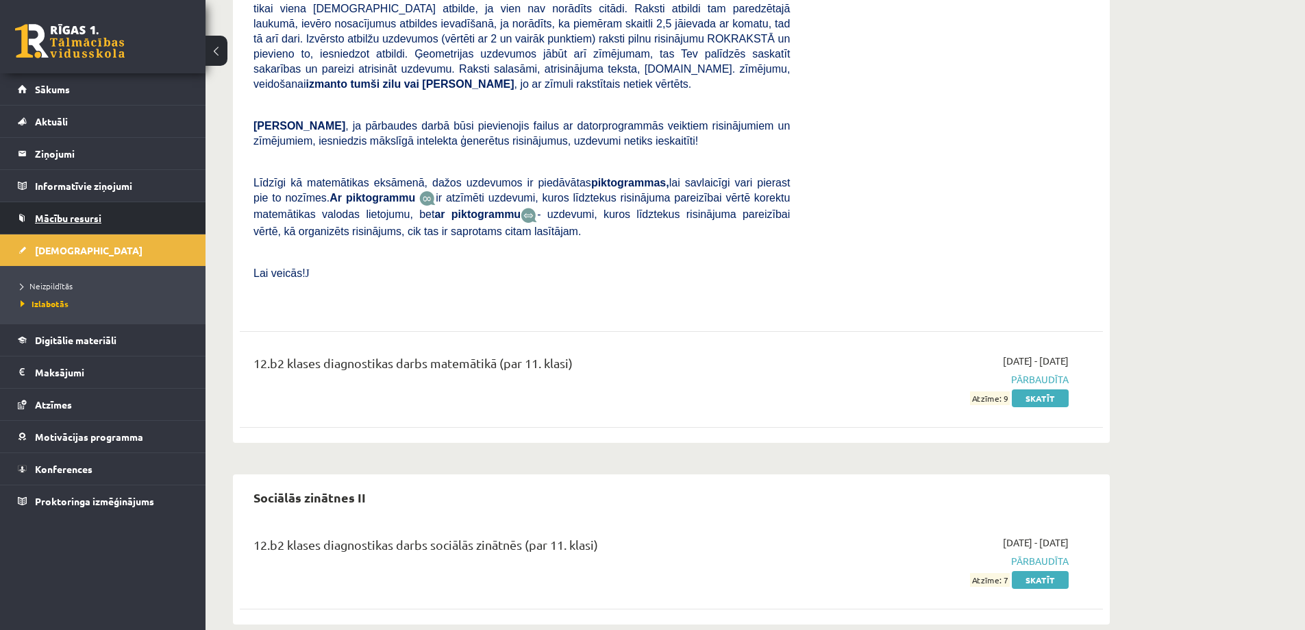
click at [75, 219] on span "Mācību resursi" at bounding box center [68, 218] width 66 height 12
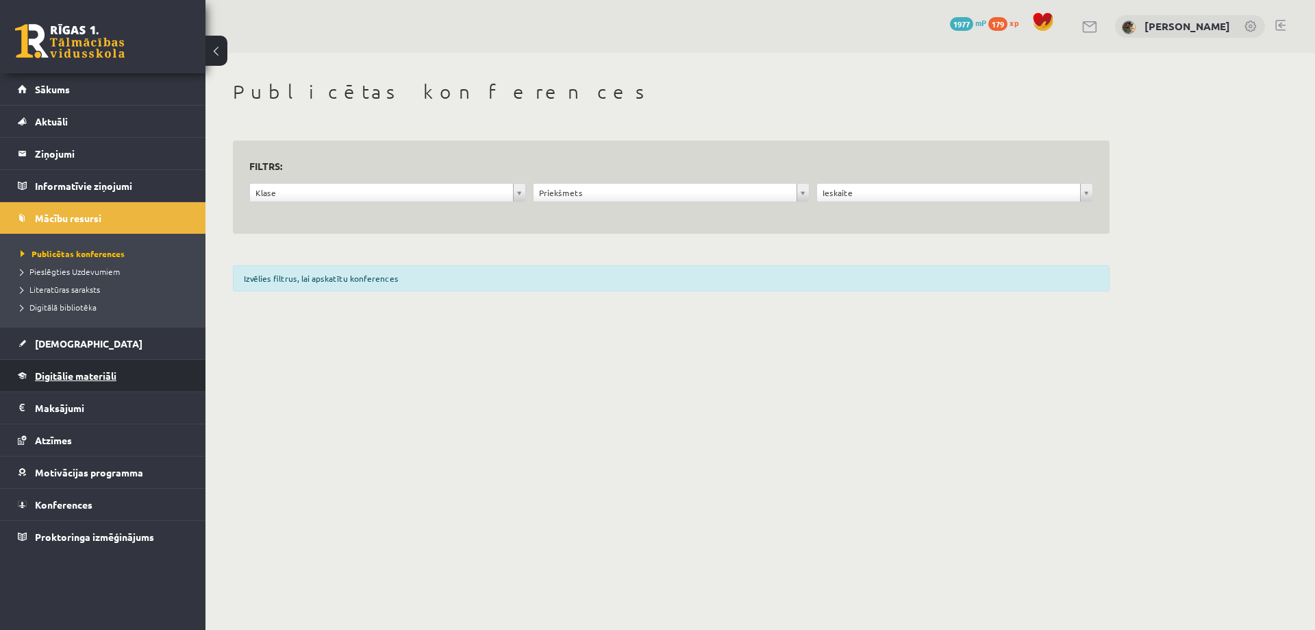
click at [64, 374] on span "Digitālie materiāli" at bounding box center [76, 375] width 82 height 12
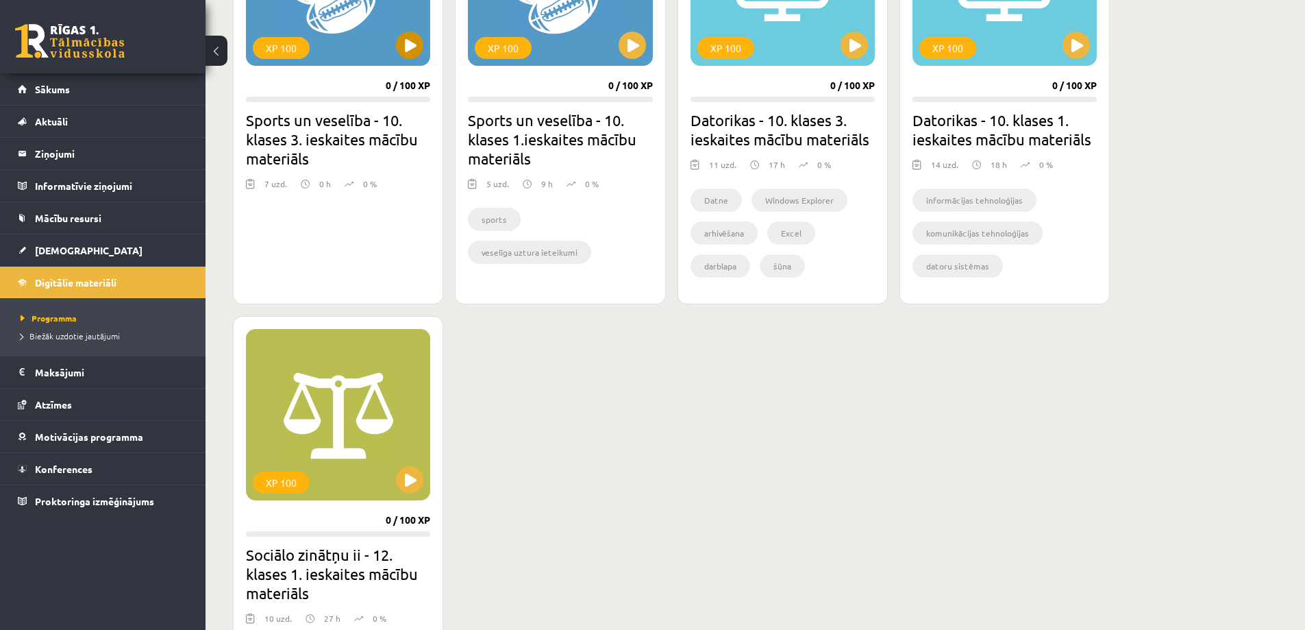
scroll to position [1096, 0]
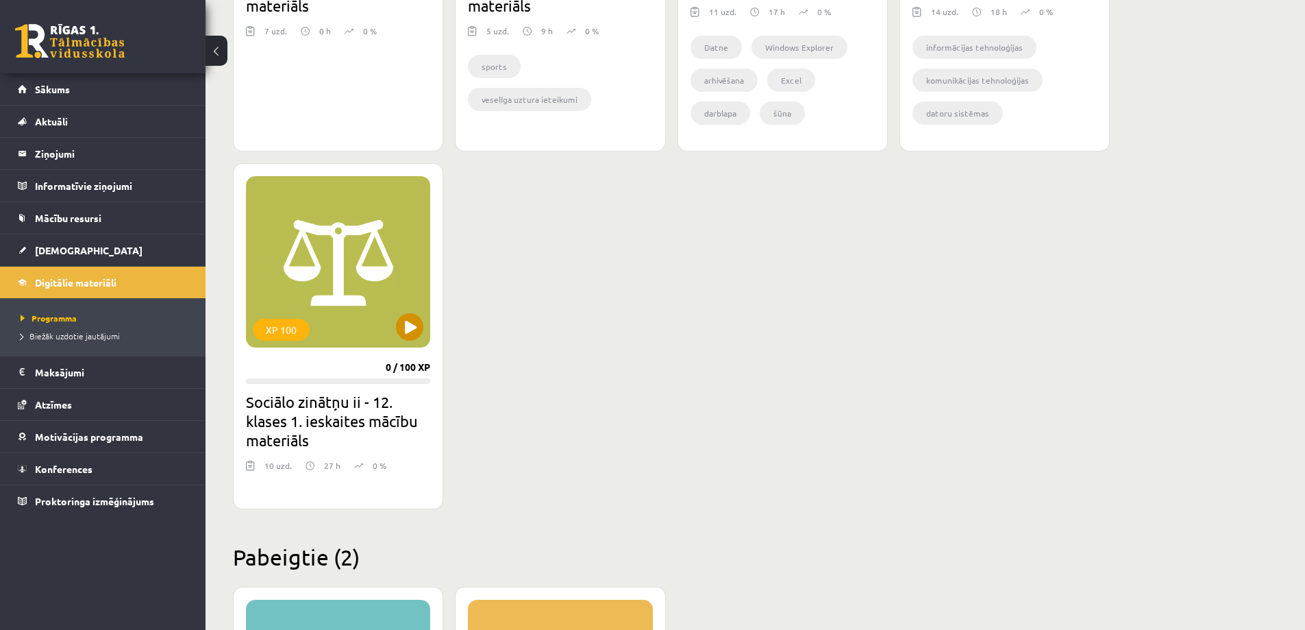
click at [340, 301] on div "XP 100" at bounding box center [338, 261] width 184 height 171
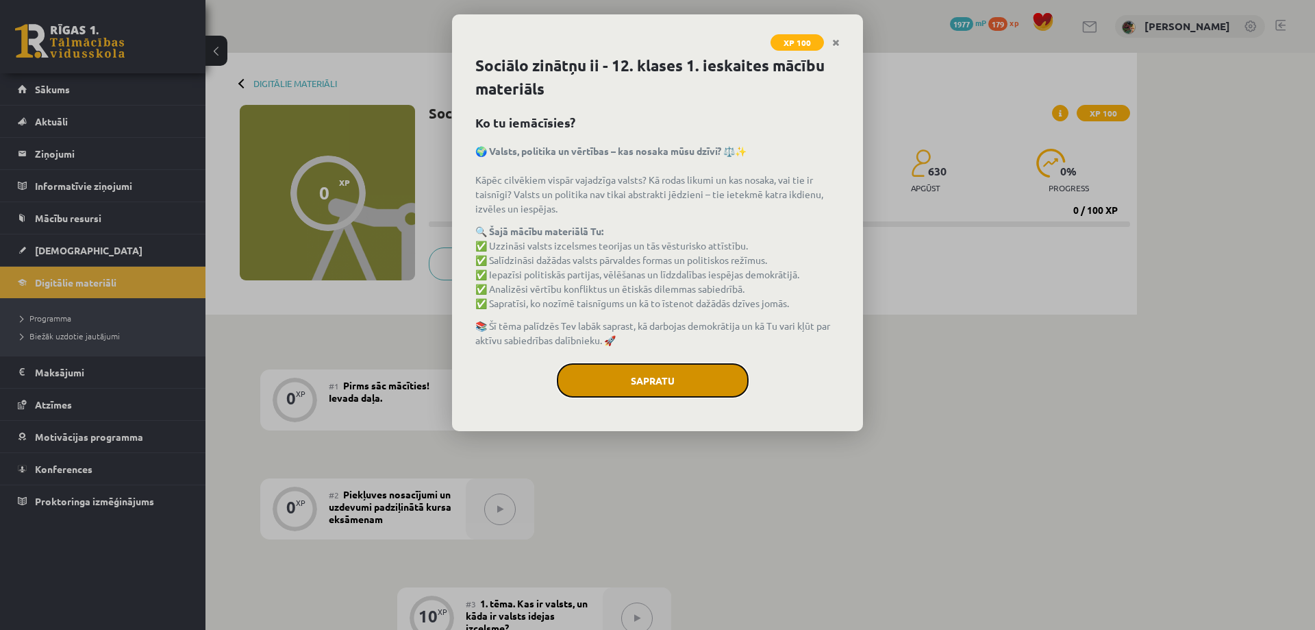
click at [687, 380] on button "Sapratu" at bounding box center [653, 380] width 192 height 34
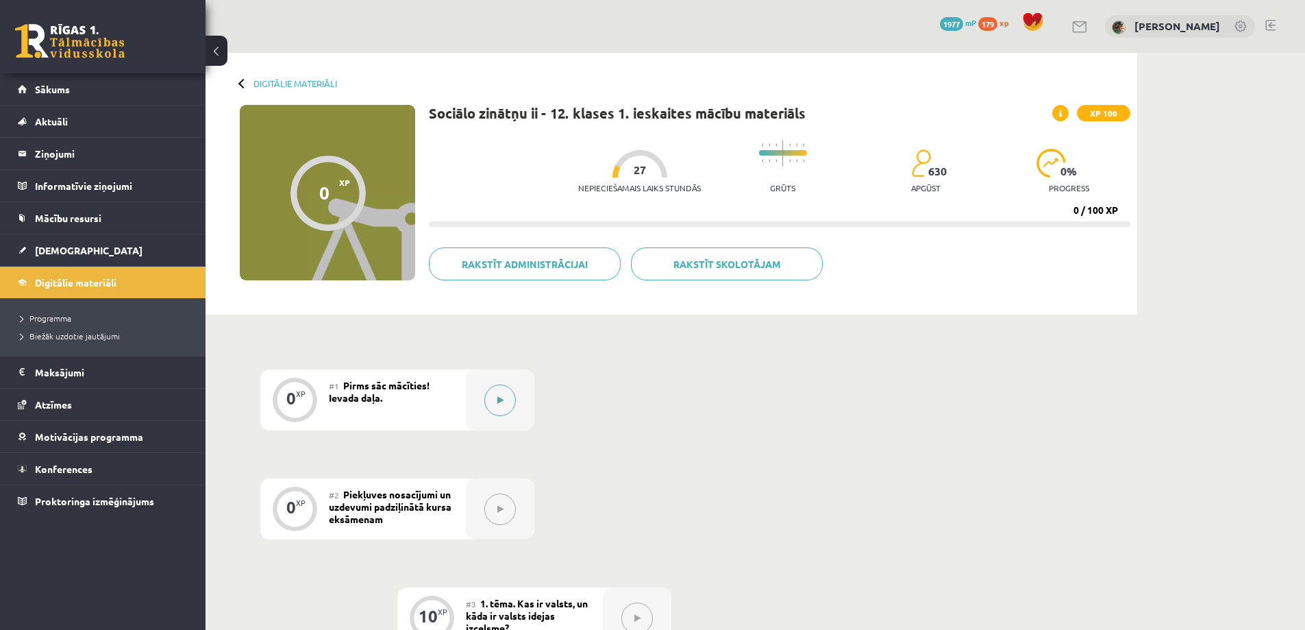
click at [500, 401] on icon at bounding box center [500, 400] width 6 height 8
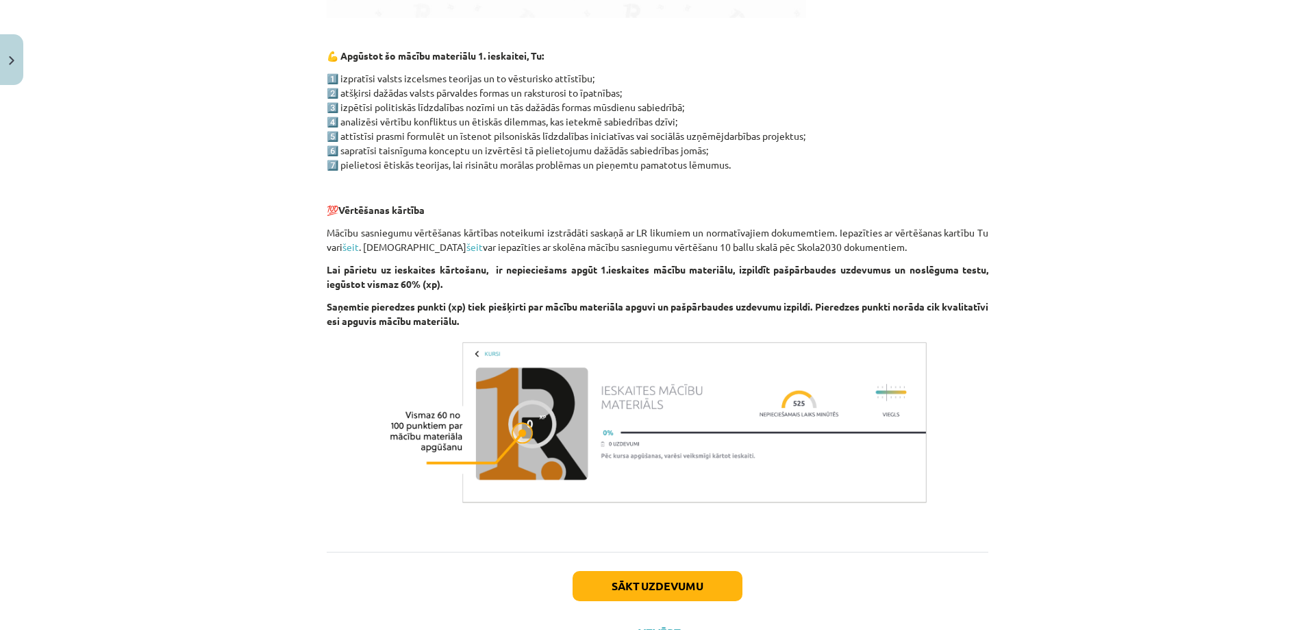
scroll to position [745, 0]
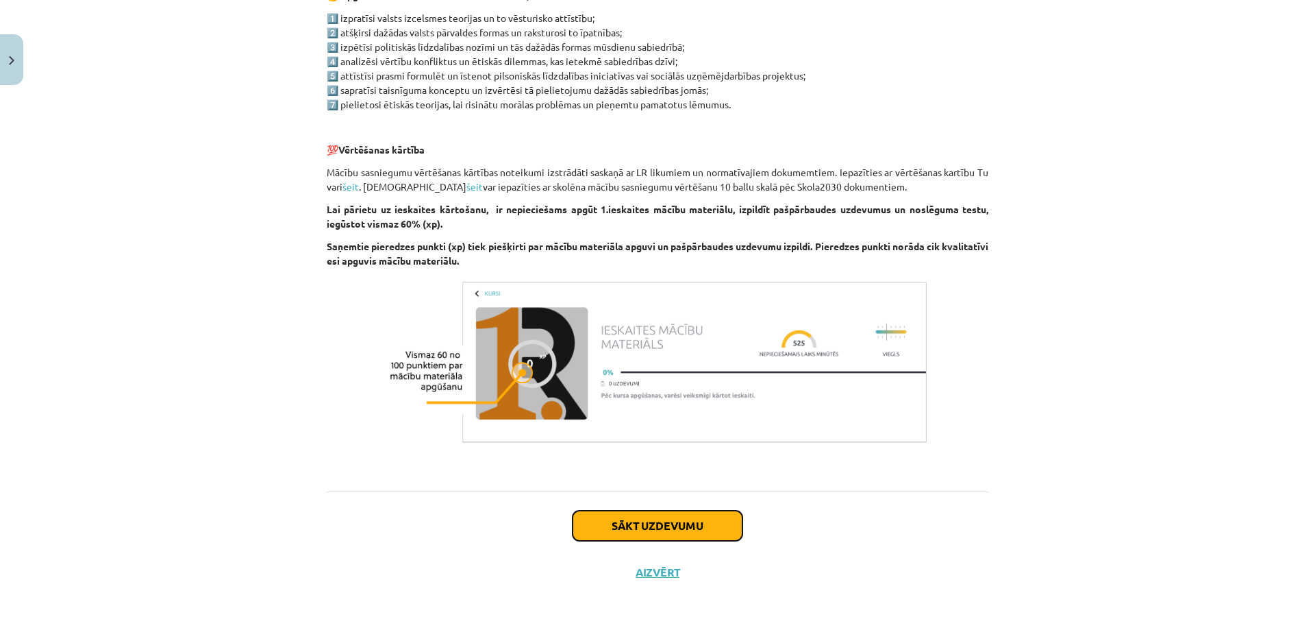
click at [658, 521] on button "Sākt uzdevumu" at bounding box center [658, 525] width 170 height 30
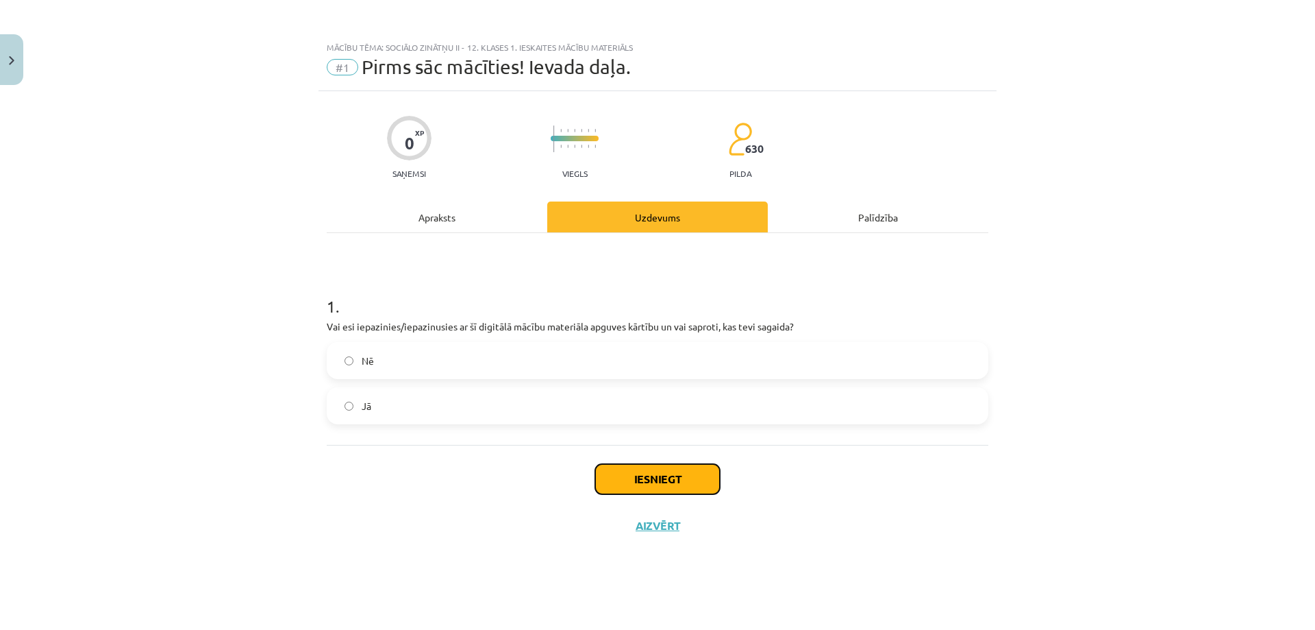
click at [666, 483] on button "Iesniegt" at bounding box center [657, 479] width 125 height 30
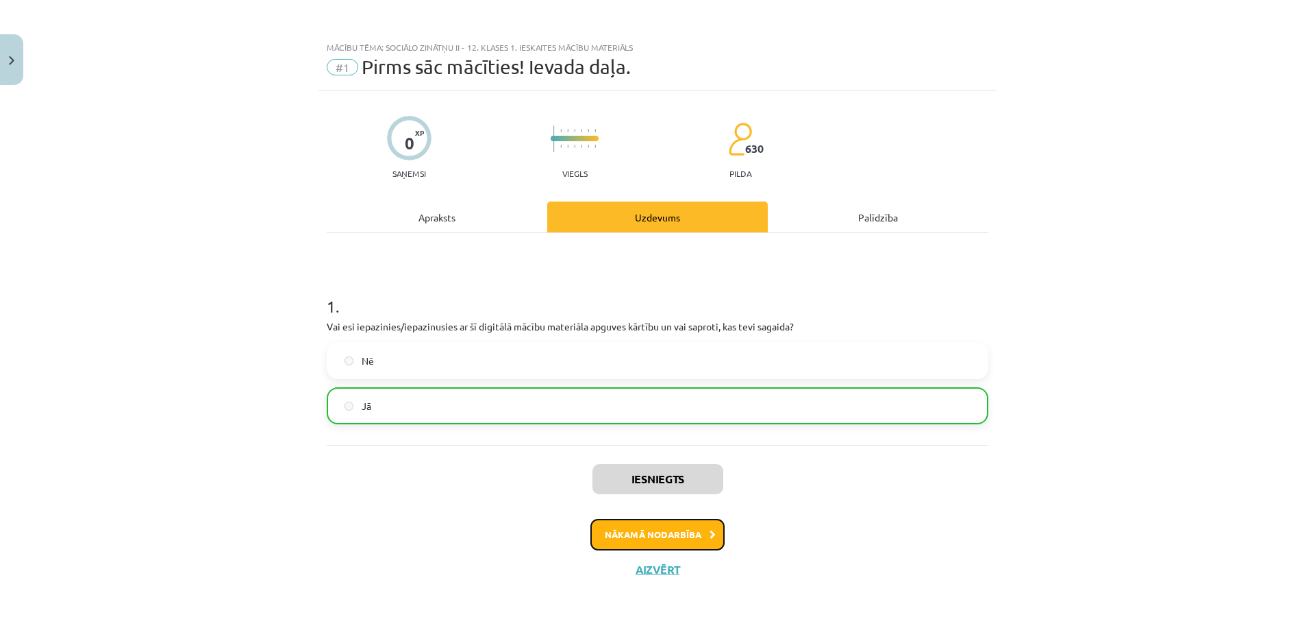
click at [636, 532] on button "Nākamā nodarbība" at bounding box center [658, 535] width 134 height 32
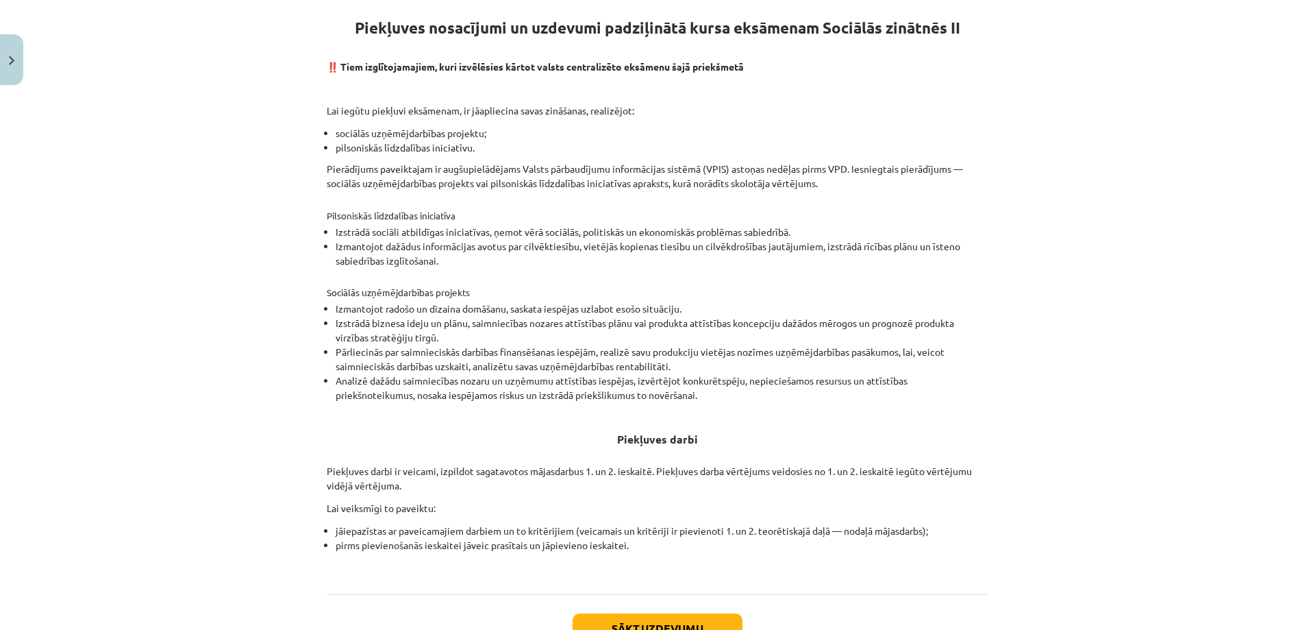
scroll to position [353, 0]
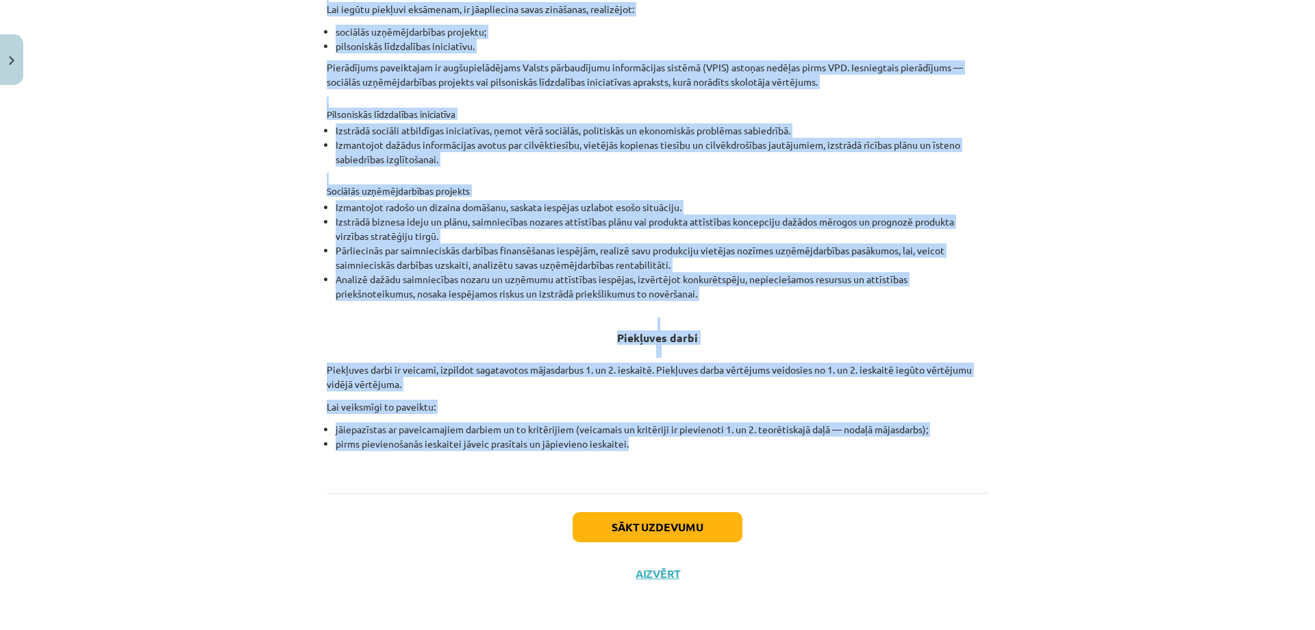
drag, startPoint x: 349, startPoint y: 138, endPoint x: 644, endPoint y: 449, distance: 427.9
click at [644, 449] on div "Piekļuves nosacījumi un uzdevumi padziļinātā kursa eksāmenam Sociālās zinātnēs …" at bounding box center [658, 182] width 662 height 580
copy div "Piekļuves nosacījumi un uzdevumi padziļinātā kursa eksāmenam Sociālās zinātnēs …"
click at [1128, 310] on div "Mācību tēma: Sociālo zinātņu ii - 12. klases 1. ieskaites mācību materiāls #2 P…" at bounding box center [657, 315] width 1315 height 630
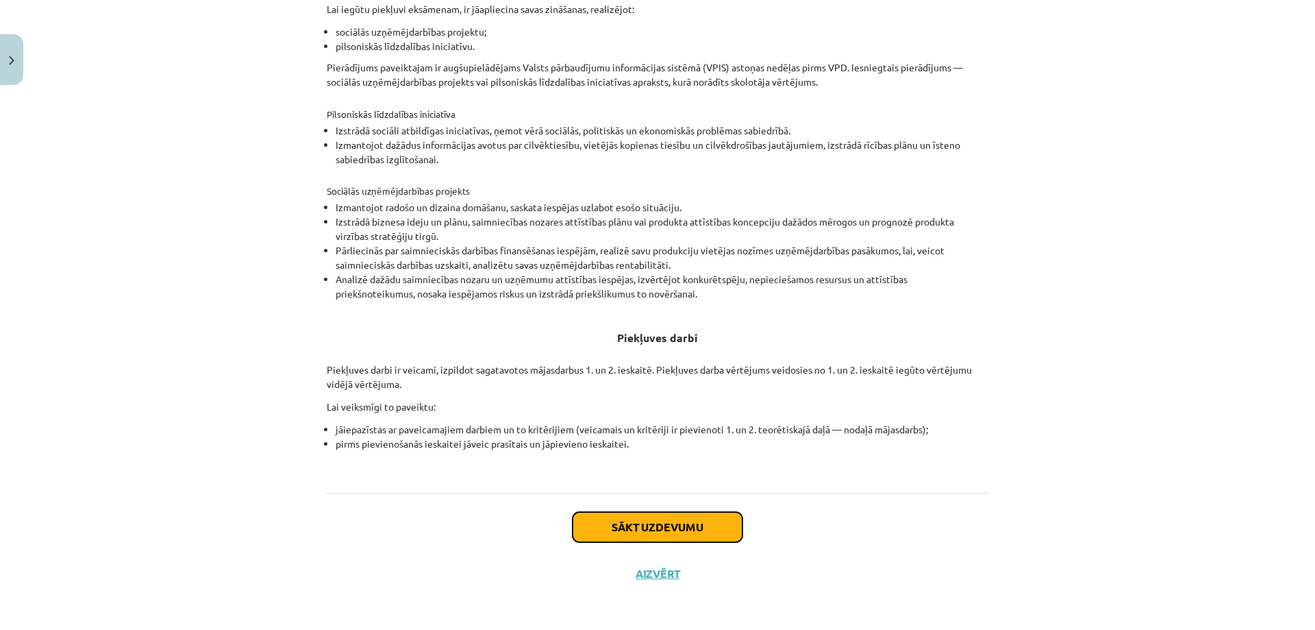
click at [647, 523] on button "Sākt uzdevumu" at bounding box center [658, 527] width 170 height 30
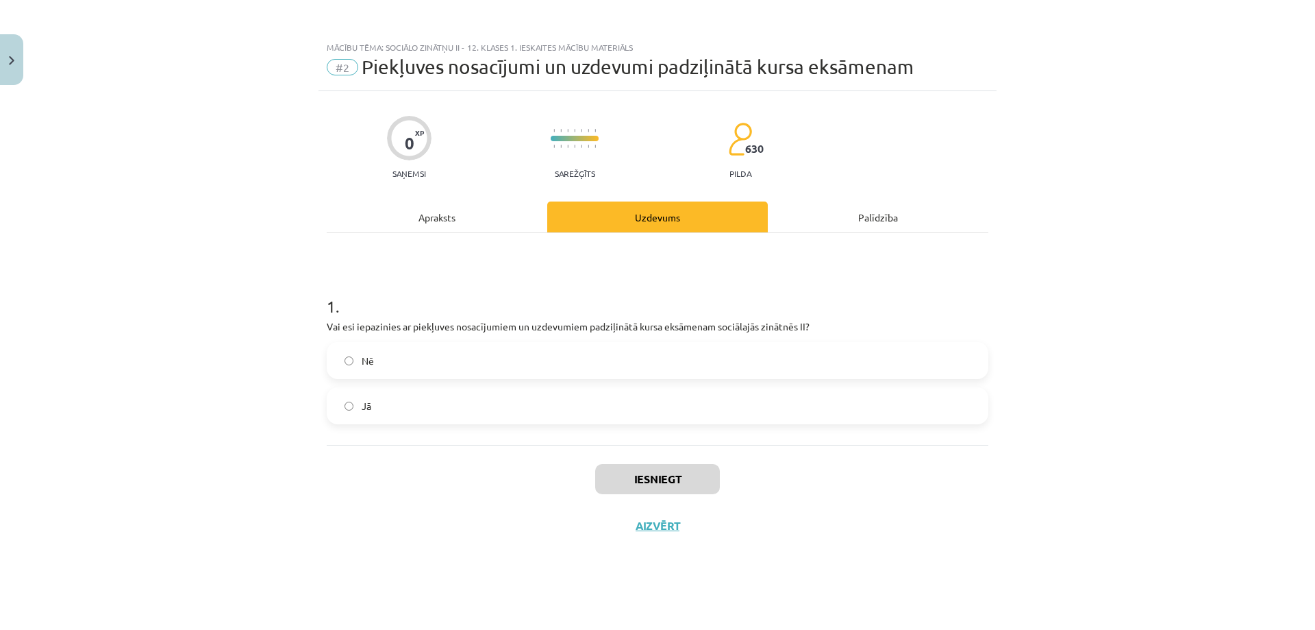
scroll to position [0, 0]
click at [666, 478] on button "Iesniegt" at bounding box center [657, 479] width 125 height 30
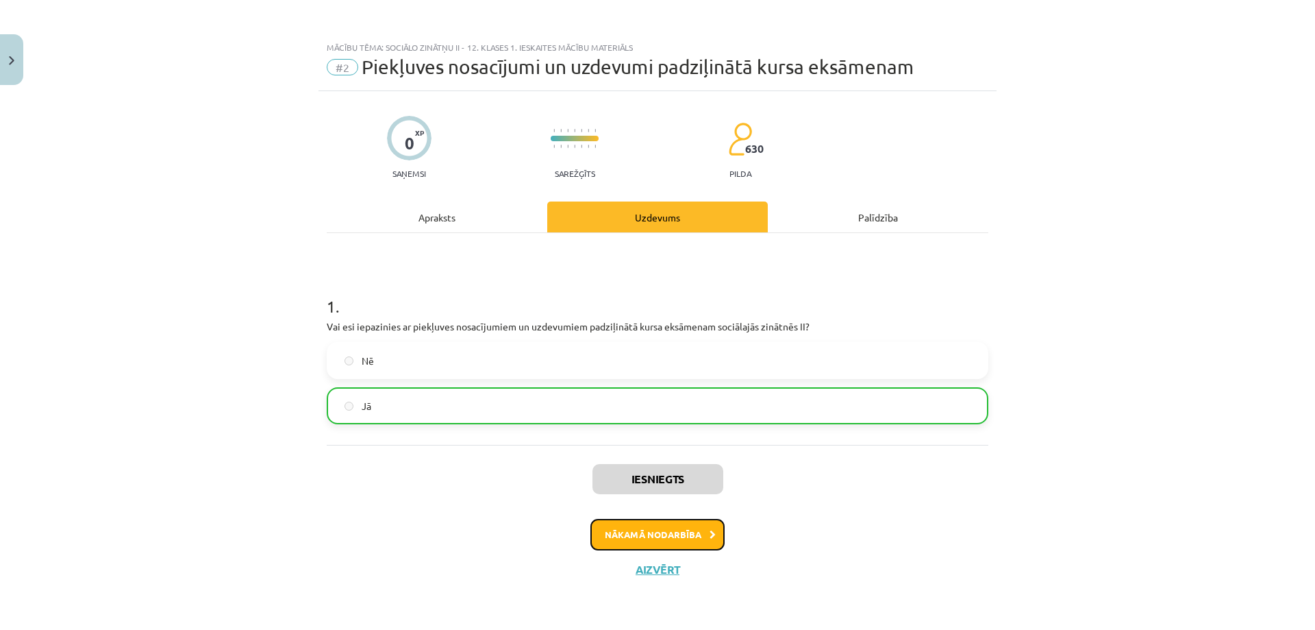
click at [680, 539] on button "Nākamā nodarbība" at bounding box center [658, 535] width 134 height 32
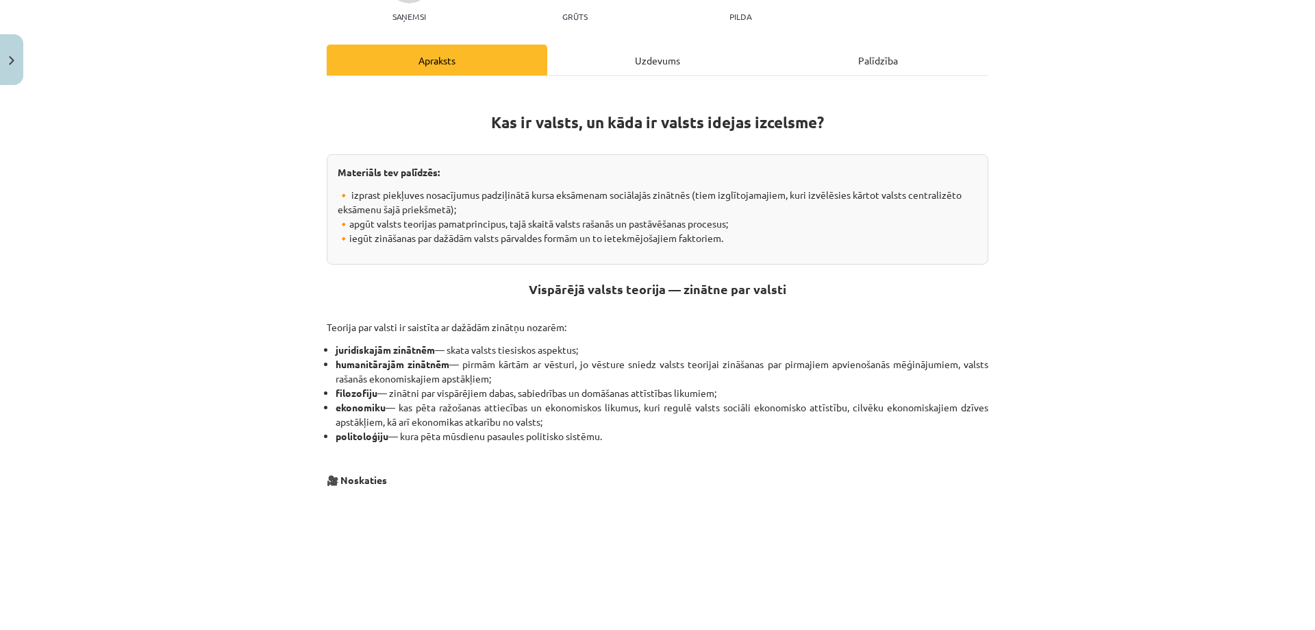
scroll to position [137, 0]
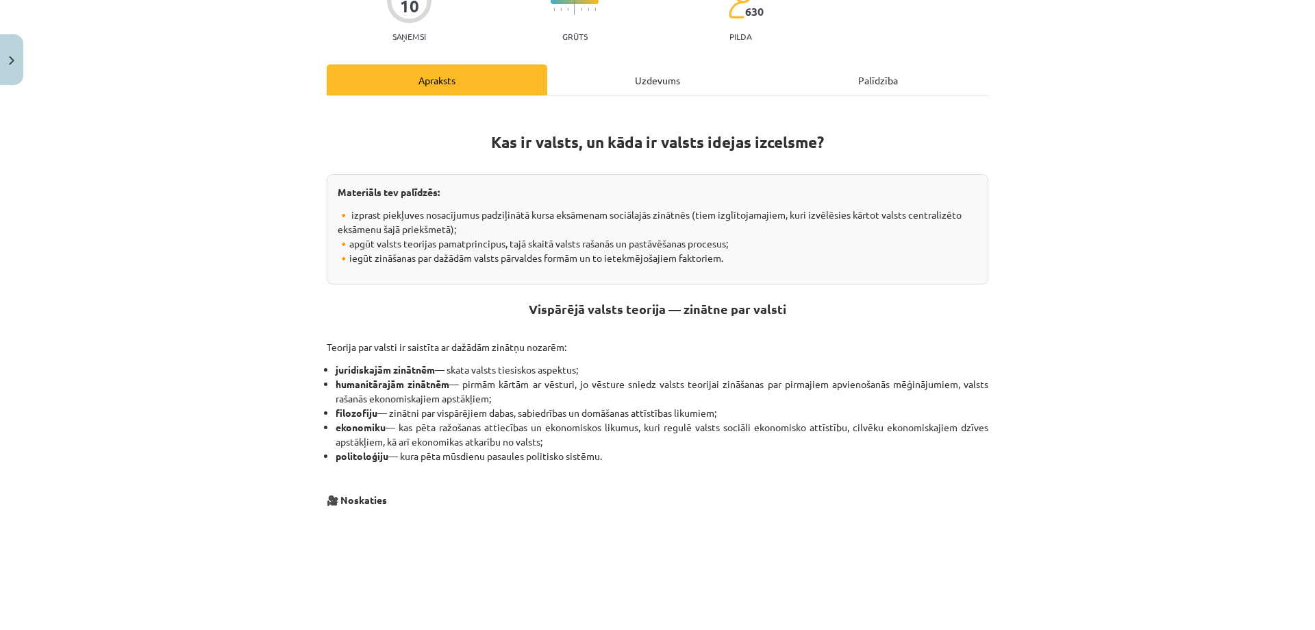
drag, startPoint x: 488, startPoint y: 140, endPoint x: 628, endPoint y: 460, distance: 349.8
click at [628, 460] on div "Kas ir valsts, un kāda ir valsts idejas izcelsme? Materiāls tev palīdzēs: 🔸 izp…" at bounding box center [658, 513] width 662 height 811
copy div "Kas ir valsts, un kāda ir valsts idejas izcelsme? Materiāls tev palīdzēs: 🔸 izp…"
click at [1091, 306] on div "Mācību tēma: Sociālo zinātņu ii - 12. klases 1. ieskaites mācību materiāls #3 1…" at bounding box center [657, 315] width 1315 height 630
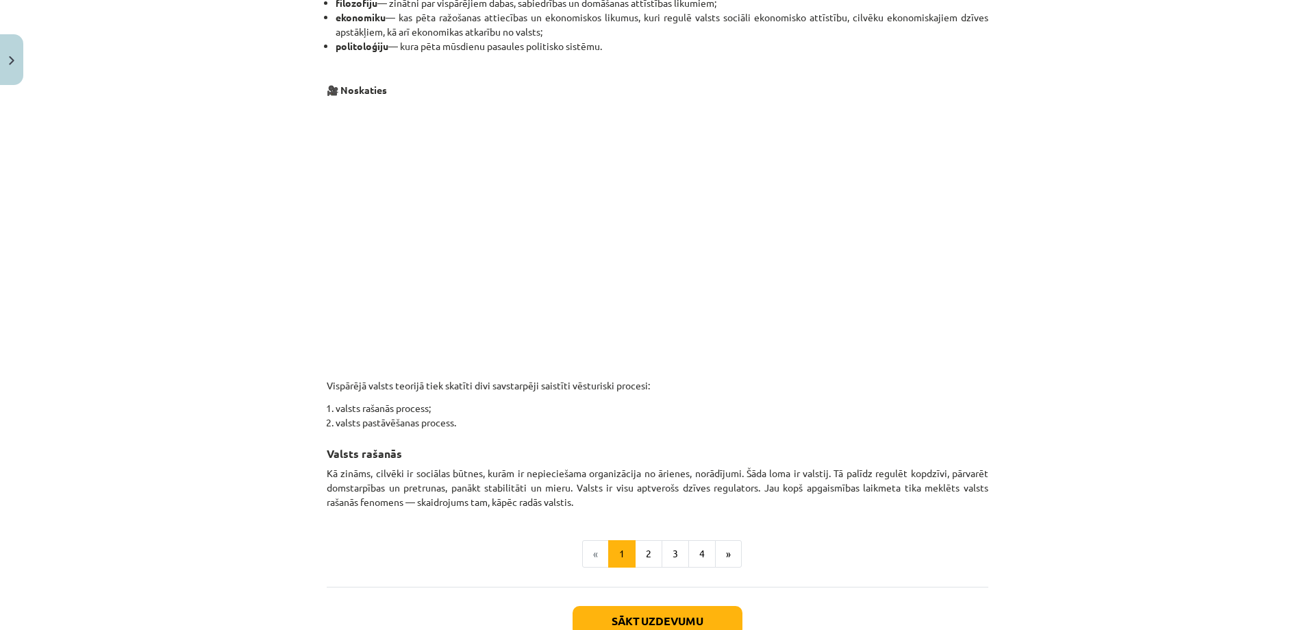
scroll to position [548, 0]
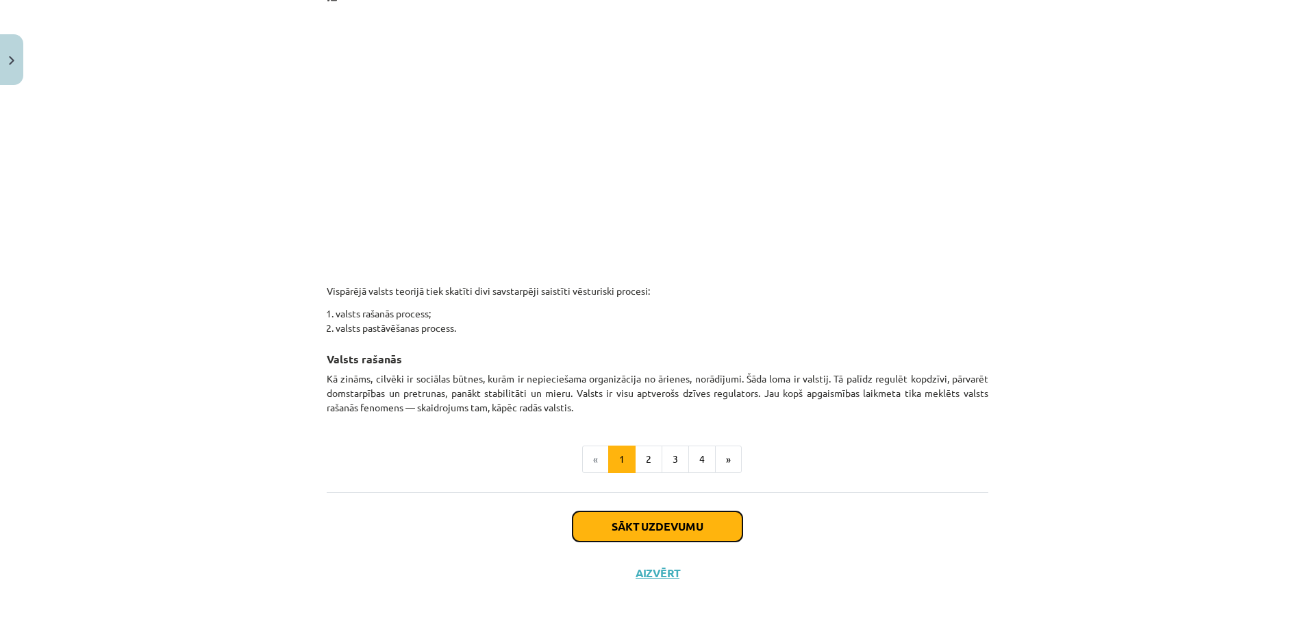
click at [612, 523] on button "Sākt uzdevumu" at bounding box center [658, 526] width 170 height 30
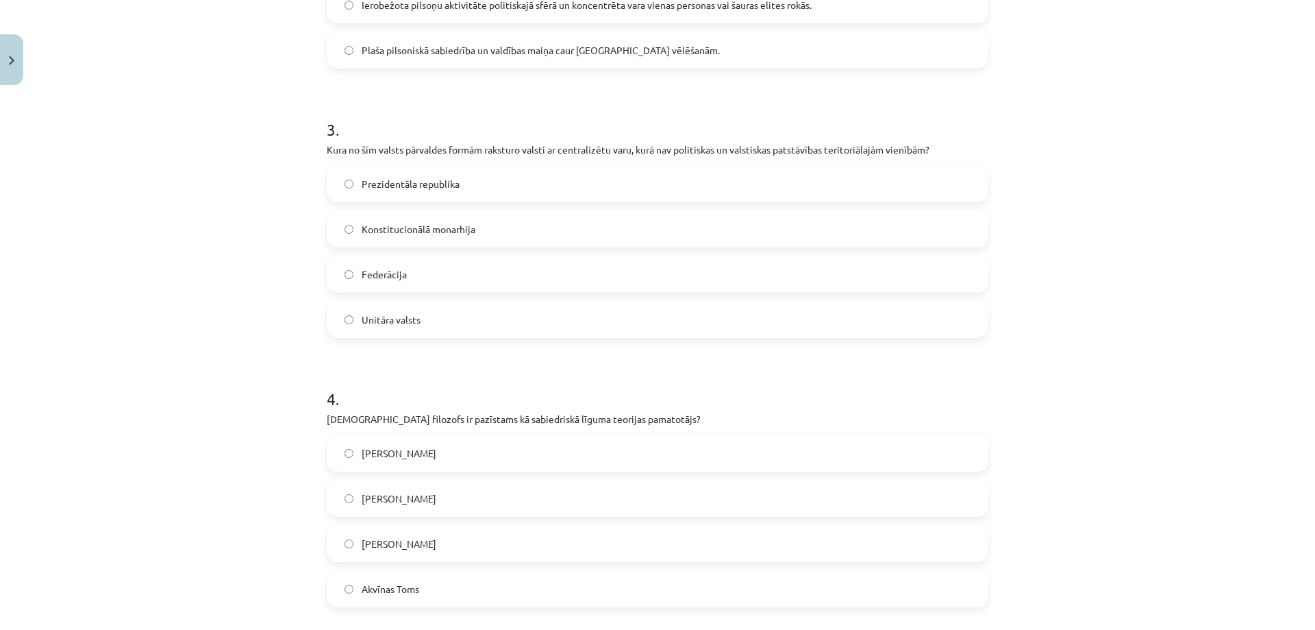
scroll to position [719, 0]
click at [376, 273] on span "Federācija" at bounding box center [384, 270] width 45 height 14
drag, startPoint x: 522, startPoint y: 144, endPoint x: 928, endPoint y: 145, distance: 405.6
click at [928, 145] on p "Kura no šīm valsts pārvaldes formām raksturo valsti ar centralizētu varu, kurā …" at bounding box center [658, 145] width 662 height 14
copy p "valsti ar centralizētu varu, kurā nav politiskas un valstiskas patstāvības teri…"
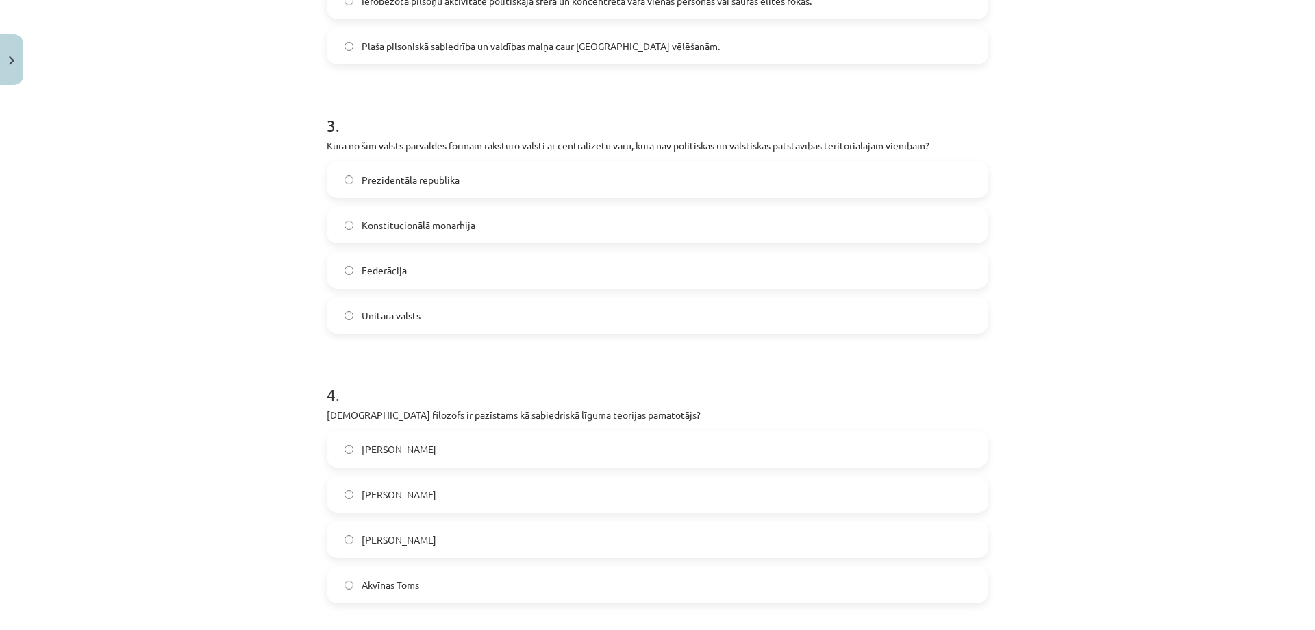
click at [197, 338] on div "Mācību tēma: Sociālo zinātņu ii - 12. klases 1. ieskaites mācību materiāls #3 1…" at bounding box center [657, 315] width 1315 height 630
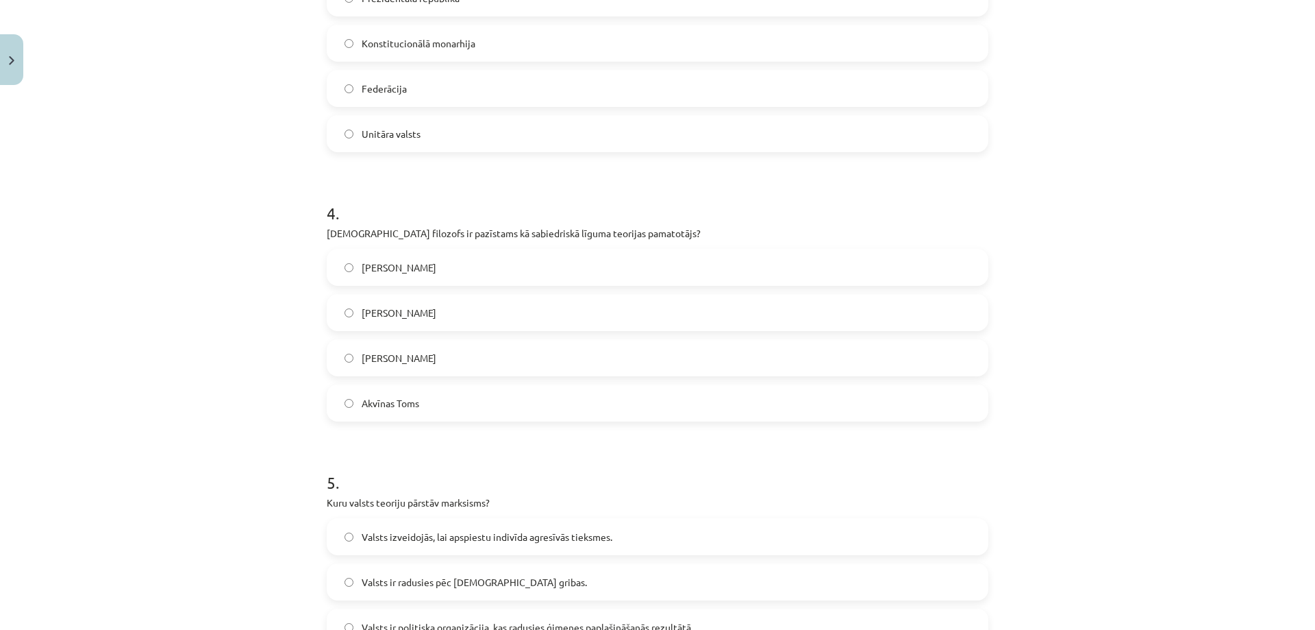
scroll to position [925, 0]
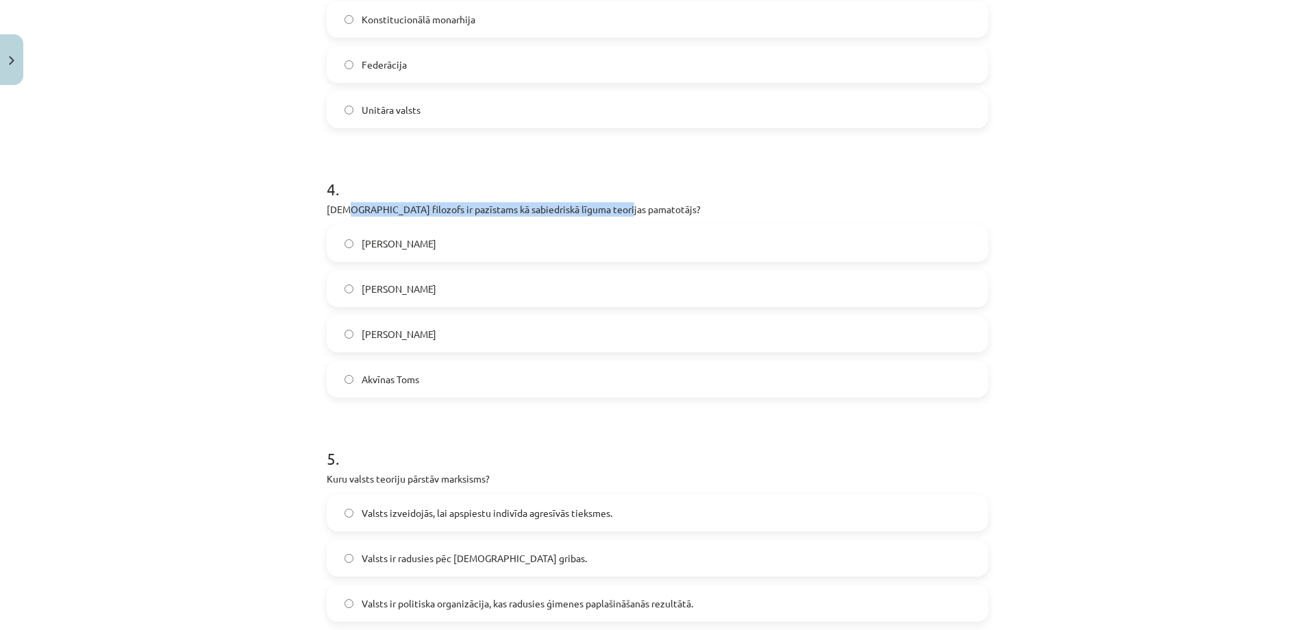
drag, startPoint x: 342, startPoint y: 209, endPoint x: 610, endPoint y: 212, distance: 267.9
click at [610, 212] on p "Kurš filozofs ir pazīstams kā sabiedriskā līguma teorijas pamatotājs?" at bounding box center [658, 209] width 662 height 14
copy p "filozofs ir pazīstams kā sabiedriskā līguma teorijas pamatotājs"
click at [390, 335] on span "Tomass Hobss" at bounding box center [399, 334] width 75 height 14
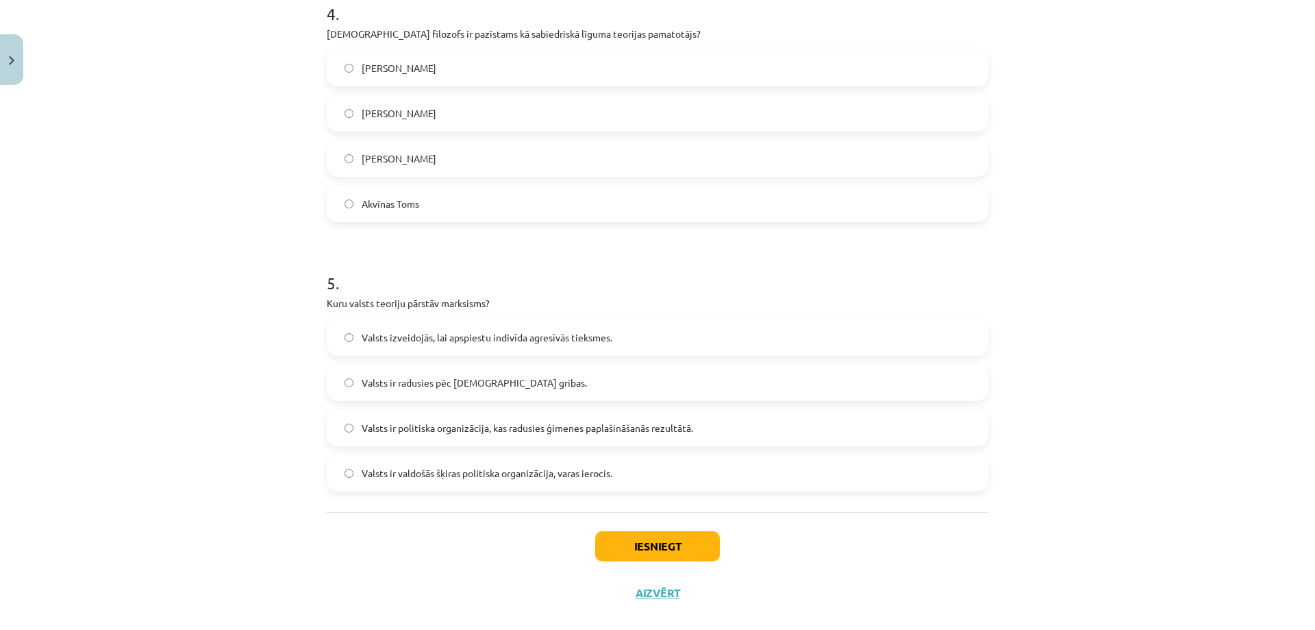
scroll to position [1121, 0]
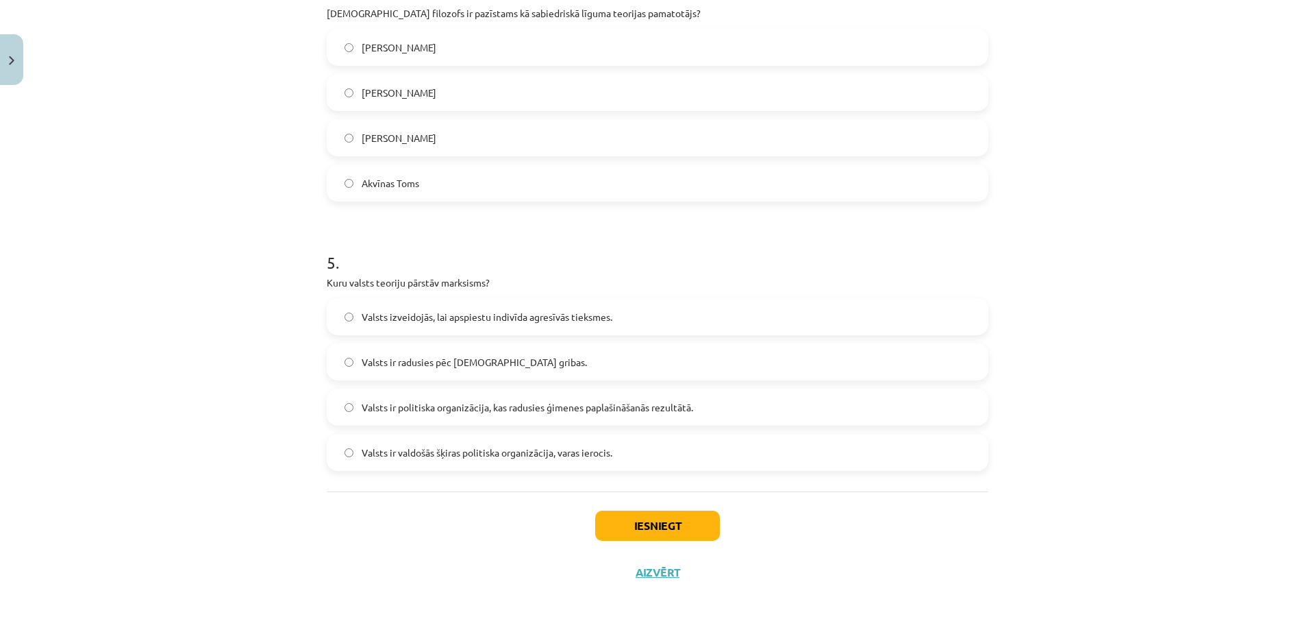
click at [435, 452] on span "Valsts ir valdošās šķiras politiska organizācija, varas ierocis." at bounding box center [487, 452] width 251 height 14
click at [656, 528] on button "Iesniegt" at bounding box center [657, 525] width 125 height 30
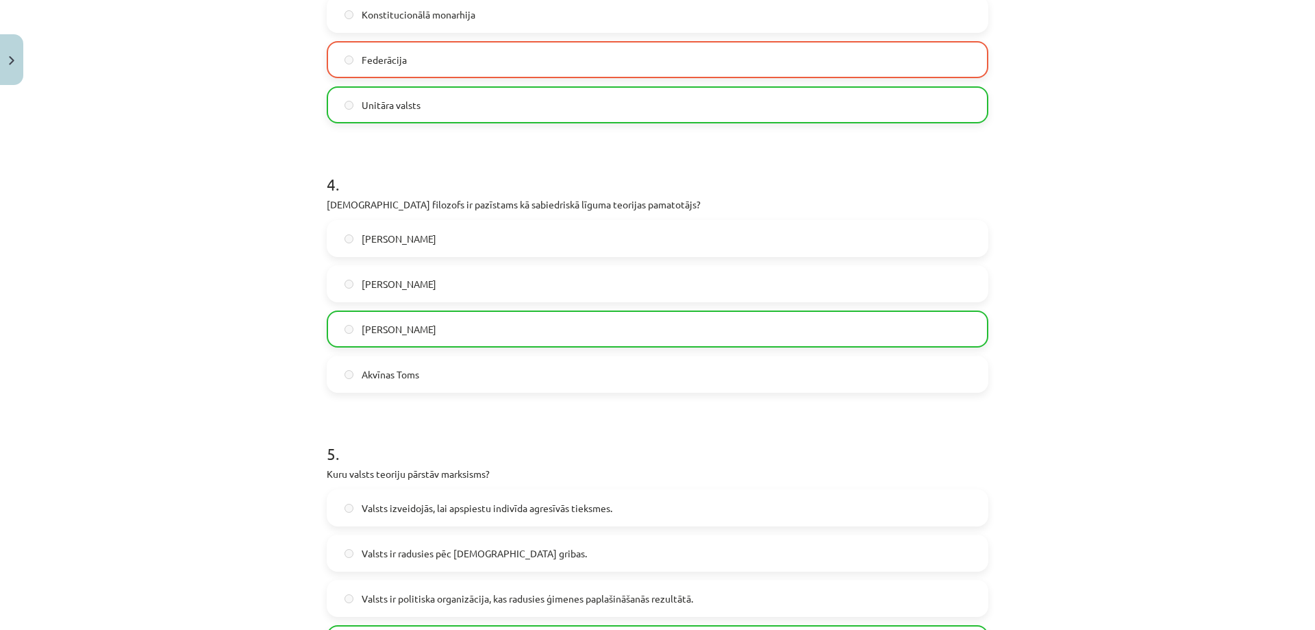
scroll to position [1165, 0]
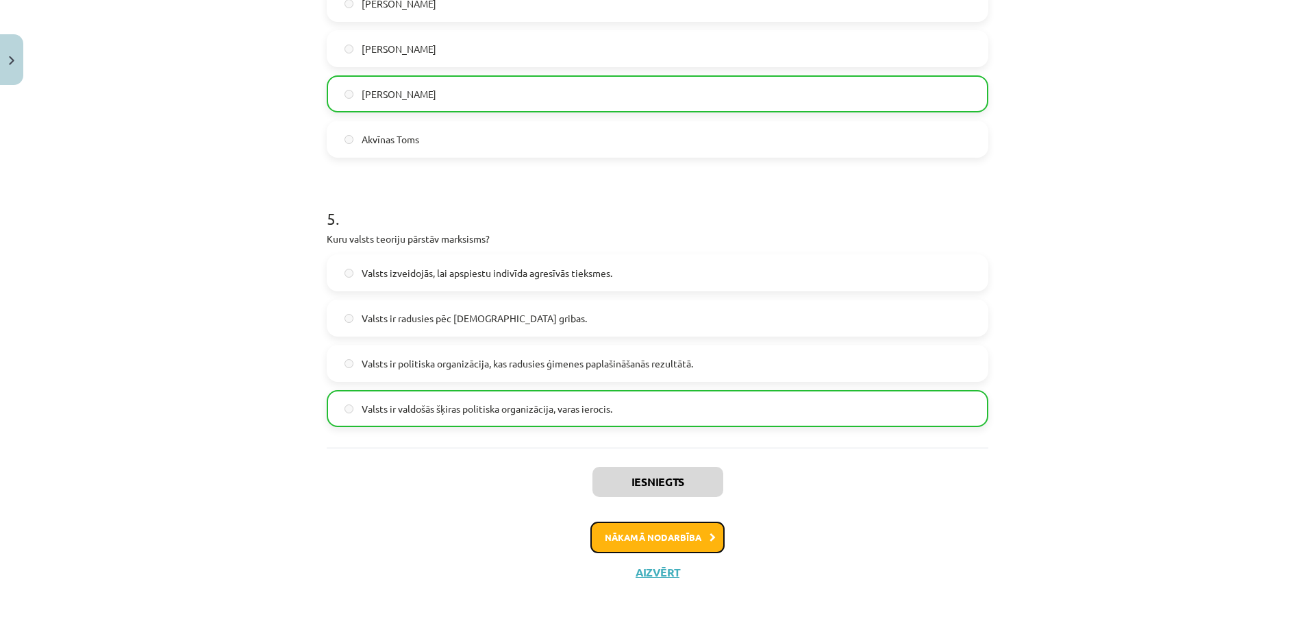
click at [669, 534] on button "Nākamā nodarbība" at bounding box center [658, 537] width 134 height 32
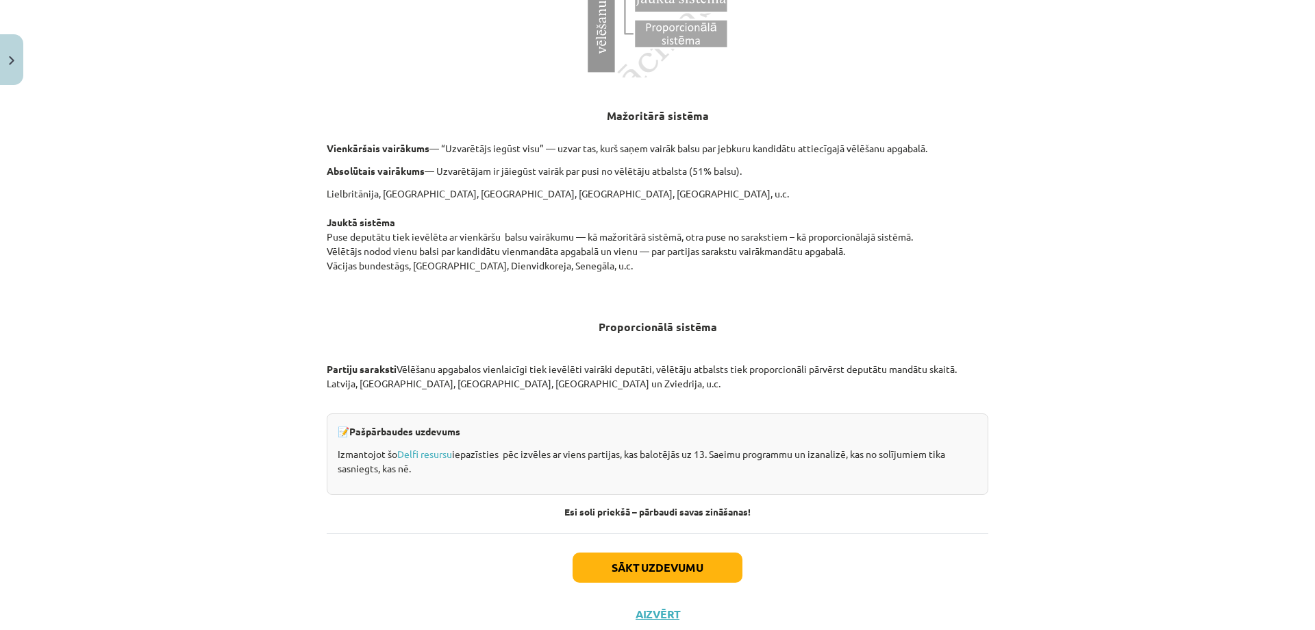
scroll to position [1287, 0]
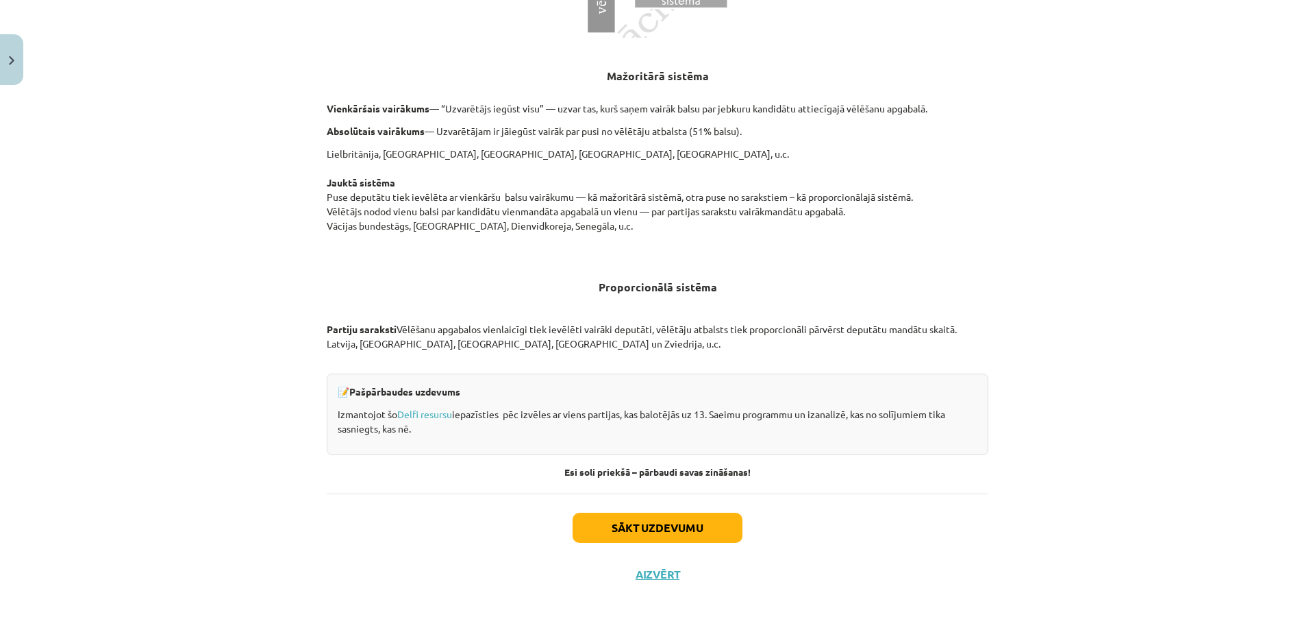
drag, startPoint x: 538, startPoint y: 143, endPoint x: 814, endPoint y: 428, distance: 396.8
copy div "Politiskās partijas un vēlēšanas Materiāls tev palīdzēs: 🔸 izprast vēlēšanu sis…"
click at [992, 217] on div "Mācību tēma: Sociālo zinātņu ii - 12. klases 1. ieskaites mācību materiāls #4 2…" at bounding box center [657, 315] width 1315 height 630
click at [423, 411] on link "Delfi resursu" at bounding box center [424, 414] width 55 height 12
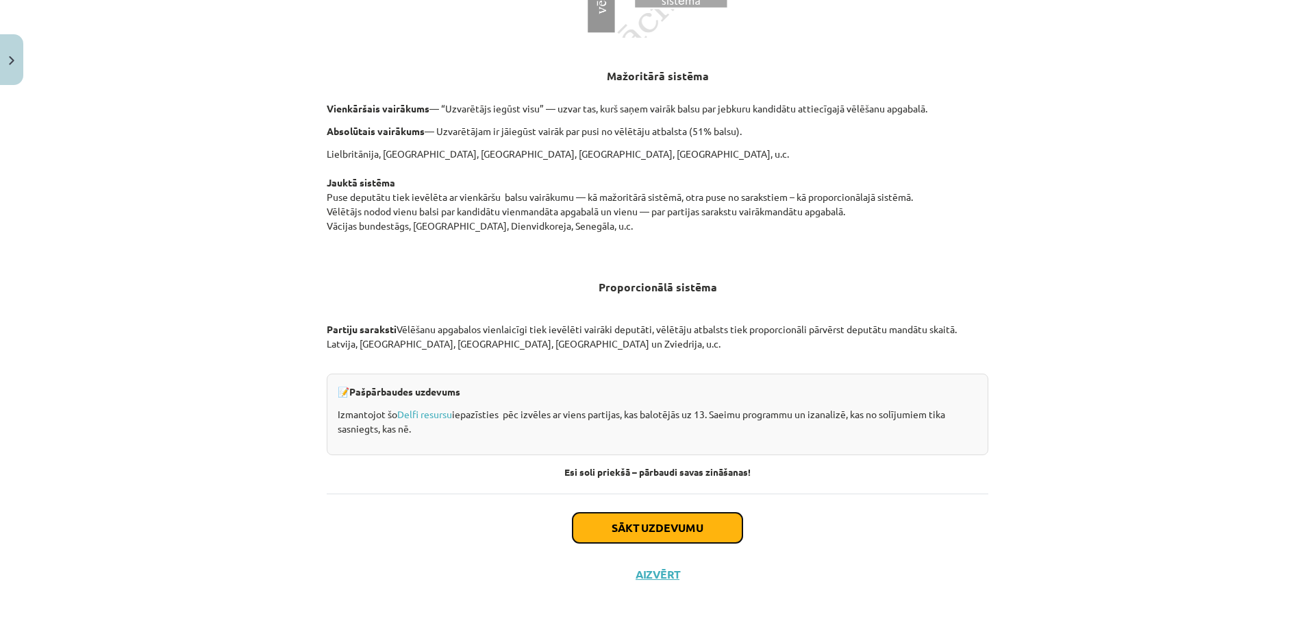
click at [653, 528] on button "Sākt uzdevumu" at bounding box center [658, 527] width 170 height 30
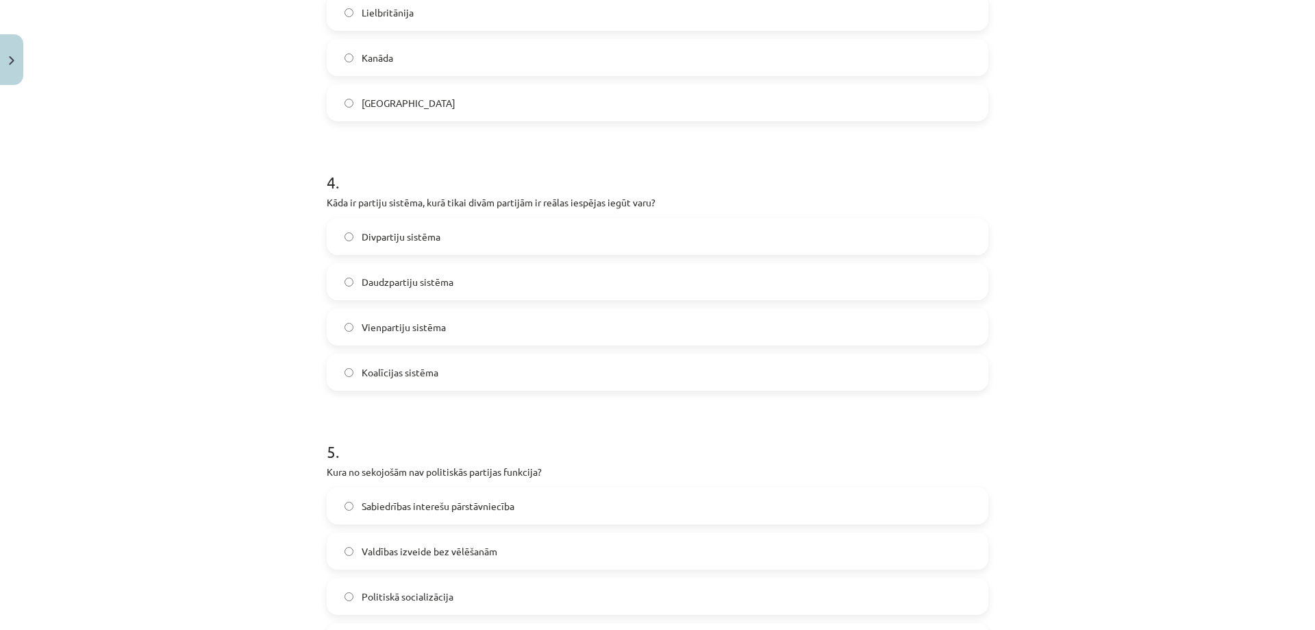
scroll to position [1062, 0]
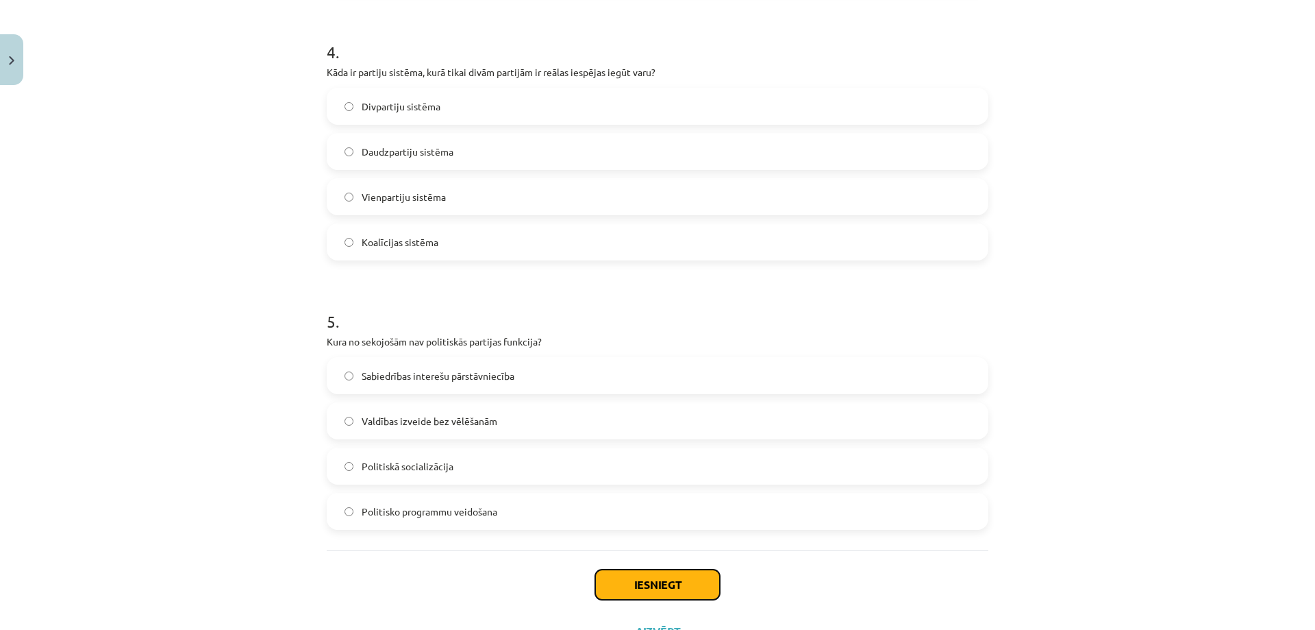
click at [657, 582] on button "Iesniegt" at bounding box center [657, 584] width 125 height 30
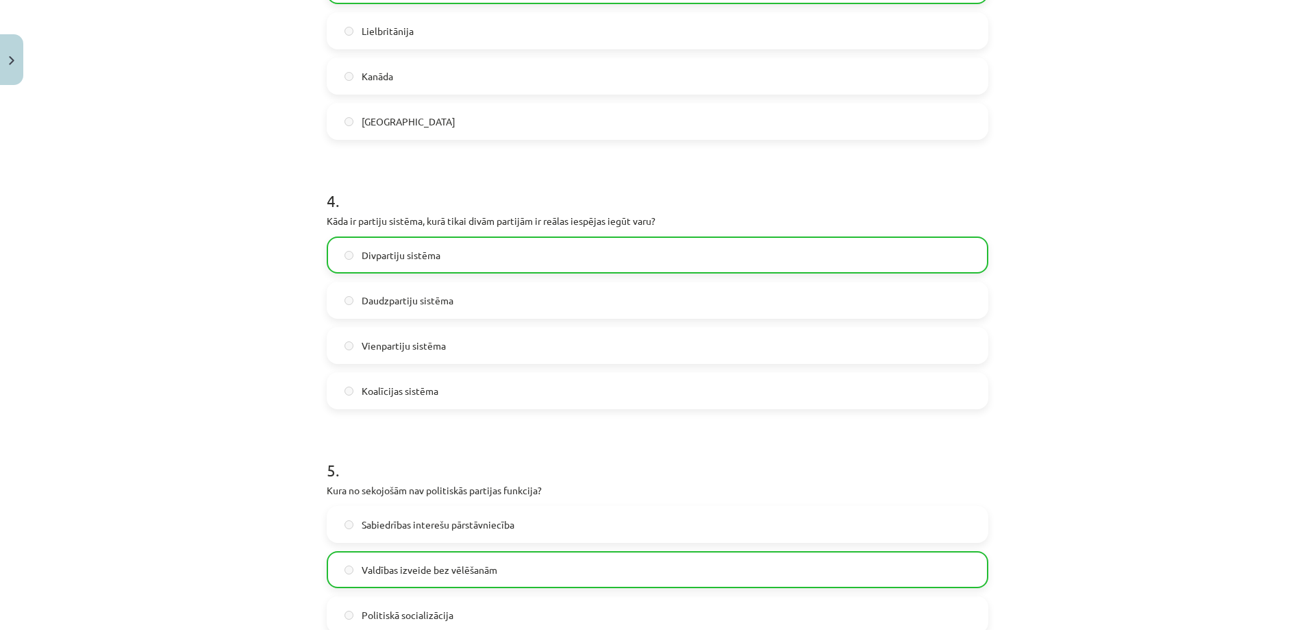
scroll to position [1165, 0]
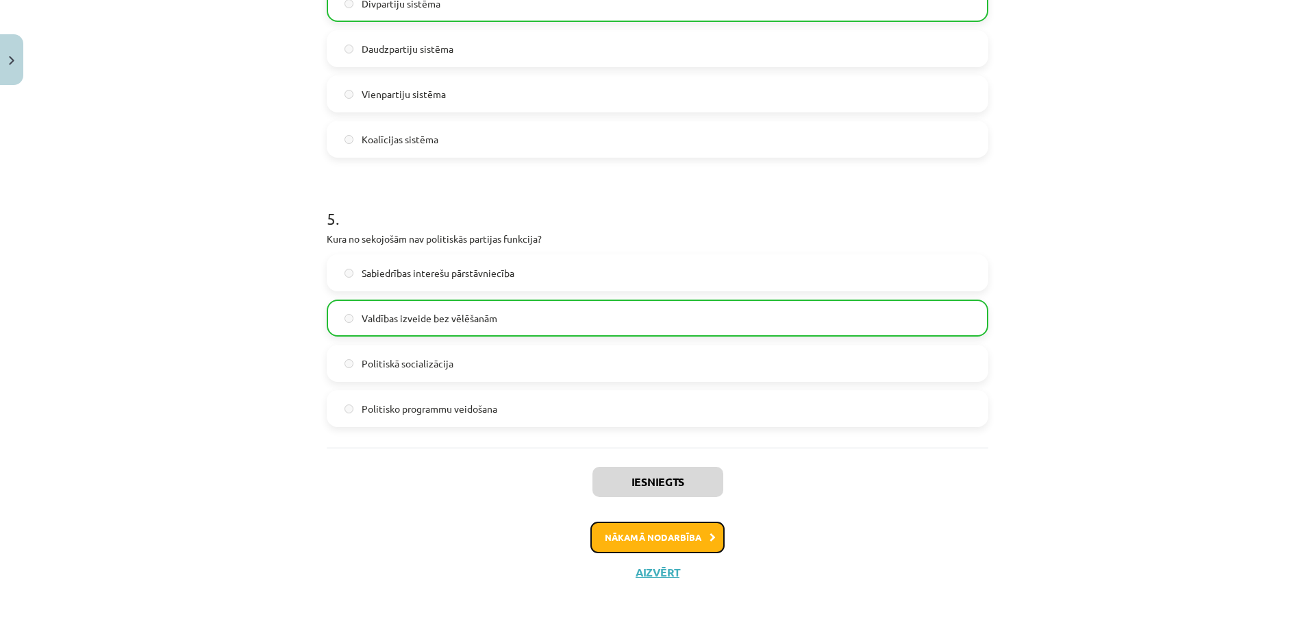
click at [668, 537] on button "Nākamā nodarbība" at bounding box center [658, 537] width 134 height 32
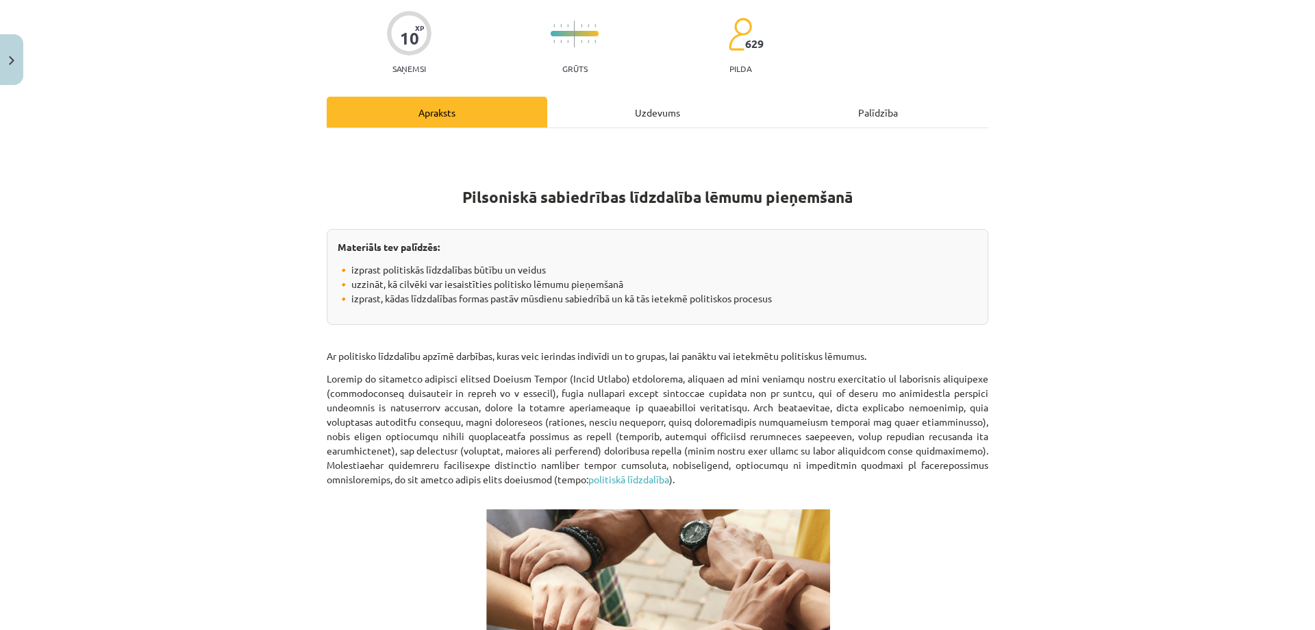
scroll to position [23, 0]
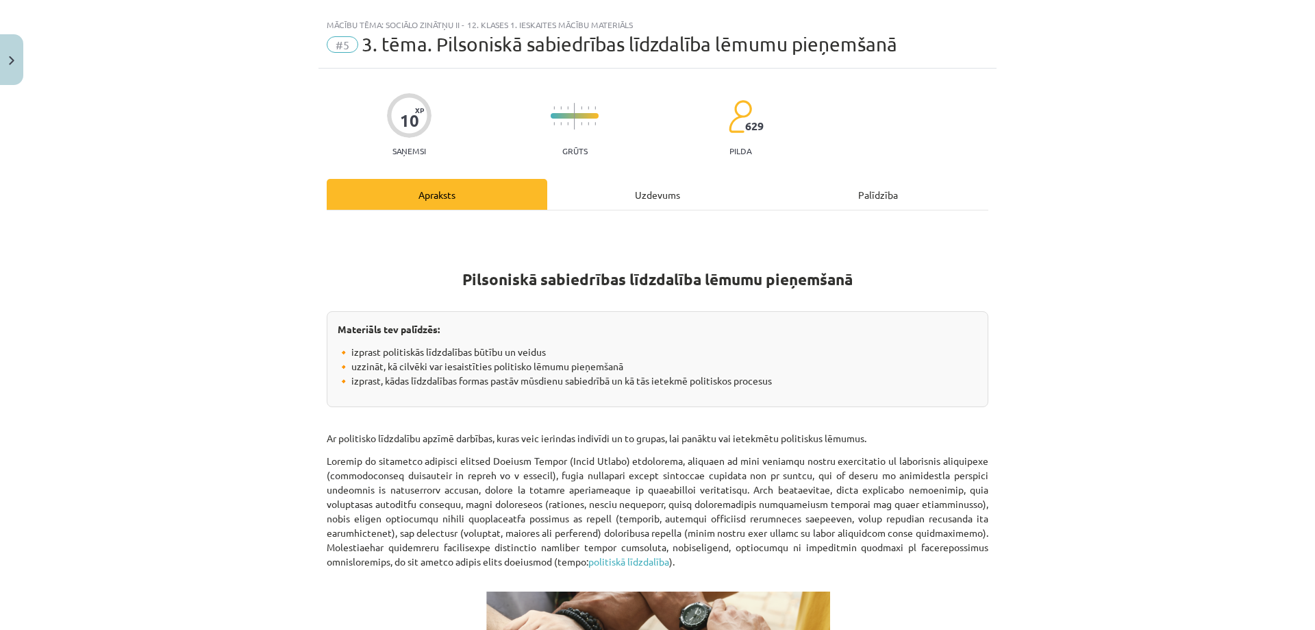
drag, startPoint x: 457, startPoint y: 278, endPoint x: 736, endPoint y: 559, distance: 395.8
copy div "Pilsoniskā sabiedrības līdzdalība lēmumu pieņemšanā Materiāls tev palīdzēs: 🔸 i…"
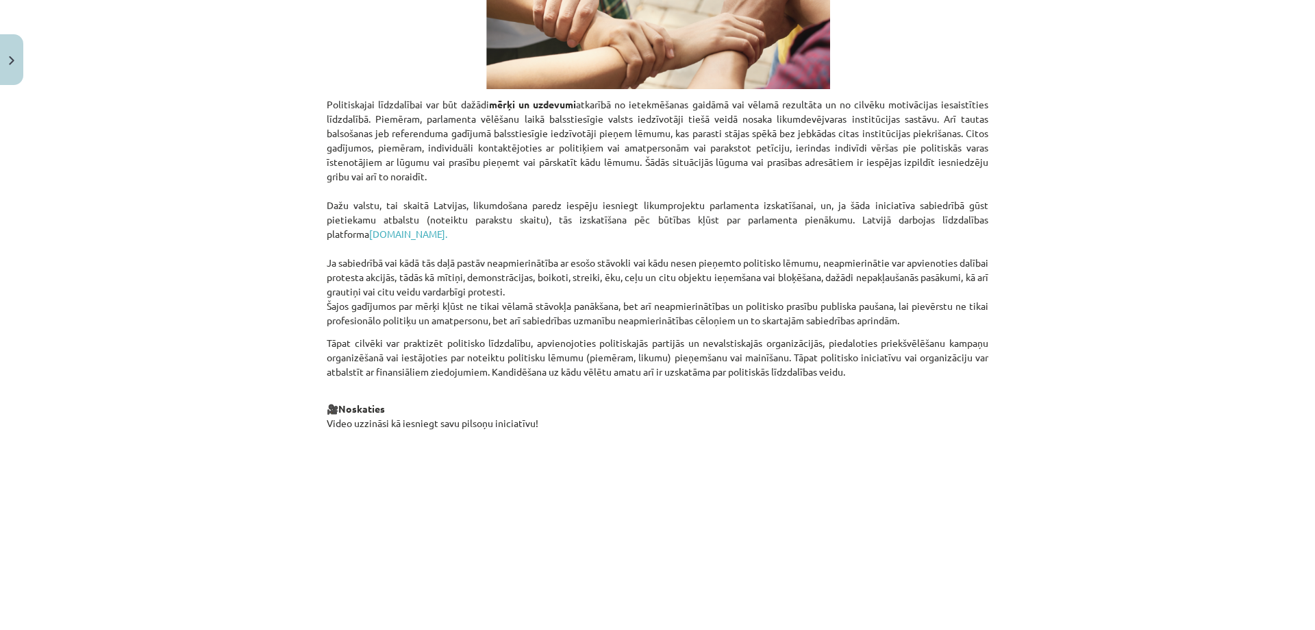
scroll to position [776, 0]
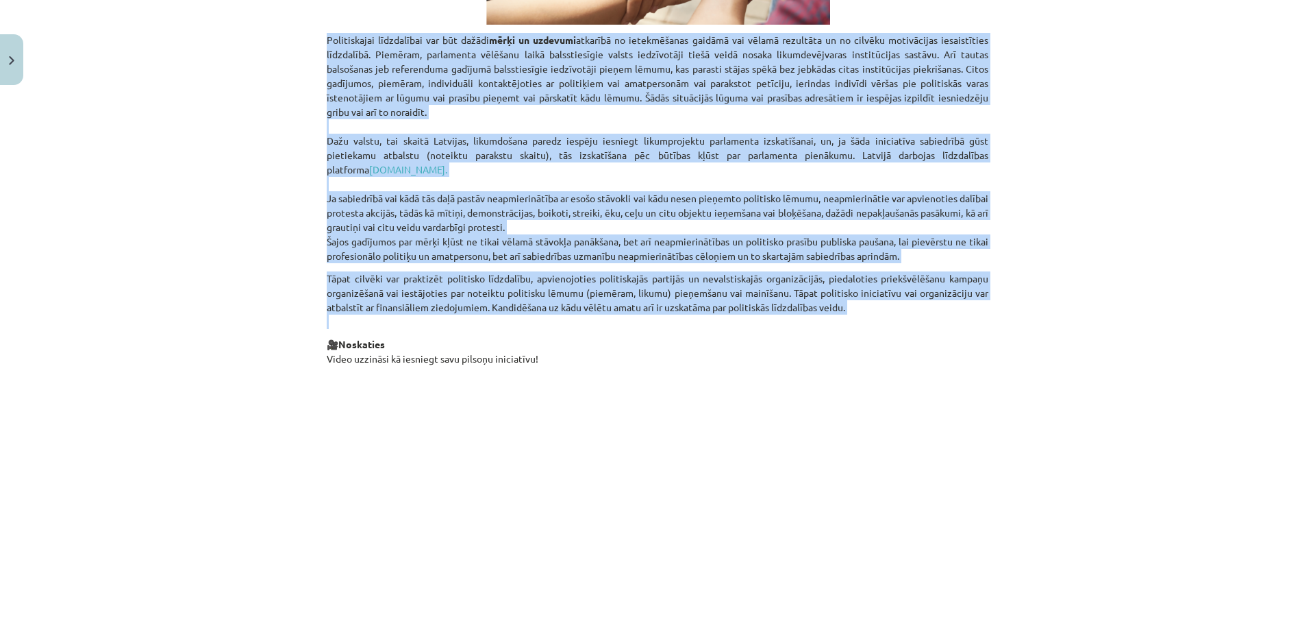
drag, startPoint x: 323, startPoint y: 38, endPoint x: 957, endPoint y: 314, distance: 692.2
click at [957, 314] on div "Pilsoniskā sabiedrības līdzdalība lēmumu pieņemšanā Materiāls tev palīdzēs: 🔸 i…" at bounding box center [658, 147] width 662 height 1356
copy div "Politiskajai līdzdalībai var būt dažādi mērķi un uzdevumi atkarībā no ietekmēša…"
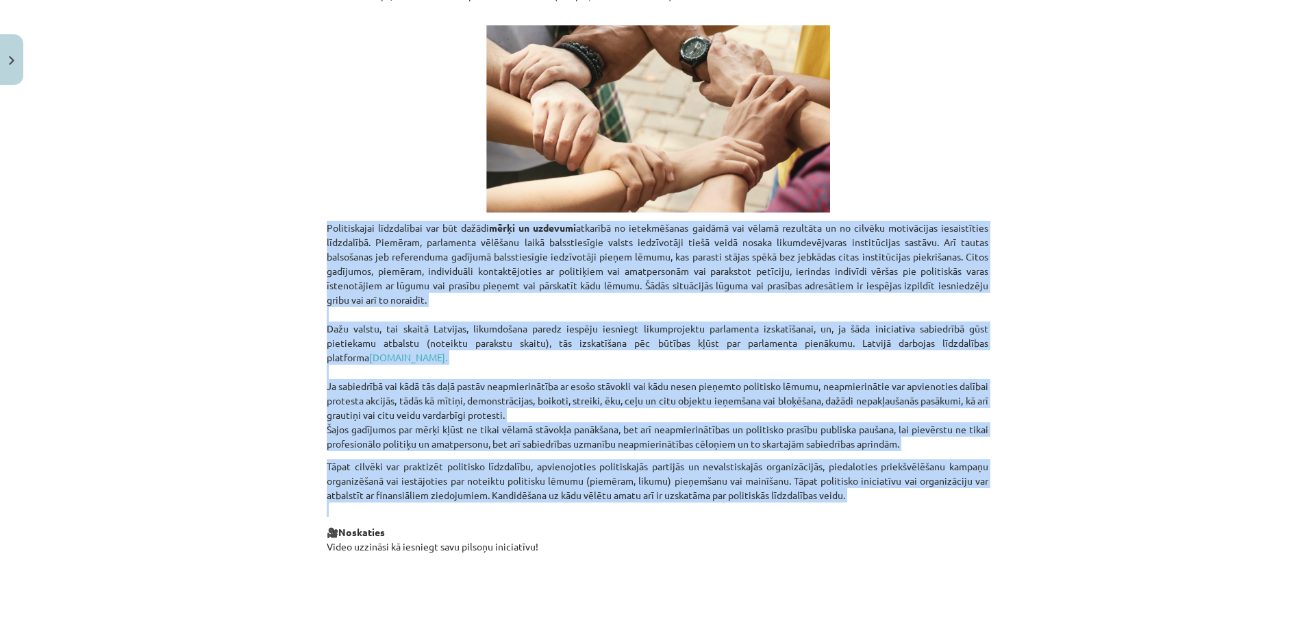
scroll to position [571, 0]
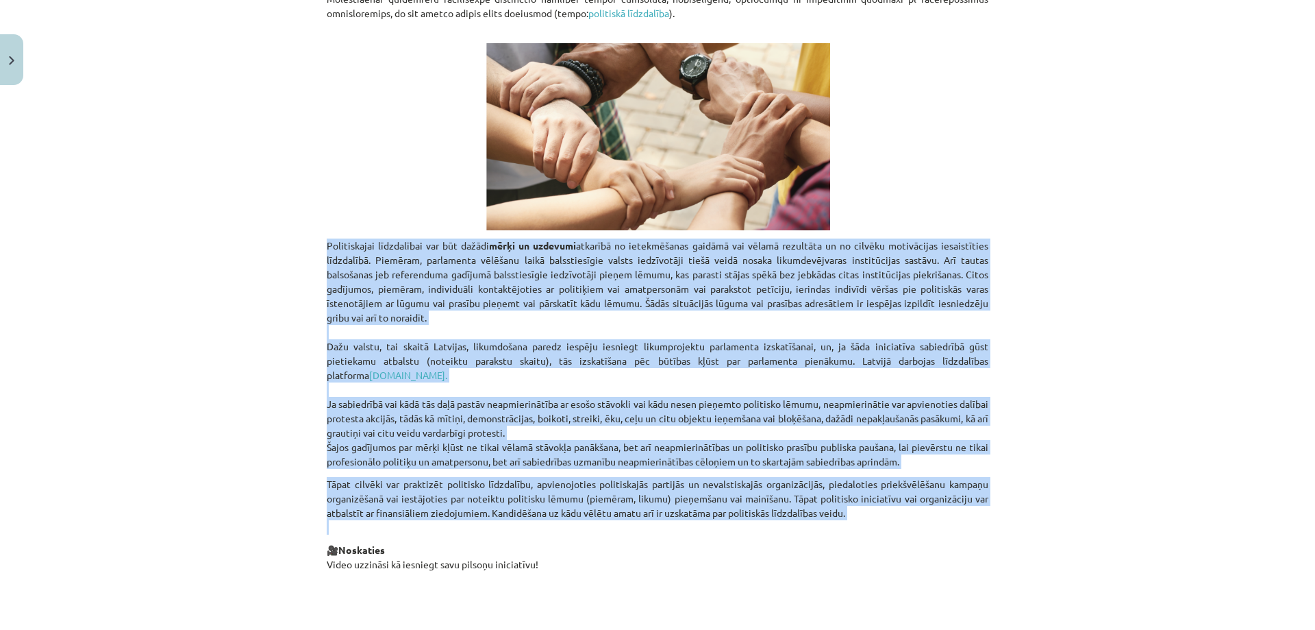
click at [1054, 282] on div "Mācību tēma: Sociālo zinātņu ii - 12. klases 1. ieskaites mācību materiāls #5 3…" at bounding box center [657, 315] width 1315 height 630
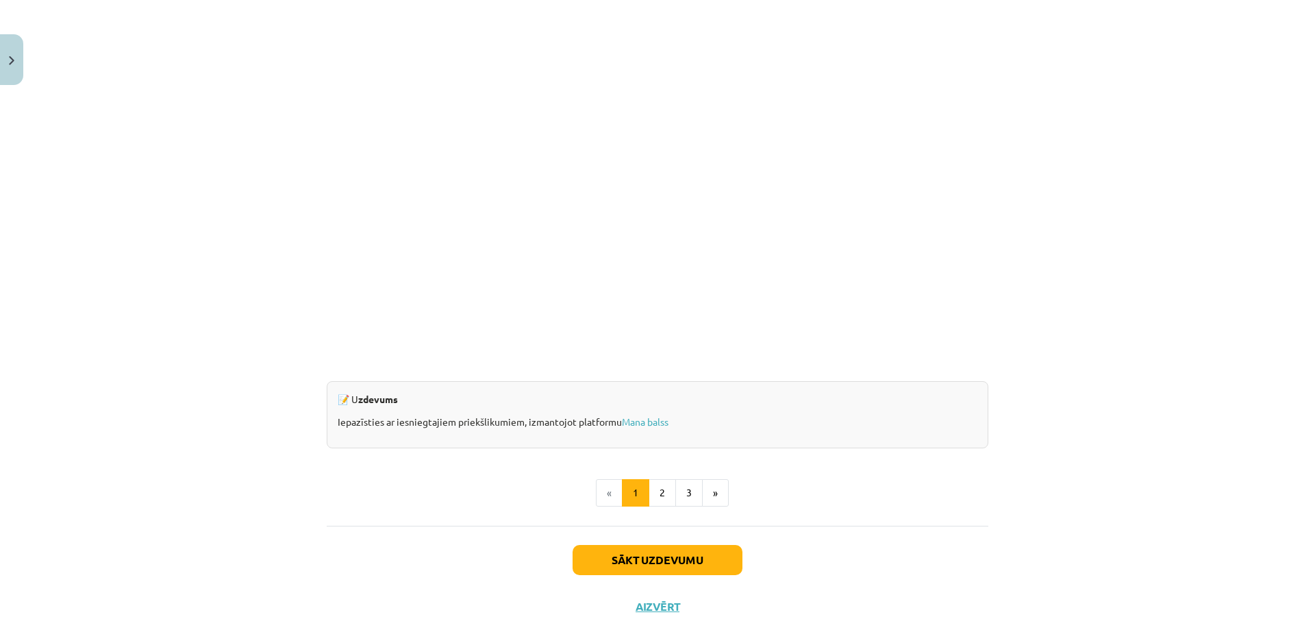
scroll to position [1187, 0]
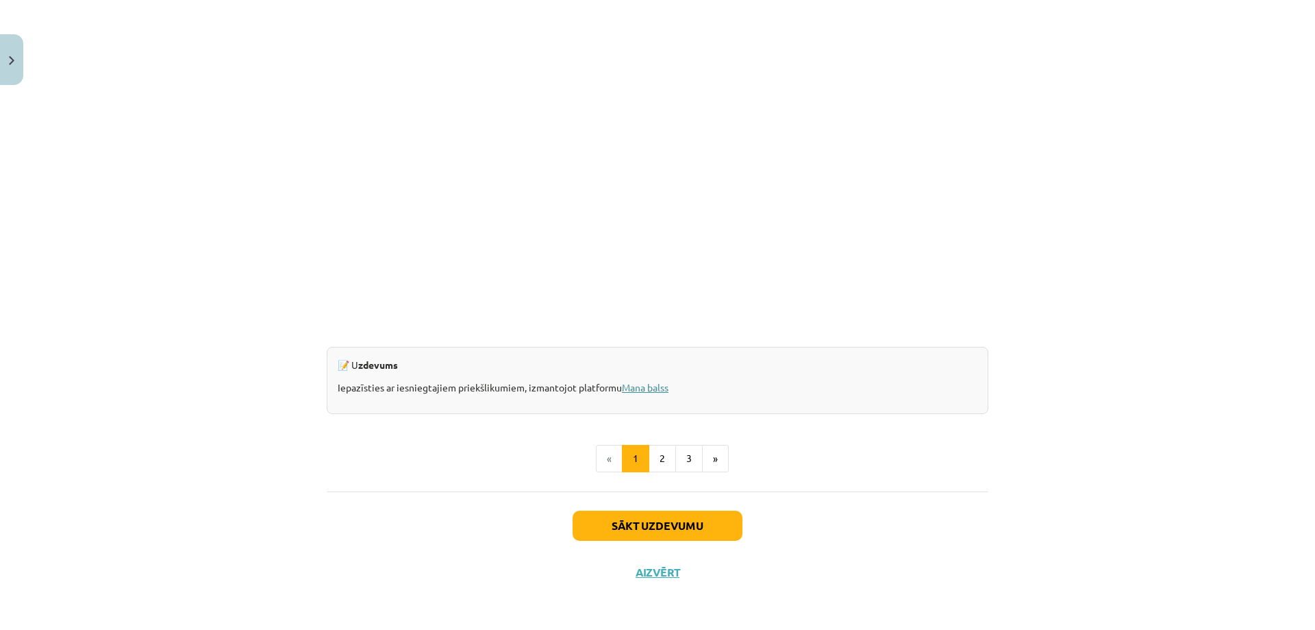
click at [646, 389] on link "Mana balss" at bounding box center [645, 387] width 47 height 12
click at [687, 525] on button "Sākt uzdevumu" at bounding box center [658, 525] width 170 height 30
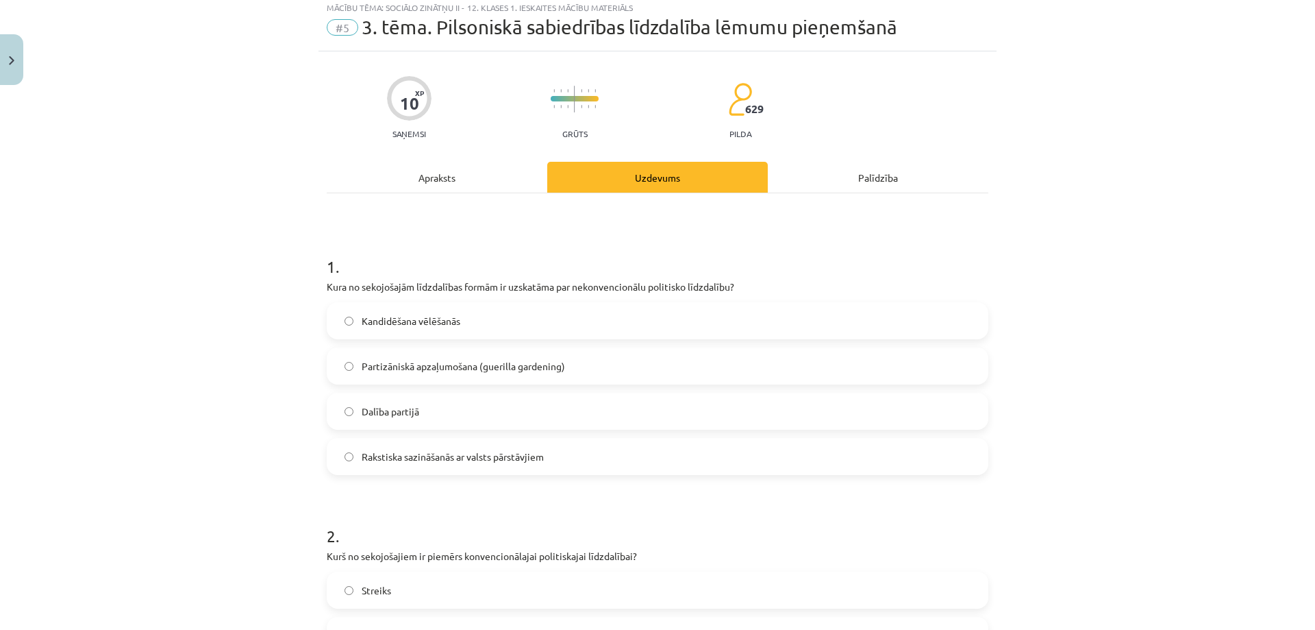
scroll to position [34, 0]
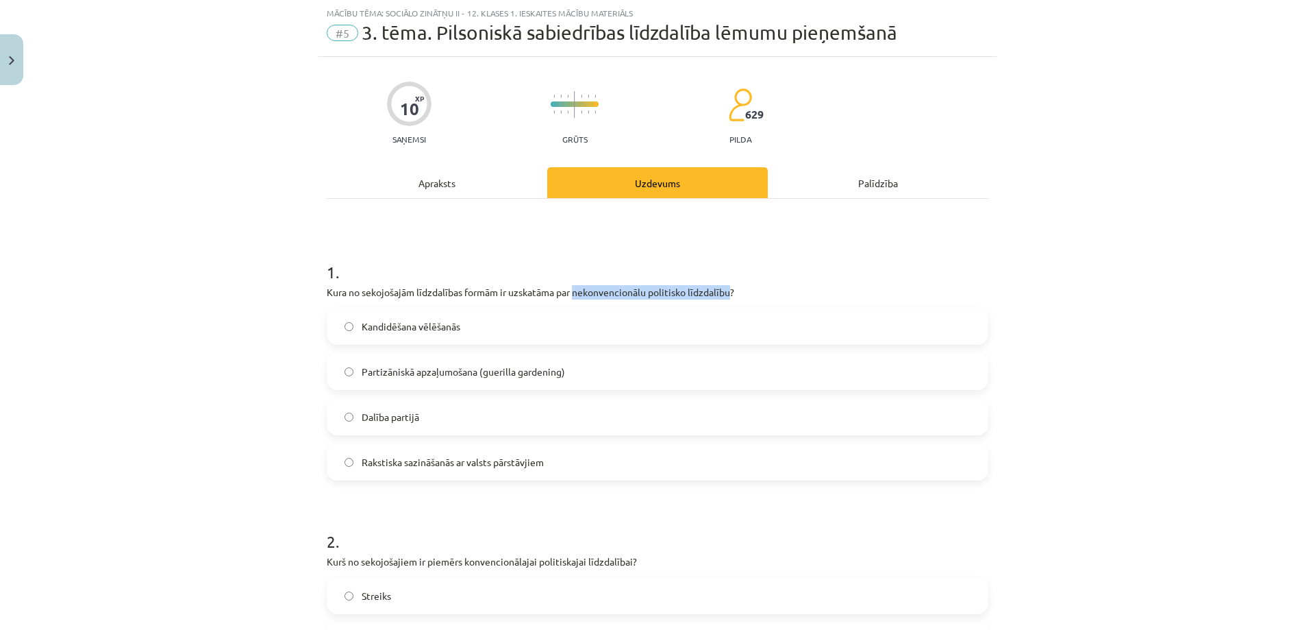
drag, startPoint x: 571, startPoint y: 290, endPoint x: 726, endPoint y: 290, distance: 155.5
click at [726, 290] on p "Kura no sekojošajām līdzdalības formām ir uzskatāma par nekonvencionālu politis…" at bounding box center [658, 292] width 662 height 14
copy p "nekonvencionālu politisko līdzdalību"
click at [184, 358] on div "Mācību tēma: Sociālo zinātņu ii - 12. klases 1. ieskaites mācību materiāls #5 3…" at bounding box center [657, 315] width 1315 height 630
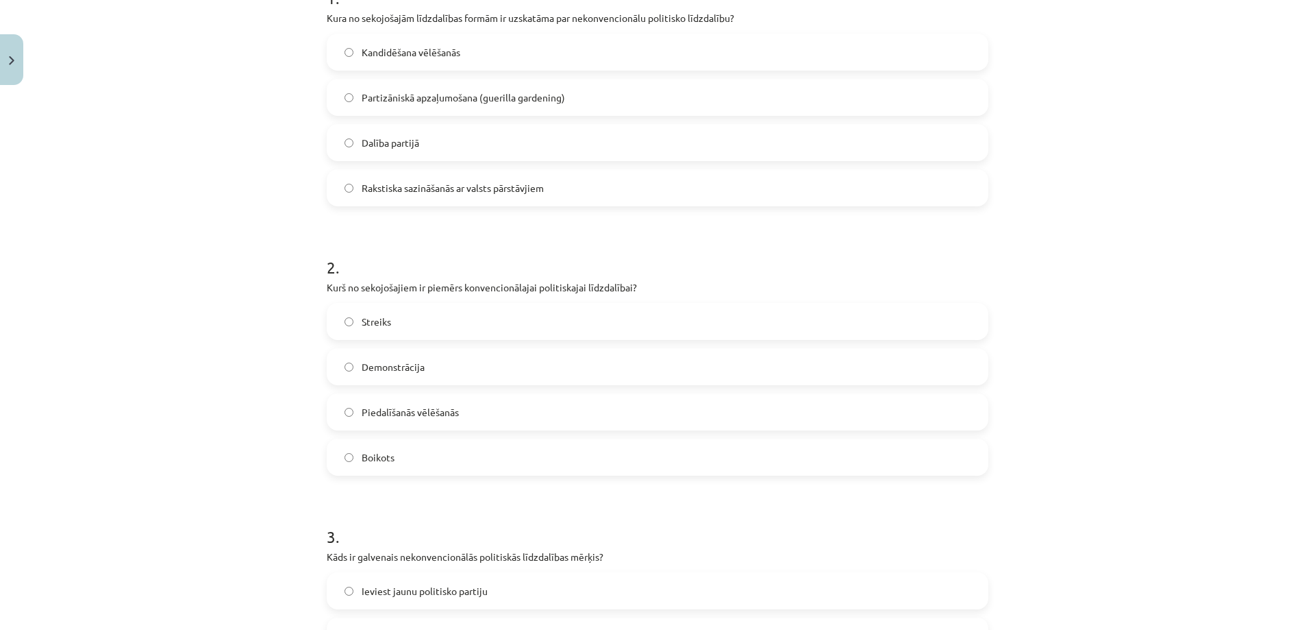
scroll to position [377, 0]
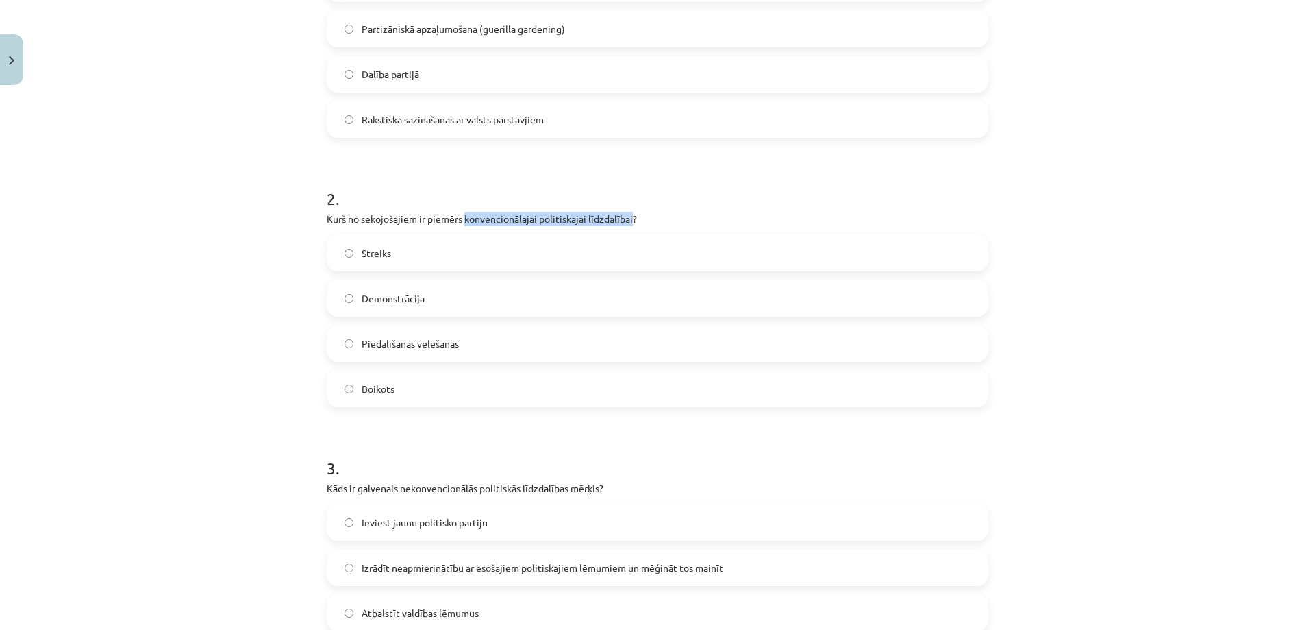
drag, startPoint x: 462, startPoint y: 218, endPoint x: 629, endPoint y: 219, distance: 167.2
click at [629, 219] on p "Kurš no sekojošajiem ir piemērs konvencionālajai politiskajai līdzdalībai?" at bounding box center [658, 219] width 662 height 14
copy p "konvencionālajai politiskajai līdzdalībai"
click at [125, 347] on div "Mācību tēma: Sociālo zinātņu ii - 12. klases 1. ieskaites mācību materiāls #5 3…" at bounding box center [657, 315] width 1315 height 630
click at [349, 298] on label "Demonstrācija" at bounding box center [657, 298] width 659 height 34
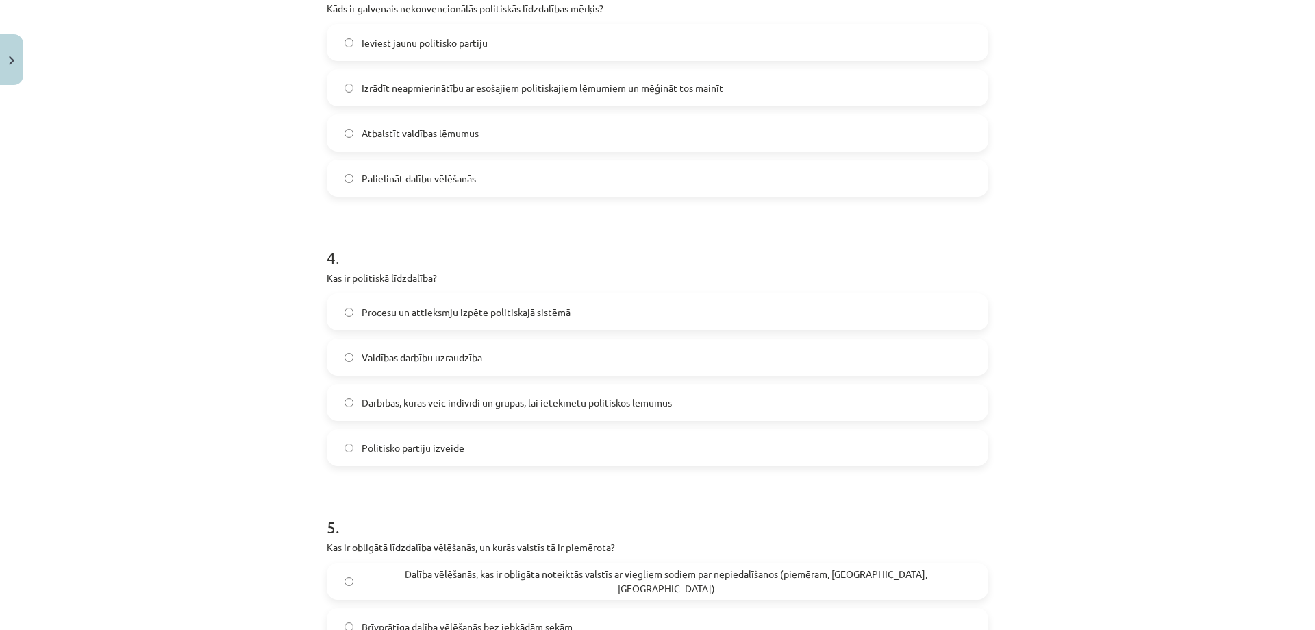
scroll to position [925, 0]
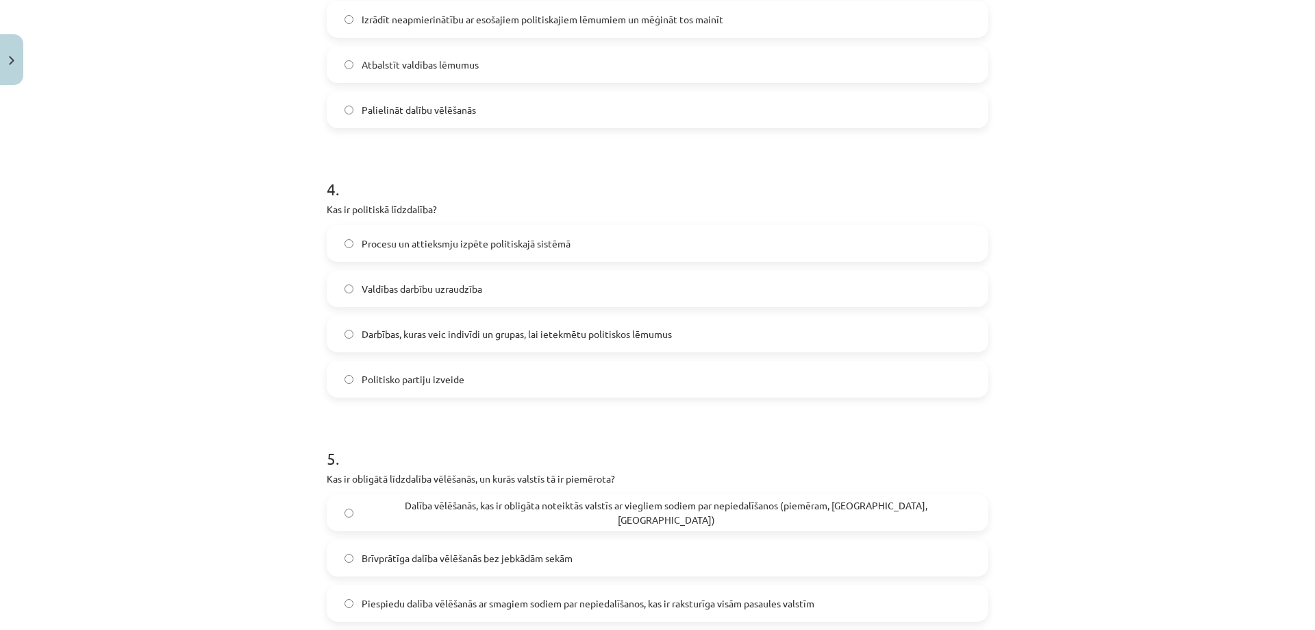
click at [351, 332] on label "Darbības, kuras veic indivīdi un grupas, lai ietekmētu politiskos lēmumus" at bounding box center [657, 334] width 659 height 34
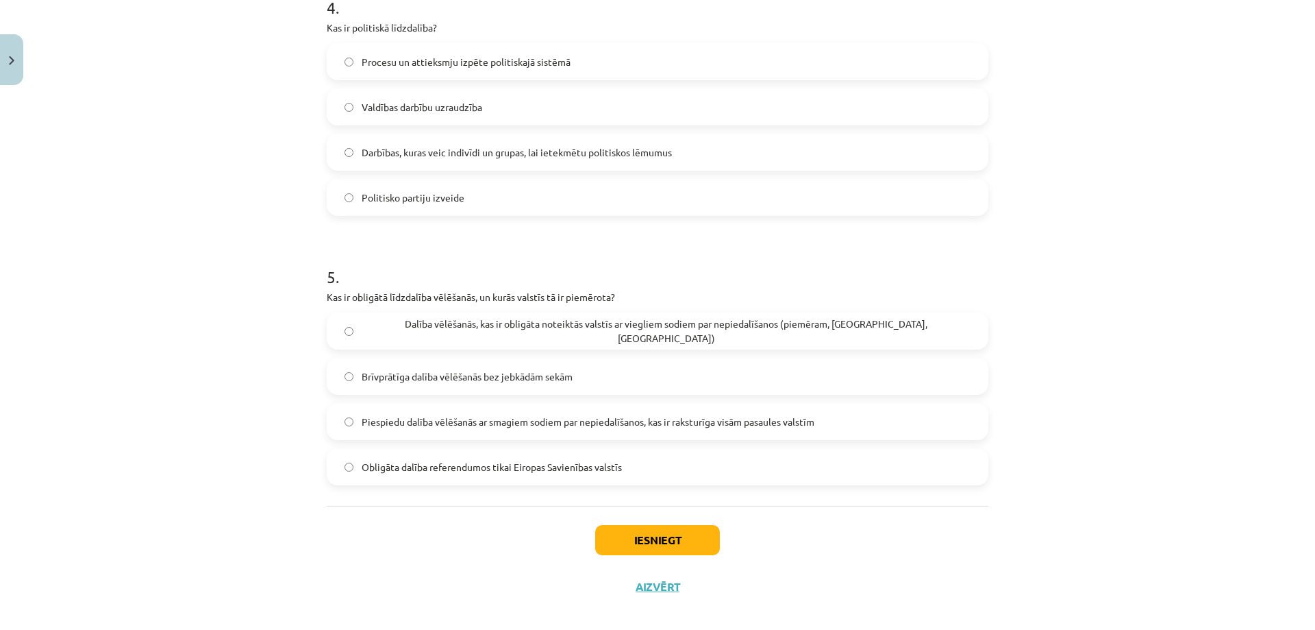
scroll to position [1121, 0]
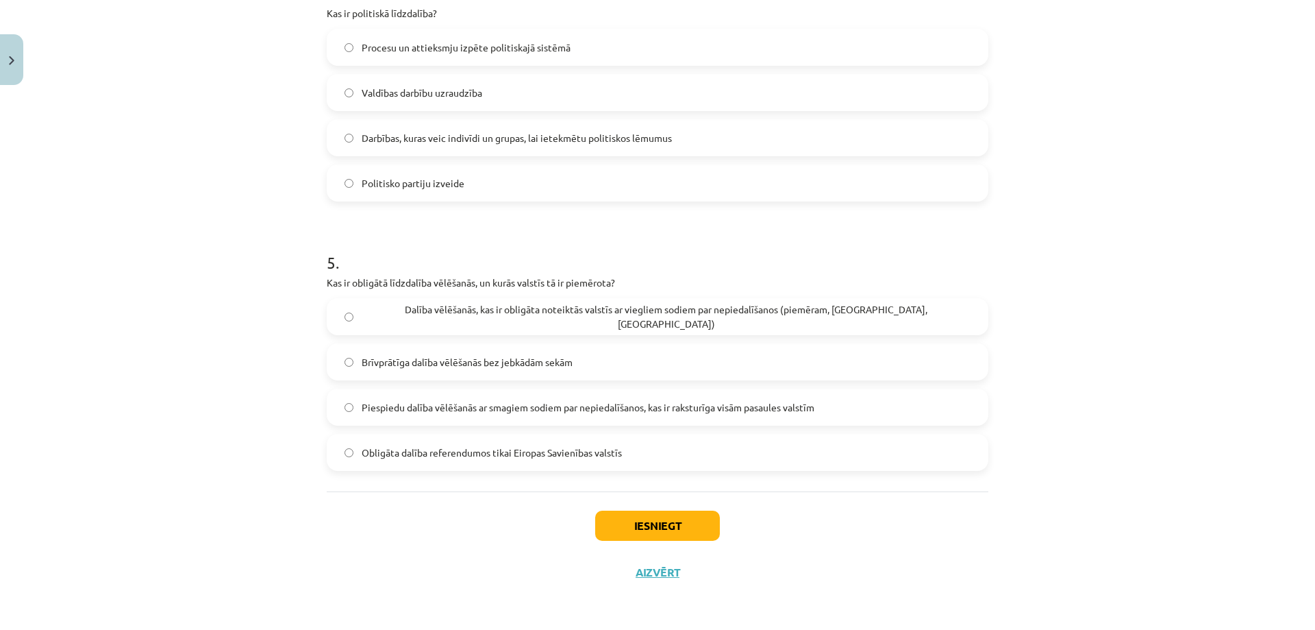
click at [351, 366] on label "Brīvprātīga dalība vēlēšanās bez jebkādām sekām" at bounding box center [657, 362] width 659 height 34
click at [669, 533] on button "Iesniegt" at bounding box center [657, 525] width 125 height 30
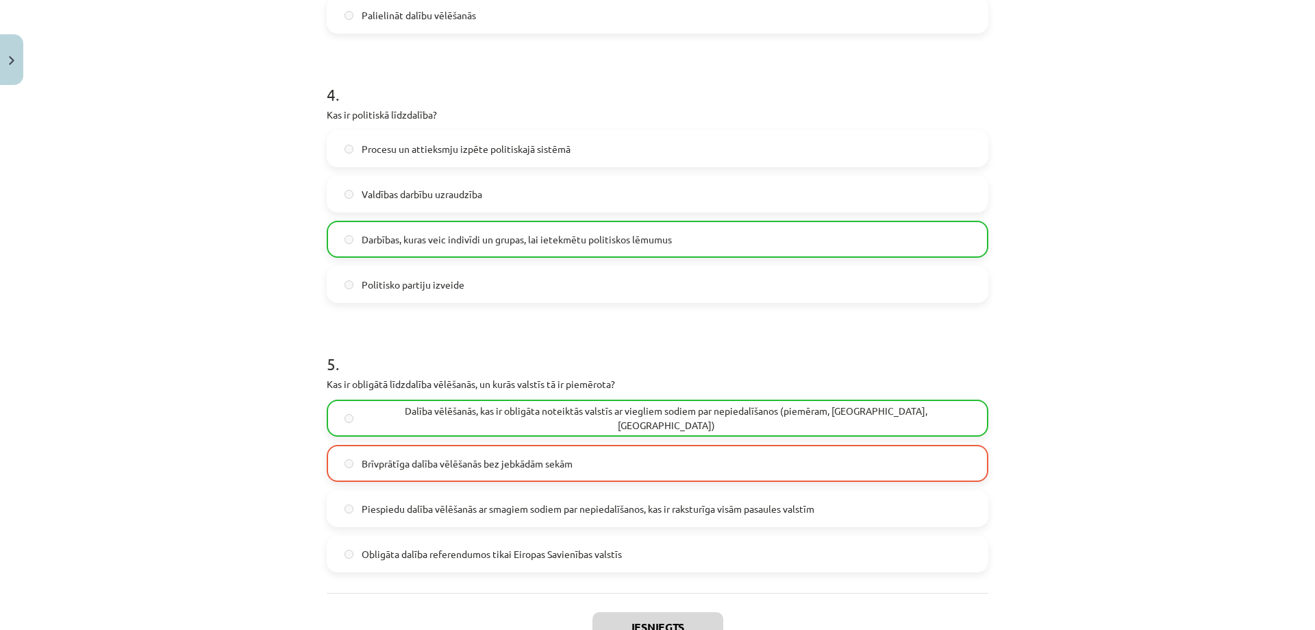
scroll to position [1165, 0]
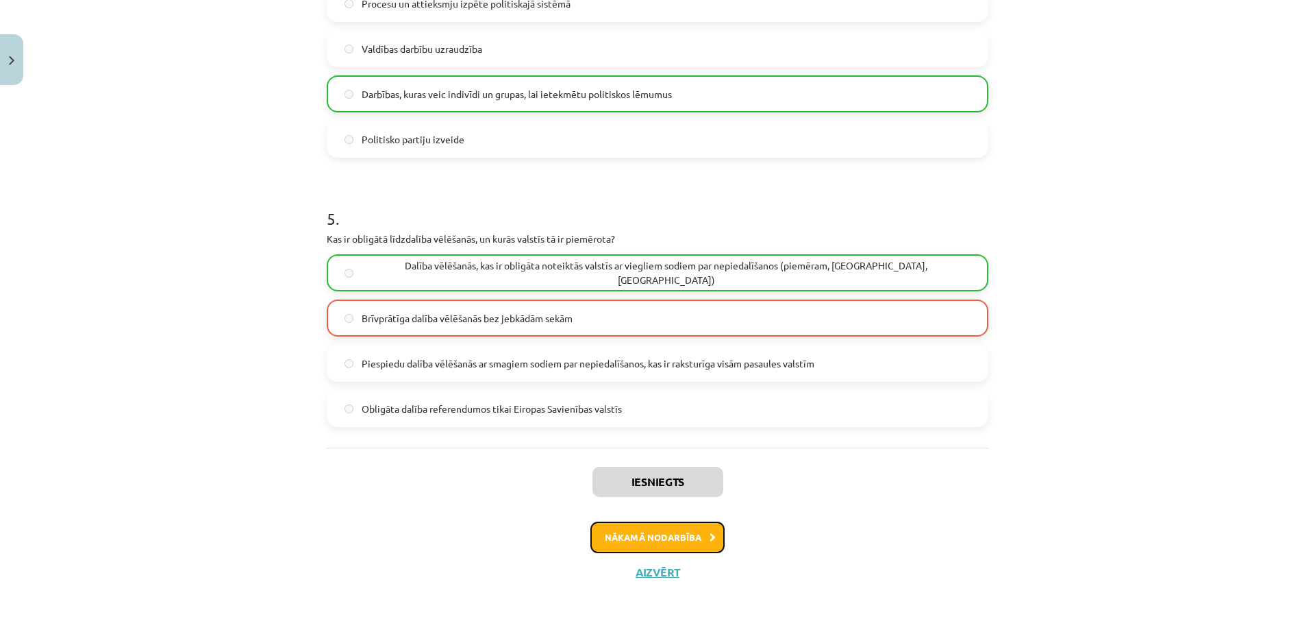
click at [686, 536] on button "Nākamā nodarbība" at bounding box center [658, 537] width 134 height 32
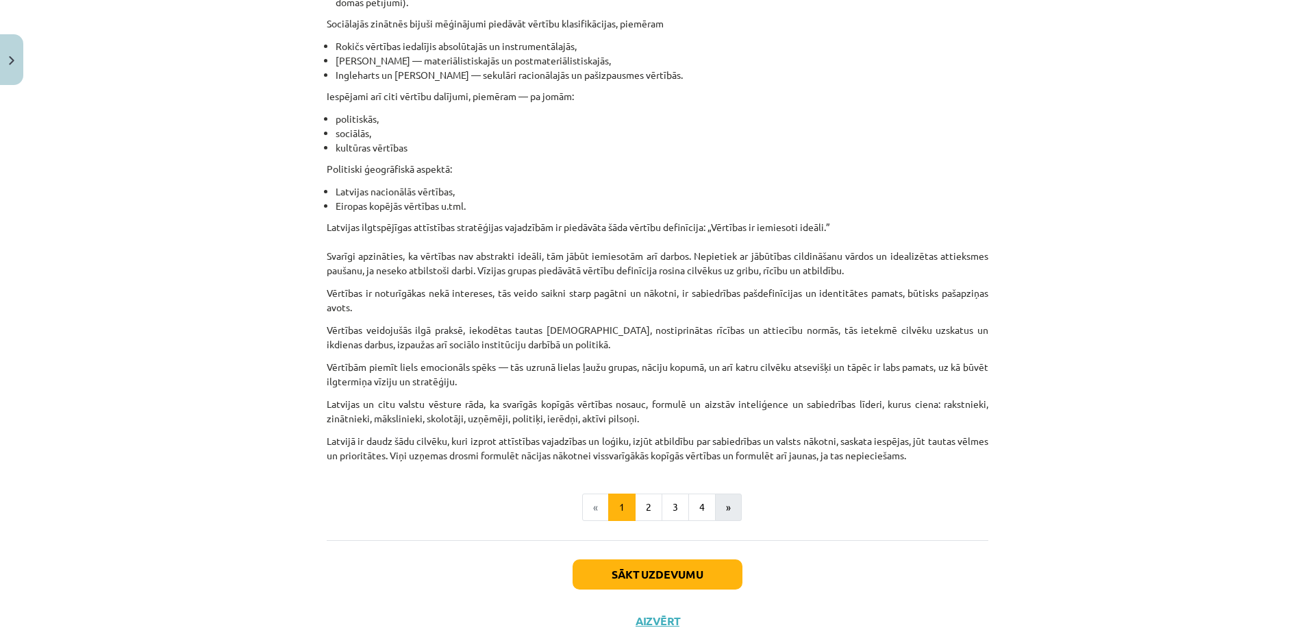
scroll to position [644, 0]
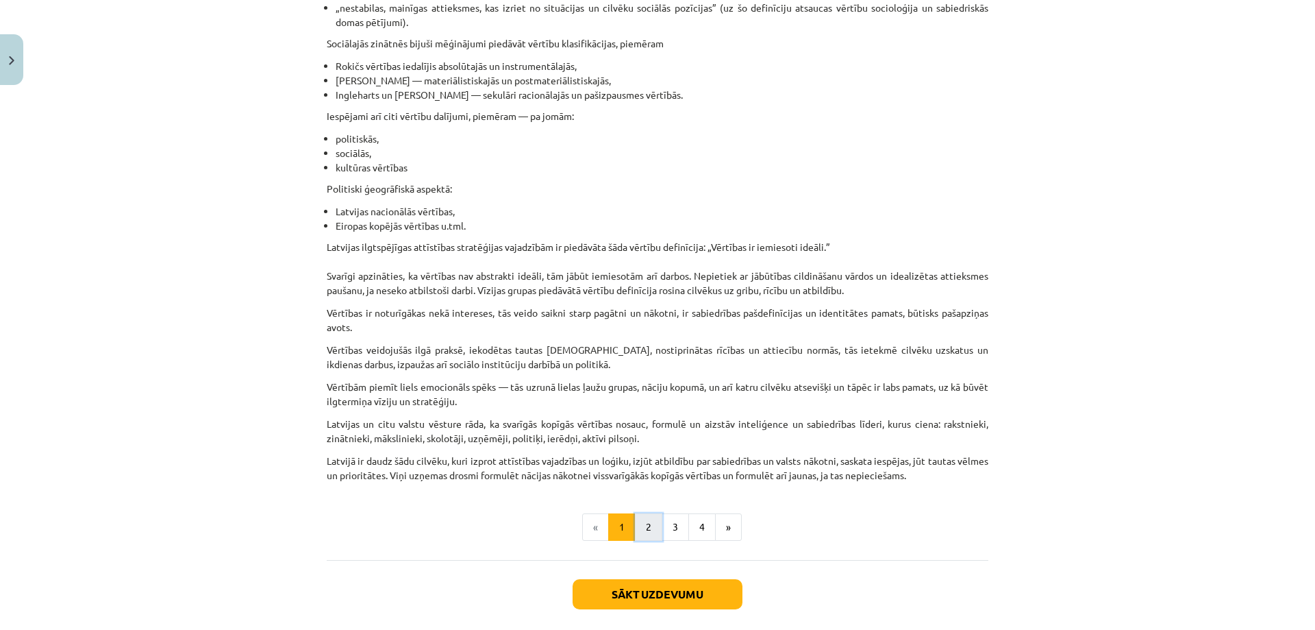
click at [647, 524] on button "2" at bounding box center [648, 526] width 27 height 27
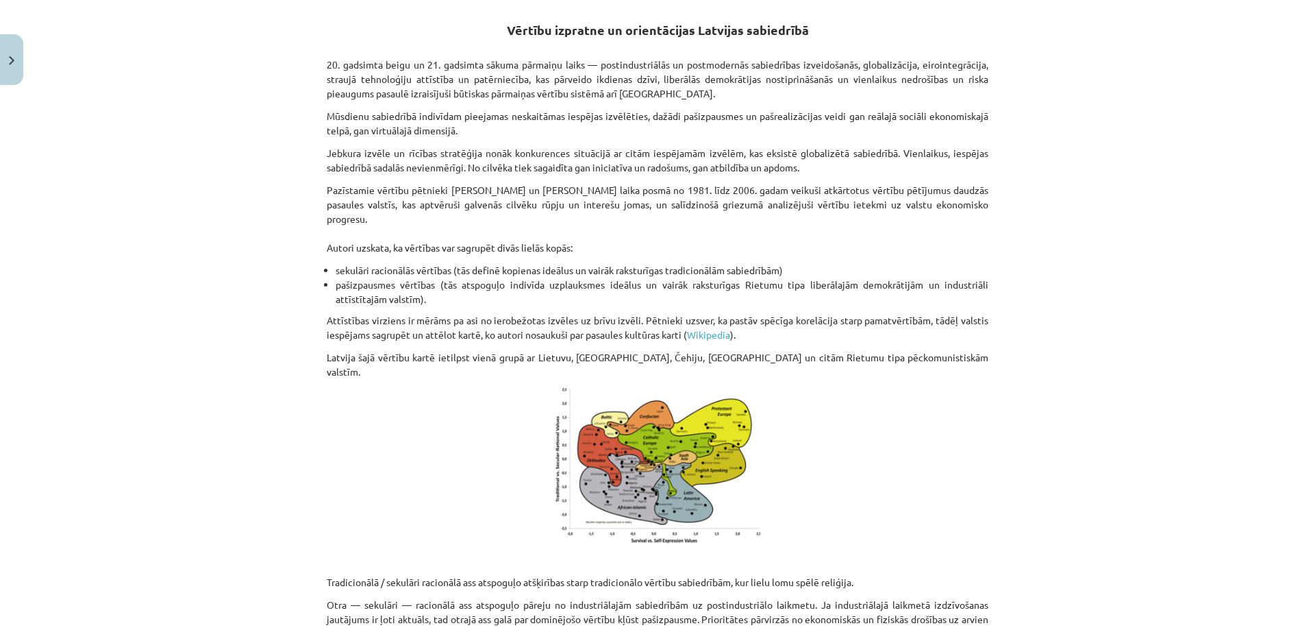
scroll to position [245, 0]
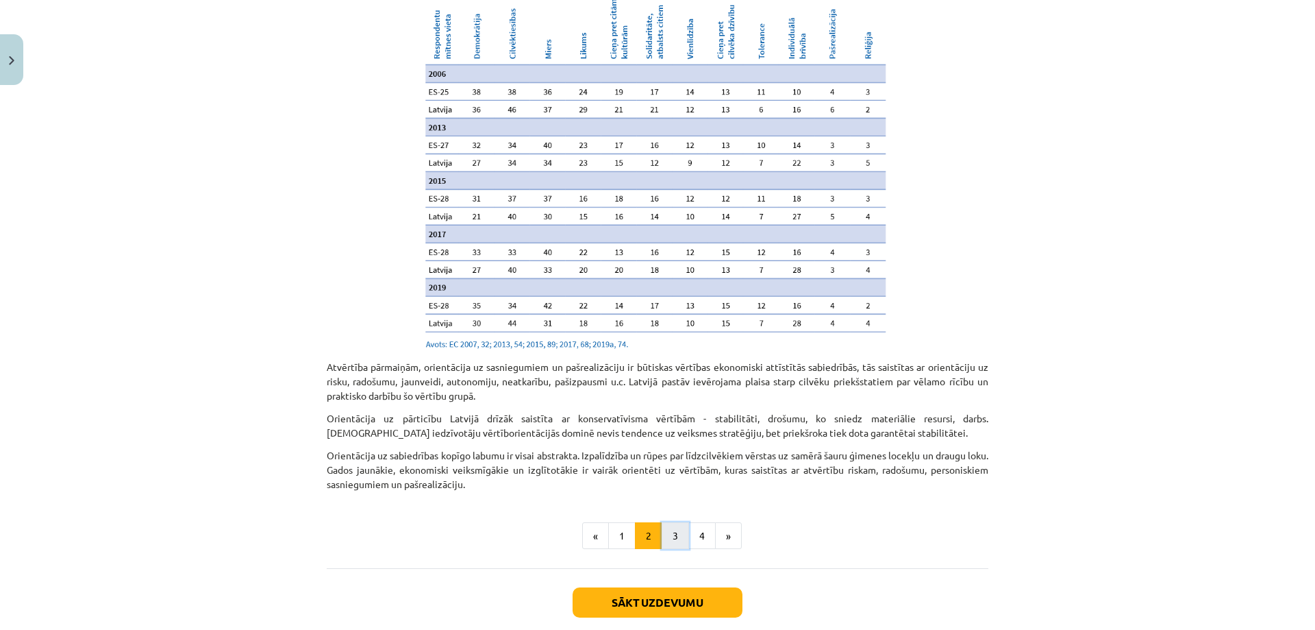
click at [671, 524] on button "3" at bounding box center [675, 535] width 27 height 27
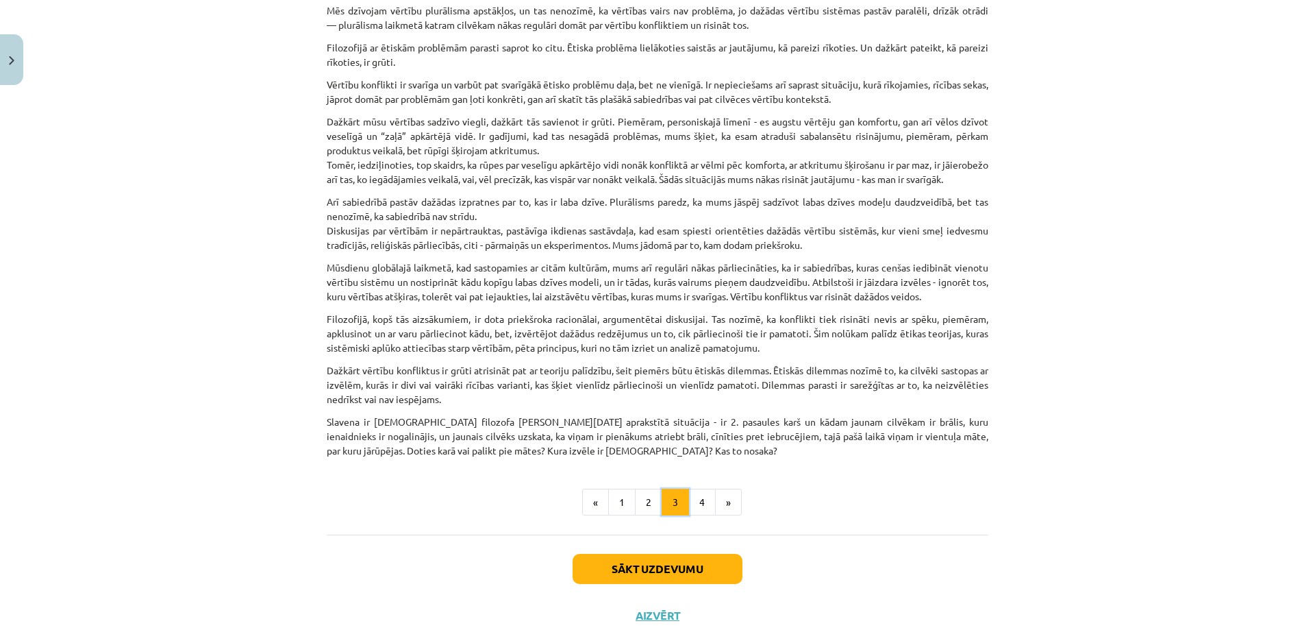
scroll to position [360, 0]
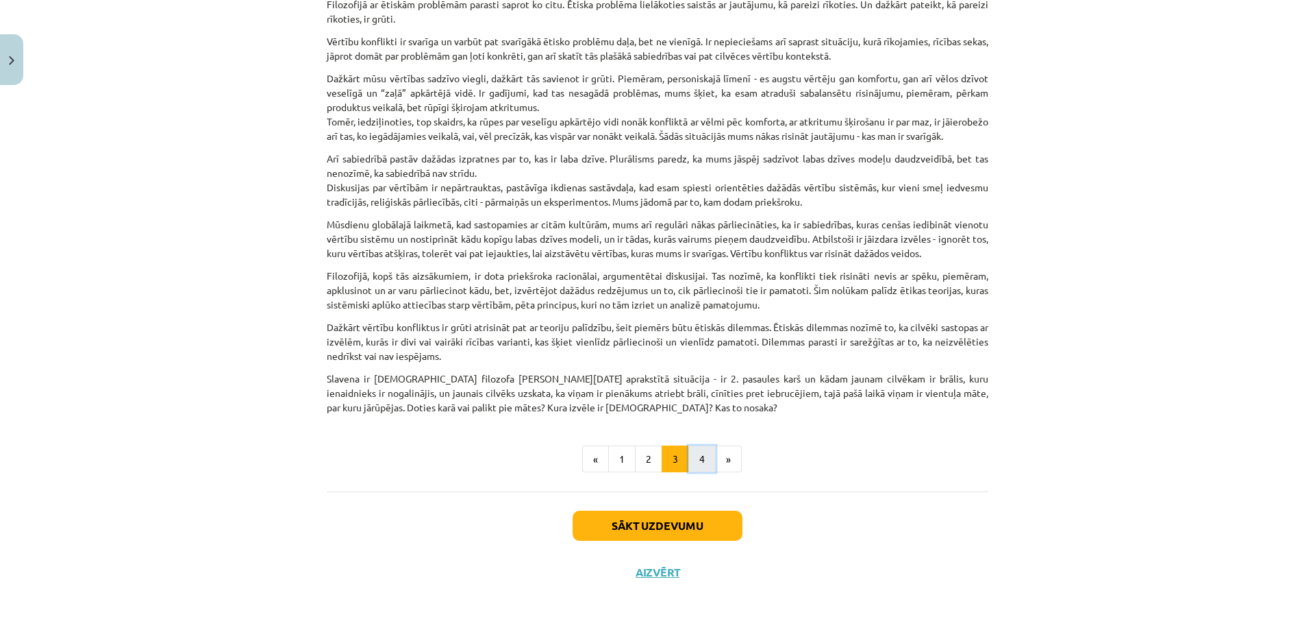
click at [697, 461] on button "4" at bounding box center [702, 458] width 27 height 27
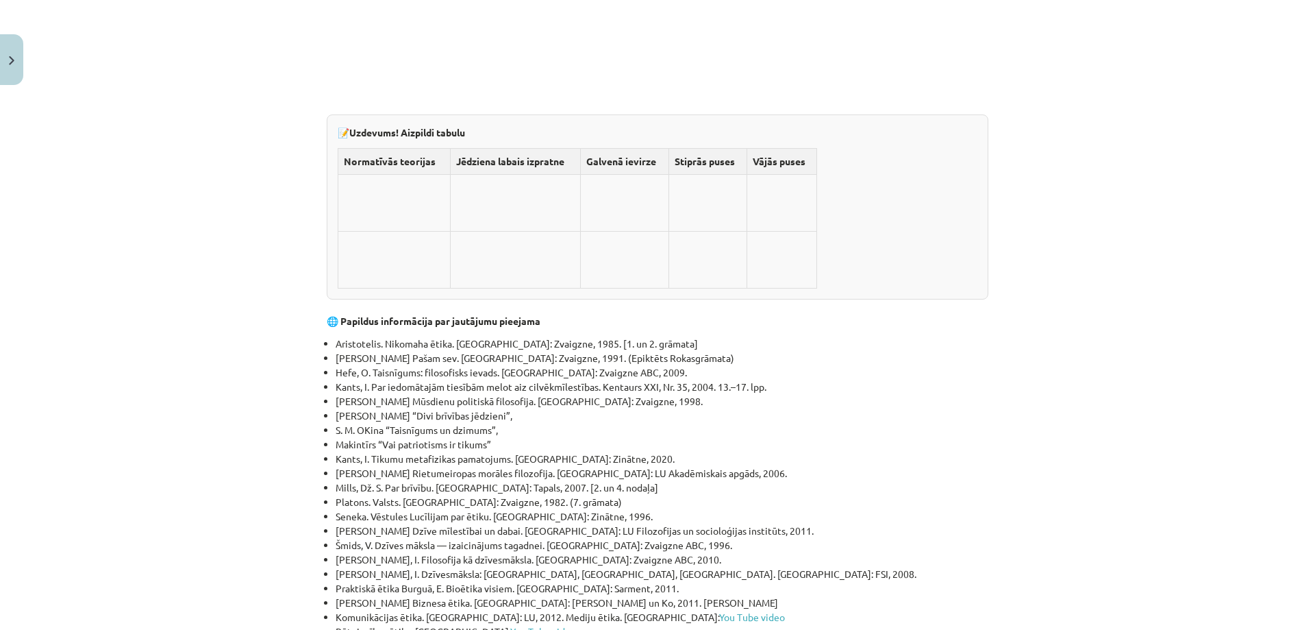
scroll to position [4340, 0]
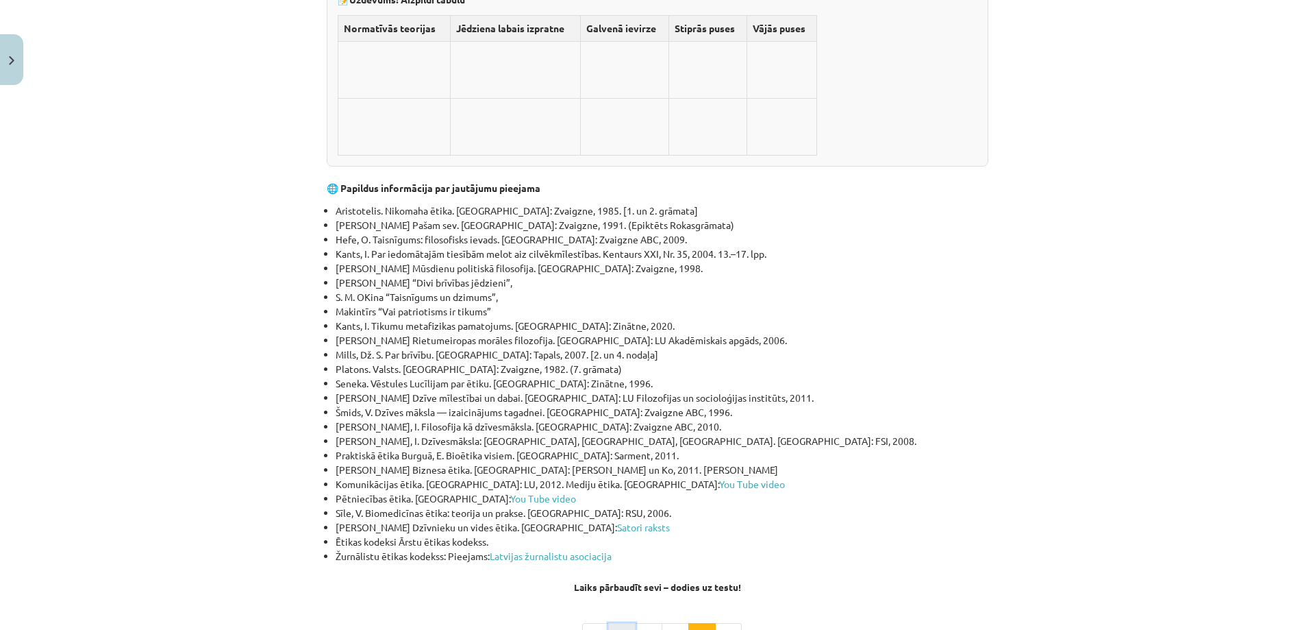
click at [619, 623] on button "1" at bounding box center [621, 636] width 27 height 27
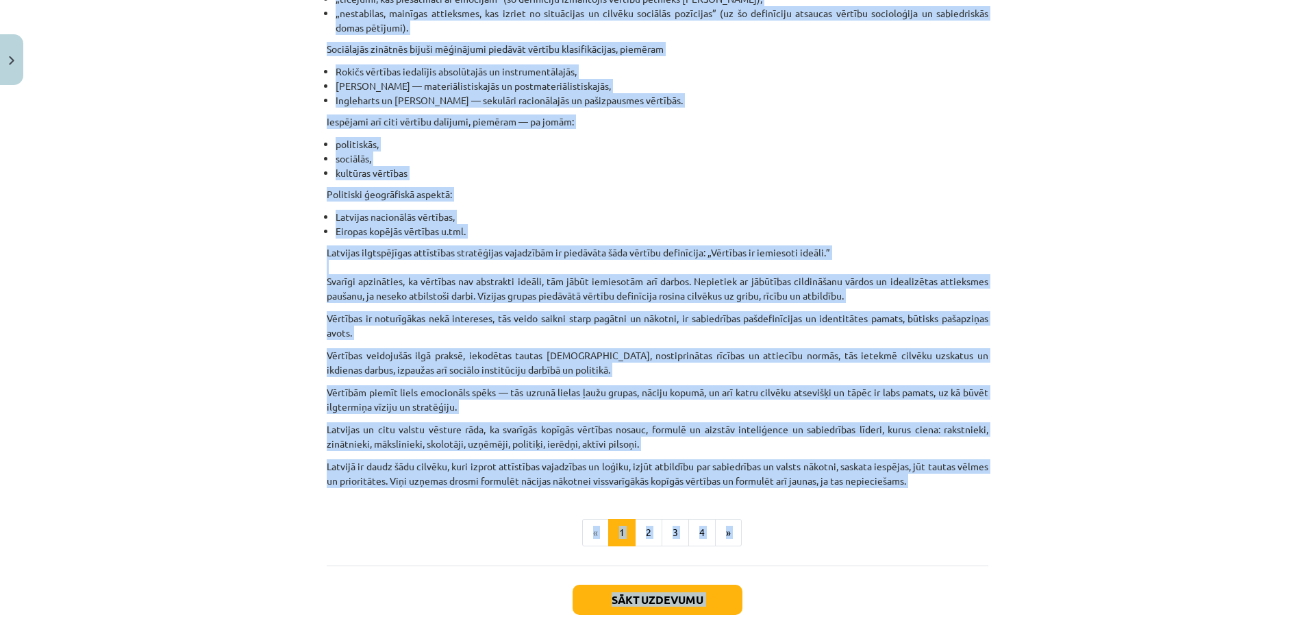
scroll to position [655, 0]
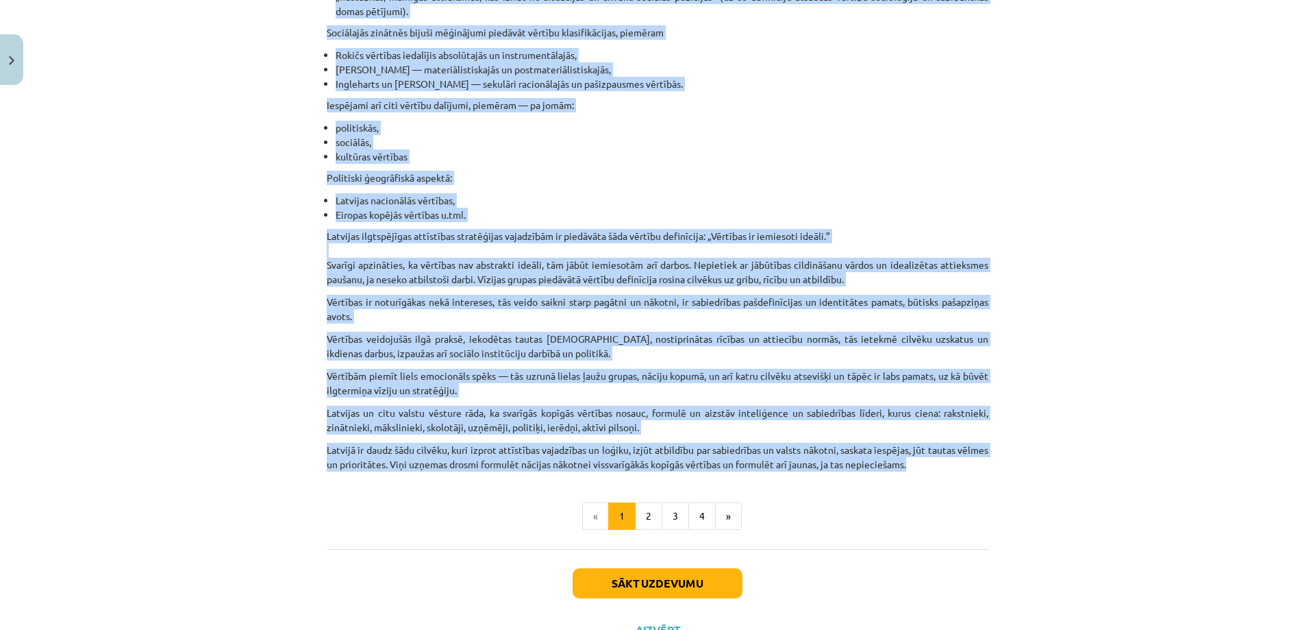
drag, startPoint x: 566, startPoint y: 47, endPoint x: 965, endPoint y: 456, distance: 571.7
click at [964, 460] on div "Vērtības un ētiskās problēmas Materiāls tev palīdzēs: 🔸 izprast vērtību nozīmi …" at bounding box center [658, 30] width 662 height 881
copy div "Vērtības un ētiskās problēmas Materiāls tev palīdzēs: 🔸 izprast vērtību nozīmi …"
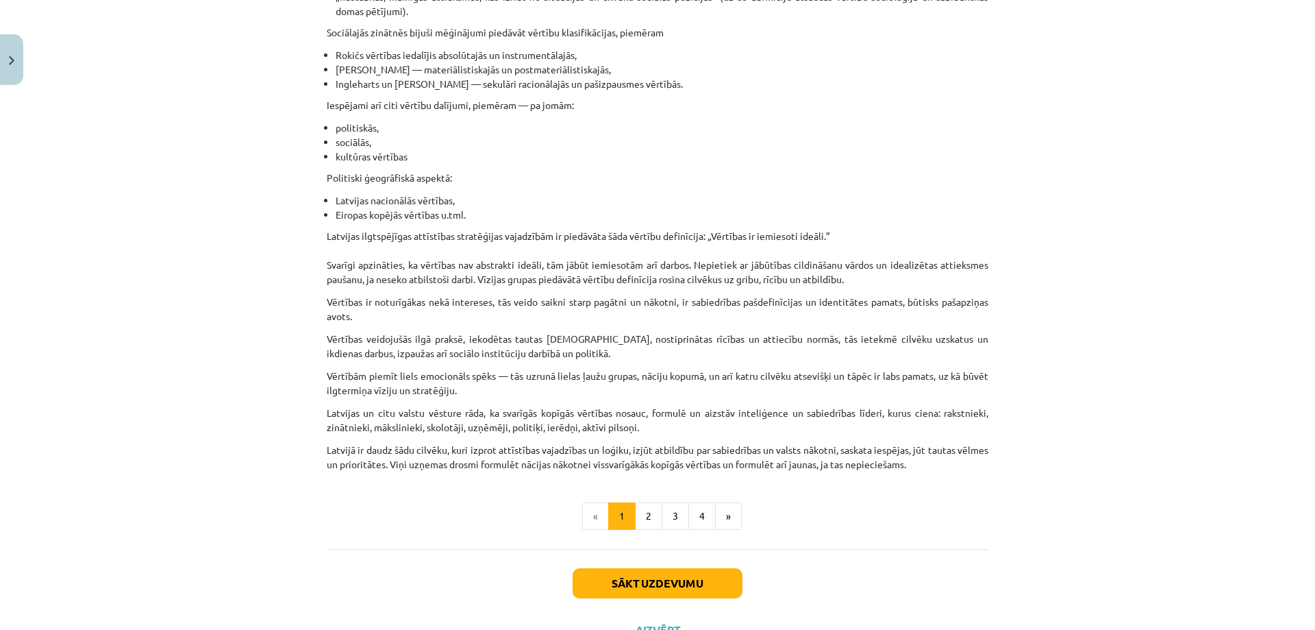
click at [1128, 481] on div "Mācību tēma: Sociālo zinātņu ii - 12. klases 1. ieskaites mācību materiāls #6 4…" at bounding box center [657, 315] width 1315 height 630
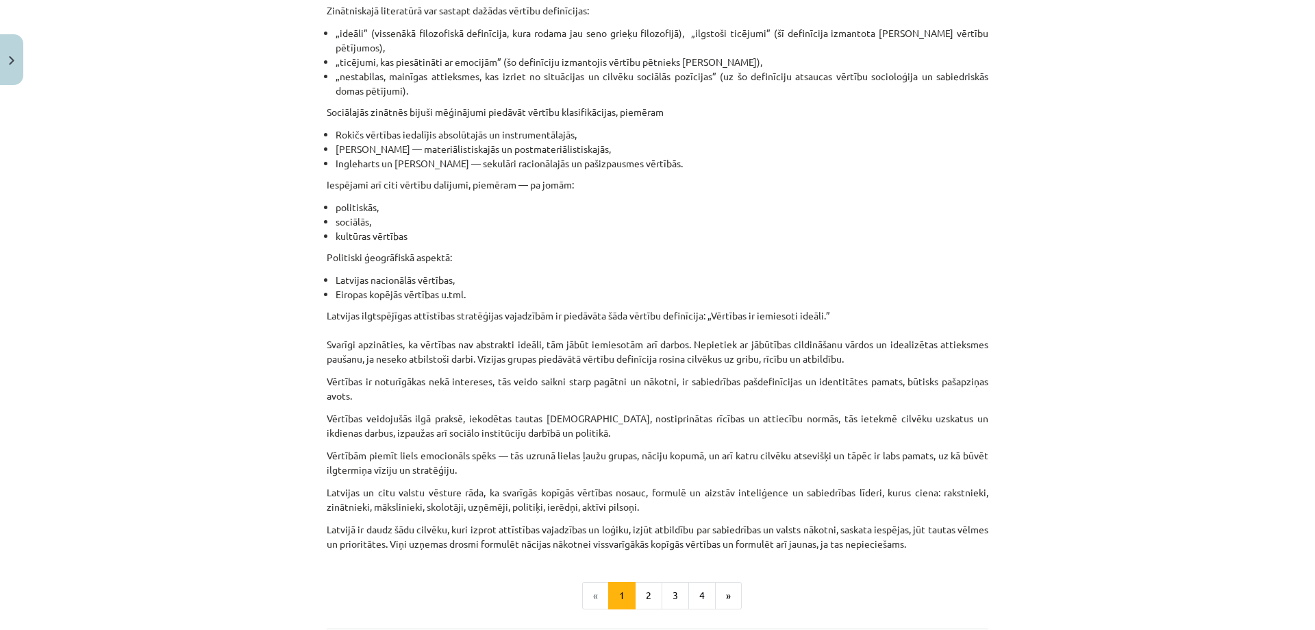
scroll to position [644, 0]
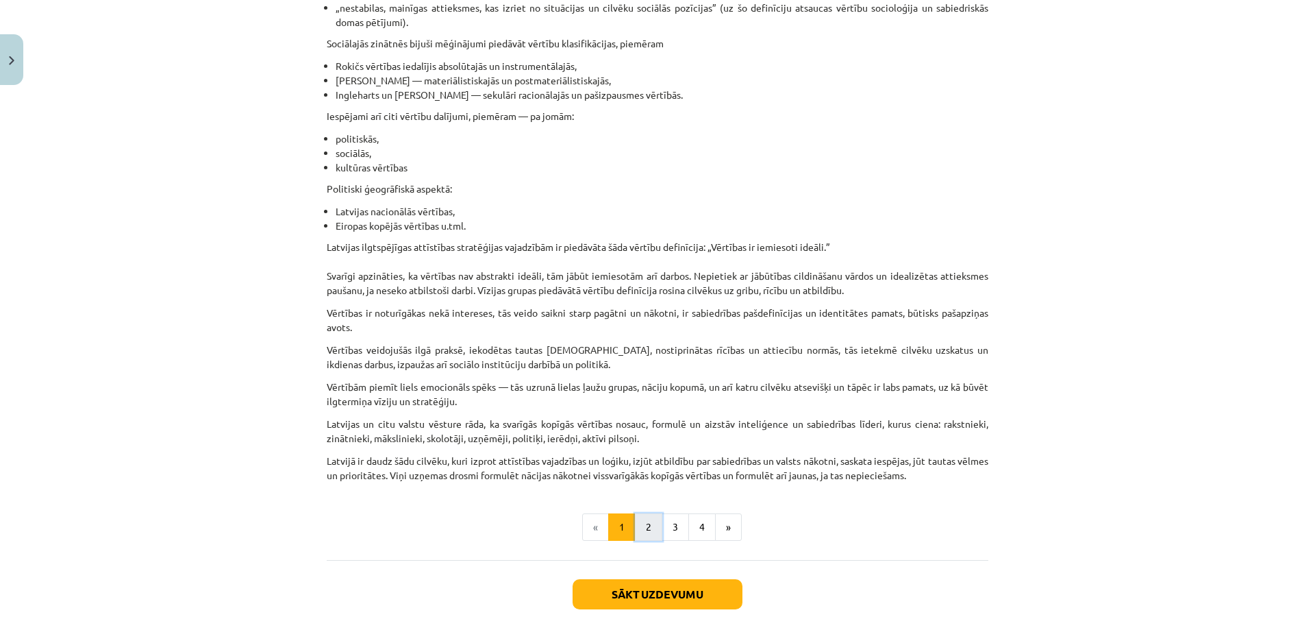
click at [639, 531] on button "2" at bounding box center [648, 526] width 27 height 27
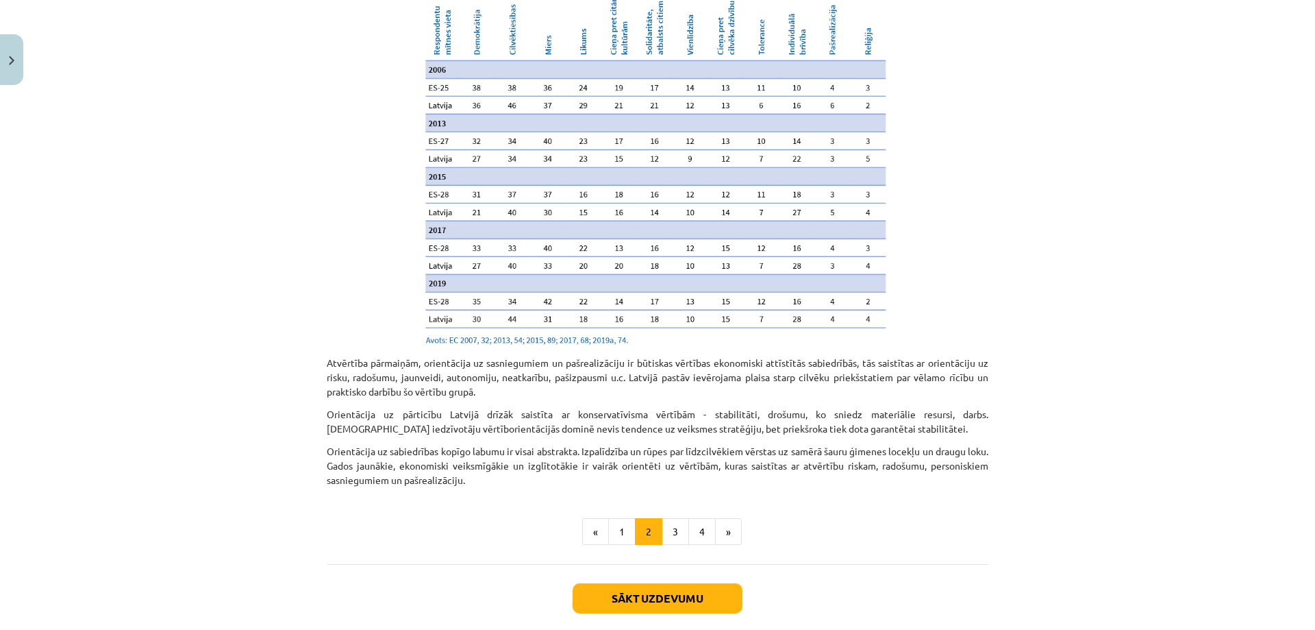
scroll to position [1305, 0]
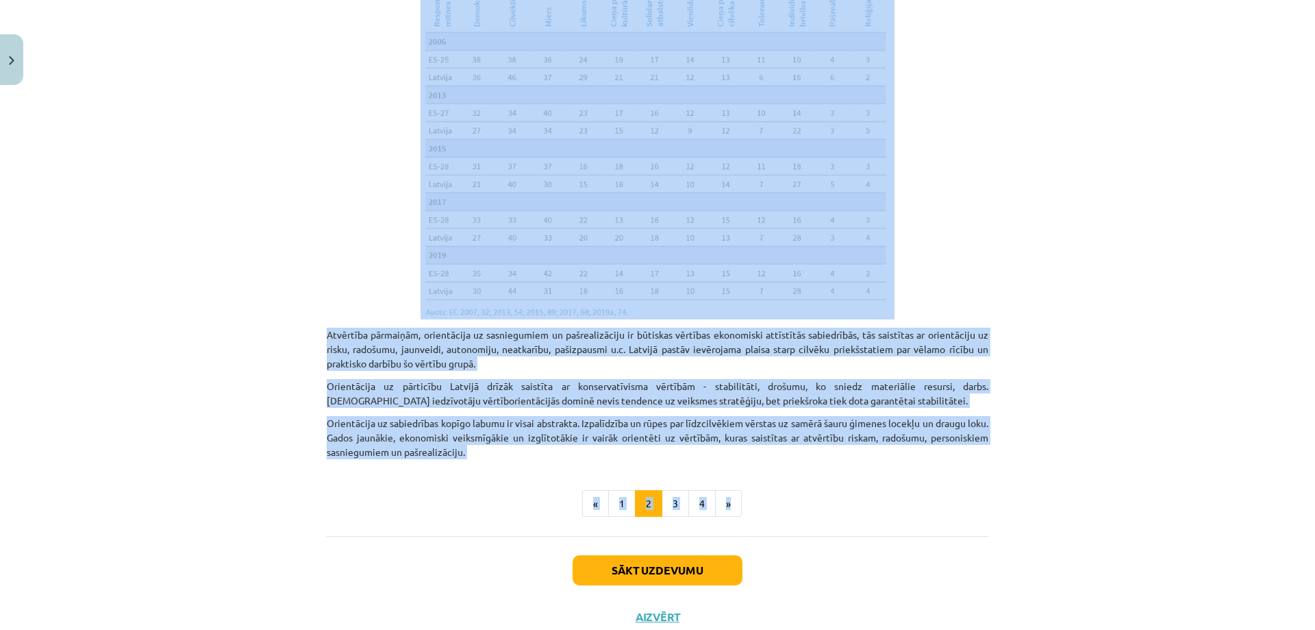
drag, startPoint x: 506, startPoint y: 242, endPoint x: 791, endPoint y: 412, distance: 331.2
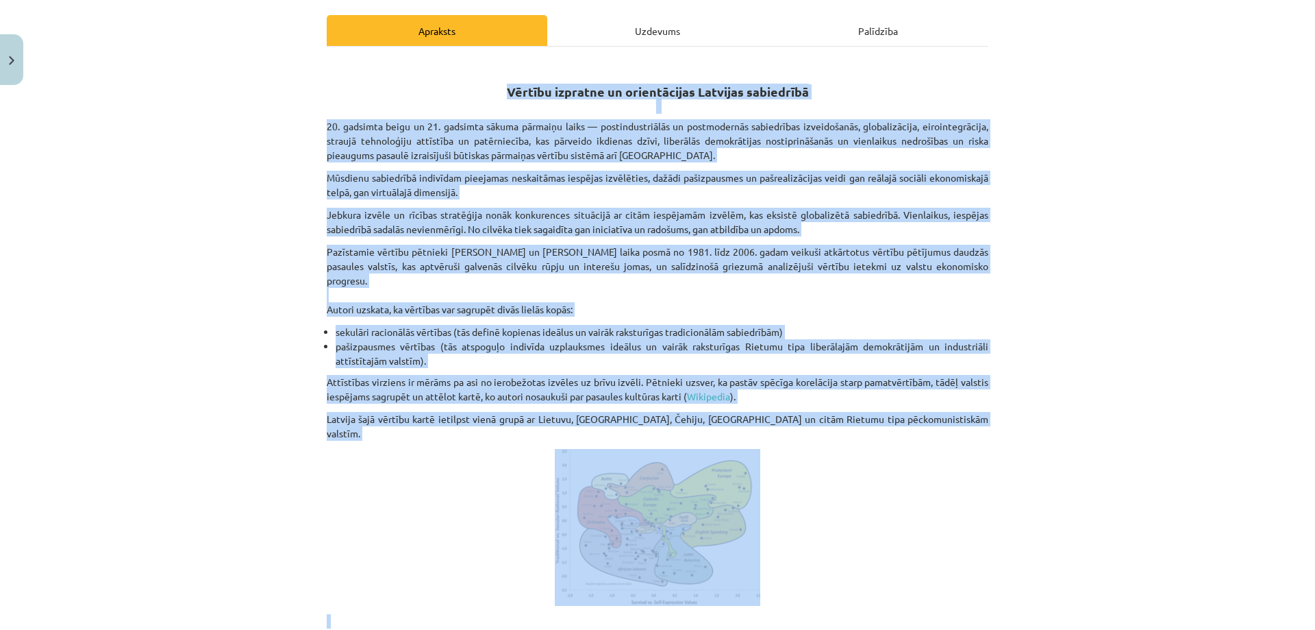
scroll to position [72, 0]
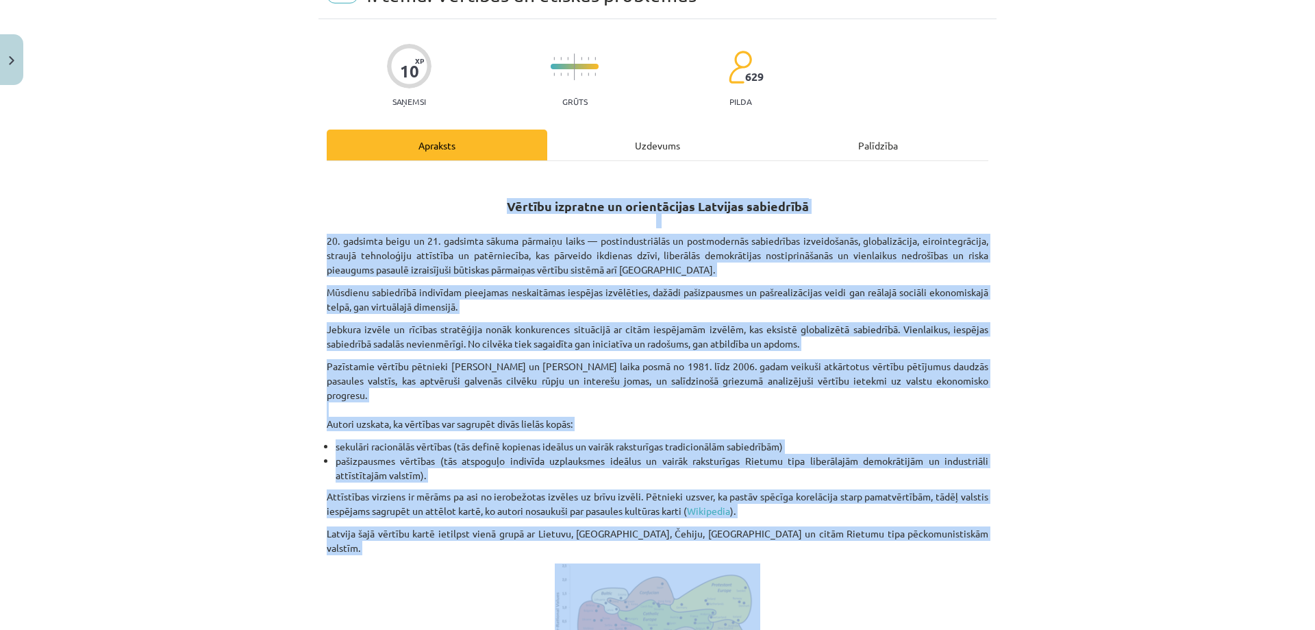
click at [593, 218] on h2 "Vērtību izpratne un orientācijas Latvijas sabiedrībā" at bounding box center [658, 201] width 662 height 56
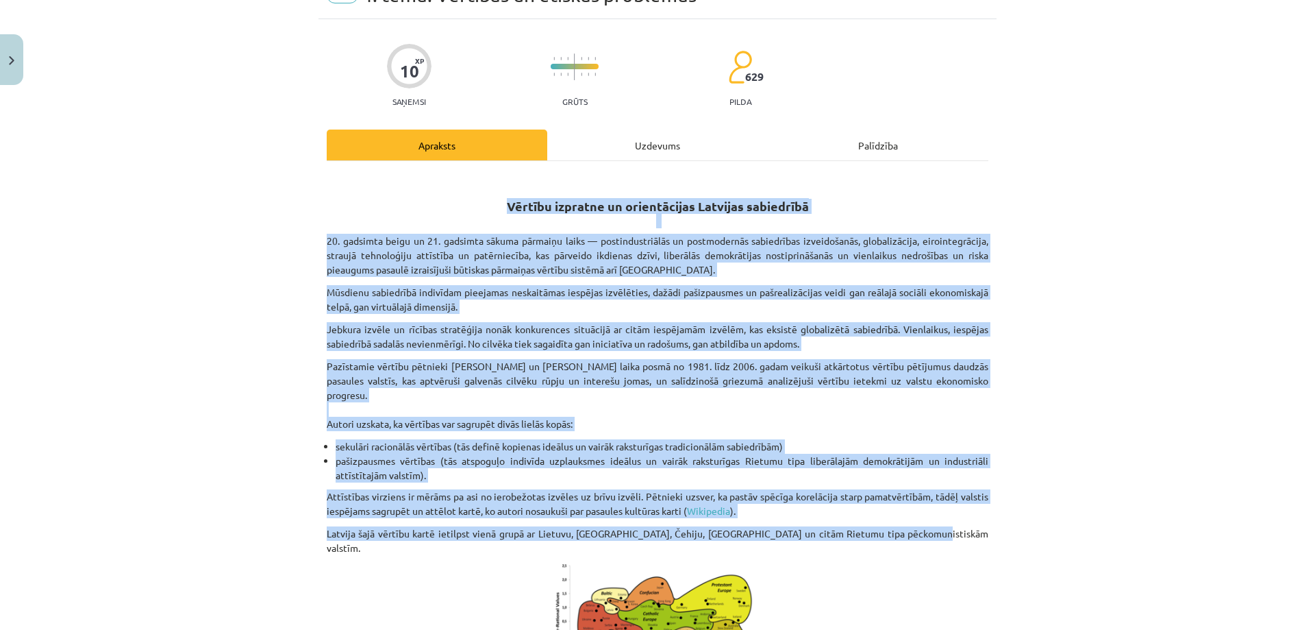
drag, startPoint x: 505, startPoint y: 206, endPoint x: 917, endPoint y: 539, distance: 530.0
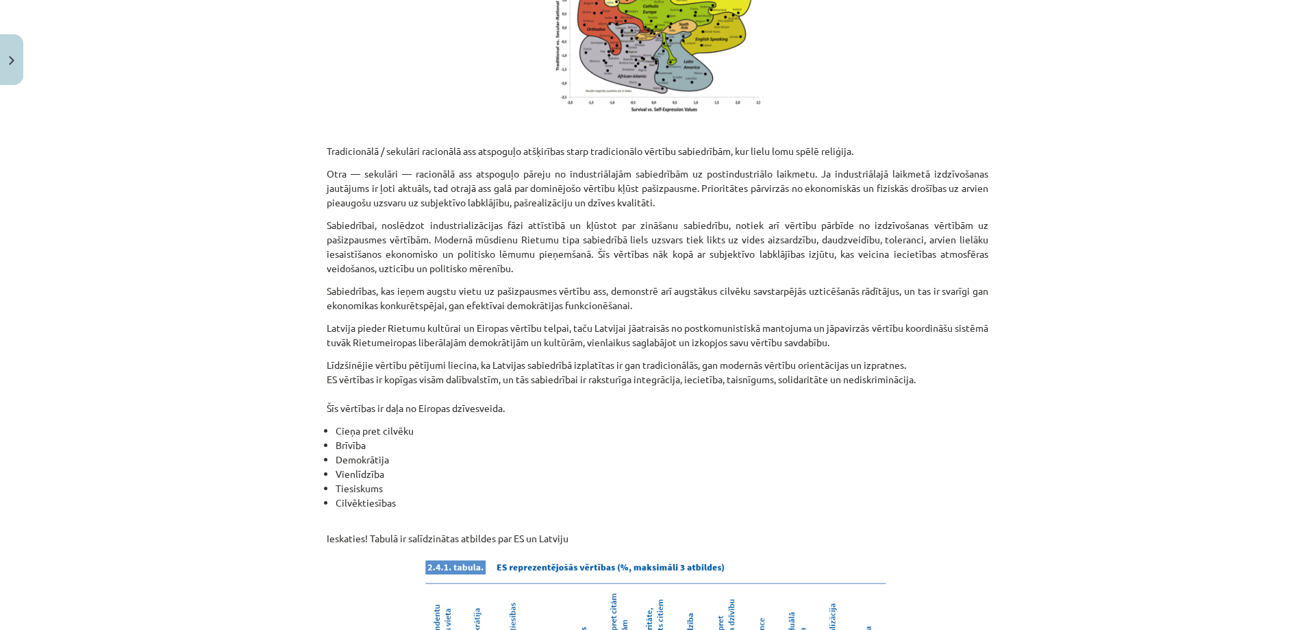
scroll to position [689, 0]
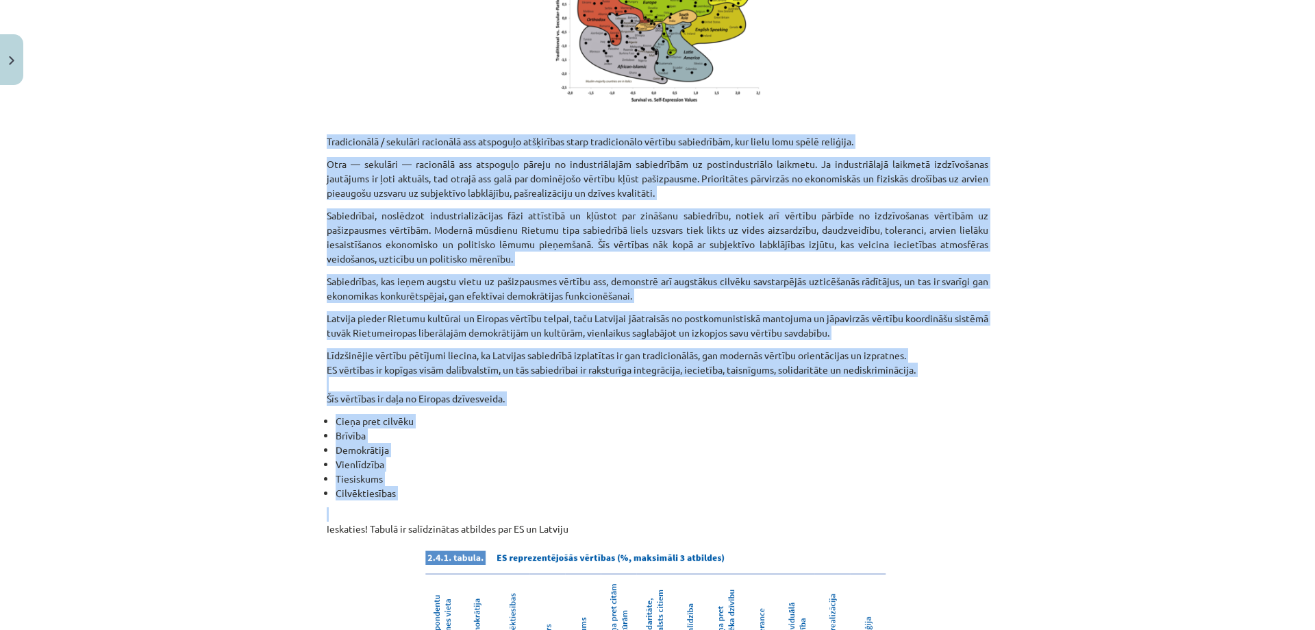
drag, startPoint x: 323, startPoint y: 127, endPoint x: 554, endPoint y: 486, distance: 427.2
click at [554, 486] on div "Vērtību izpratne un orientācijas Latvijas sabiedrībā 20. gadsimta beigu un 21. …" at bounding box center [658, 316] width 662 height 1519
click at [389, 443] on li "Demokrātija" at bounding box center [662, 450] width 653 height 14
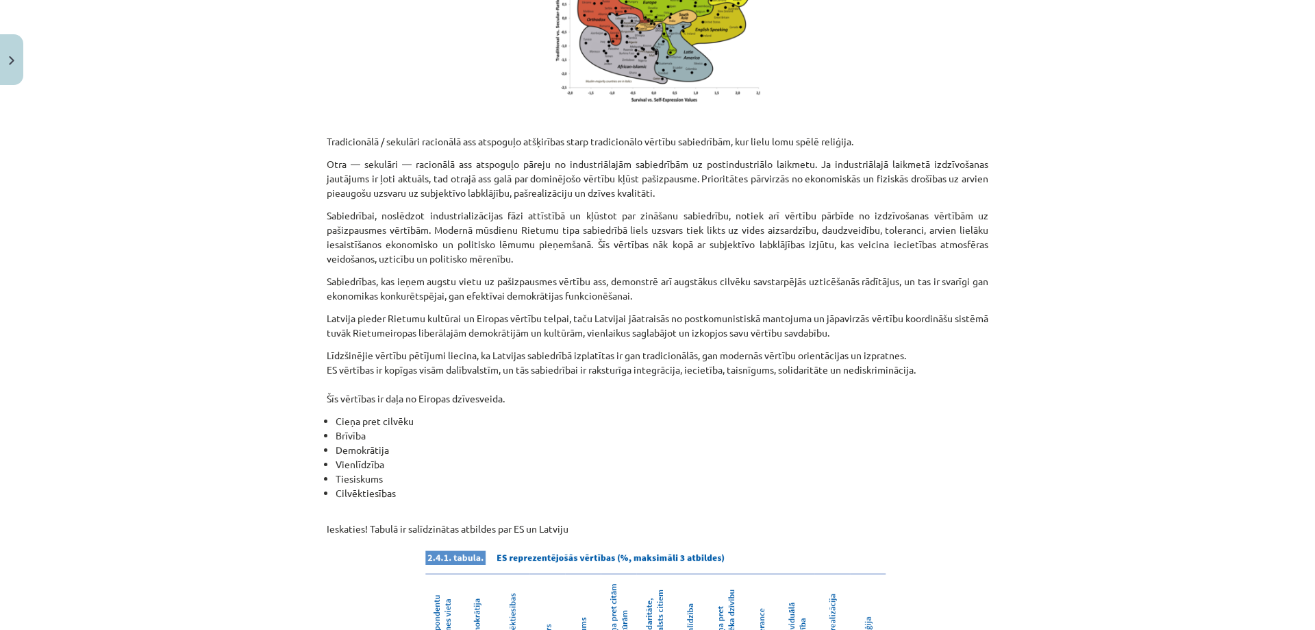
drag, startPoint x: 322, startPoint y: 125, endPoint x: 596, endPoint y: 517, distance: 478.8
click at [596, 517] on div "Vērtību izpratne un orientācijas Latvijas sabiedrībā 20. gadsimta beigu un 21. …" at bounding box center [658, 316] width 662 height 1519
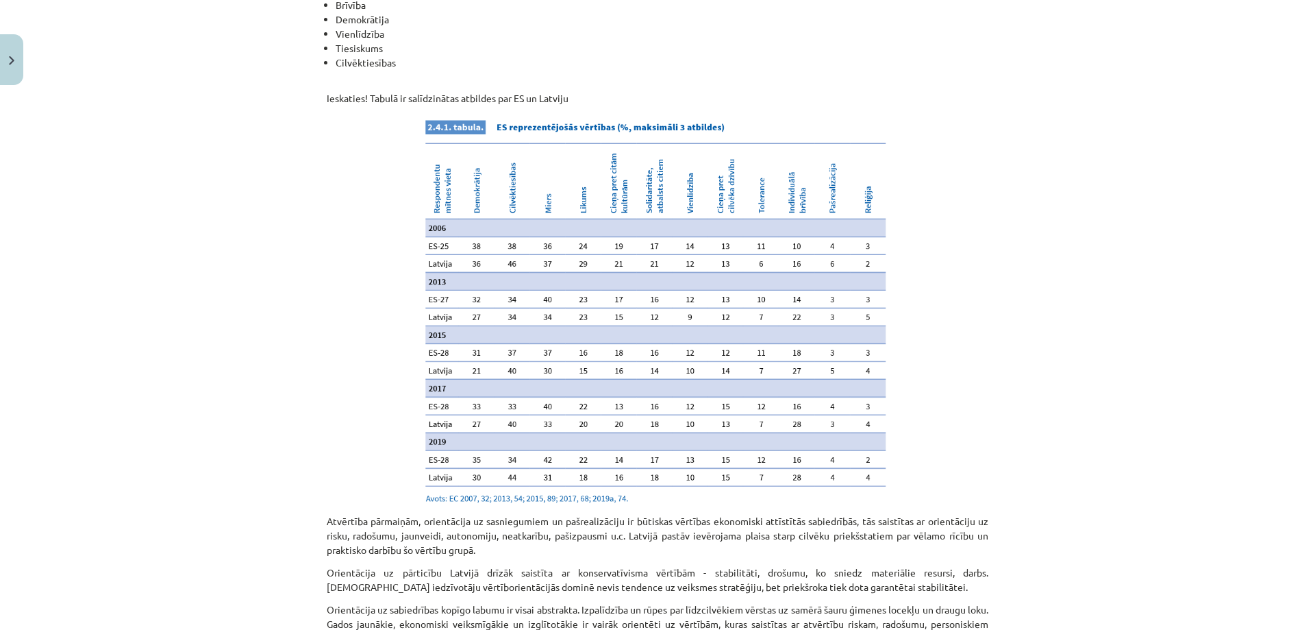
scroll to position [1335, 0]
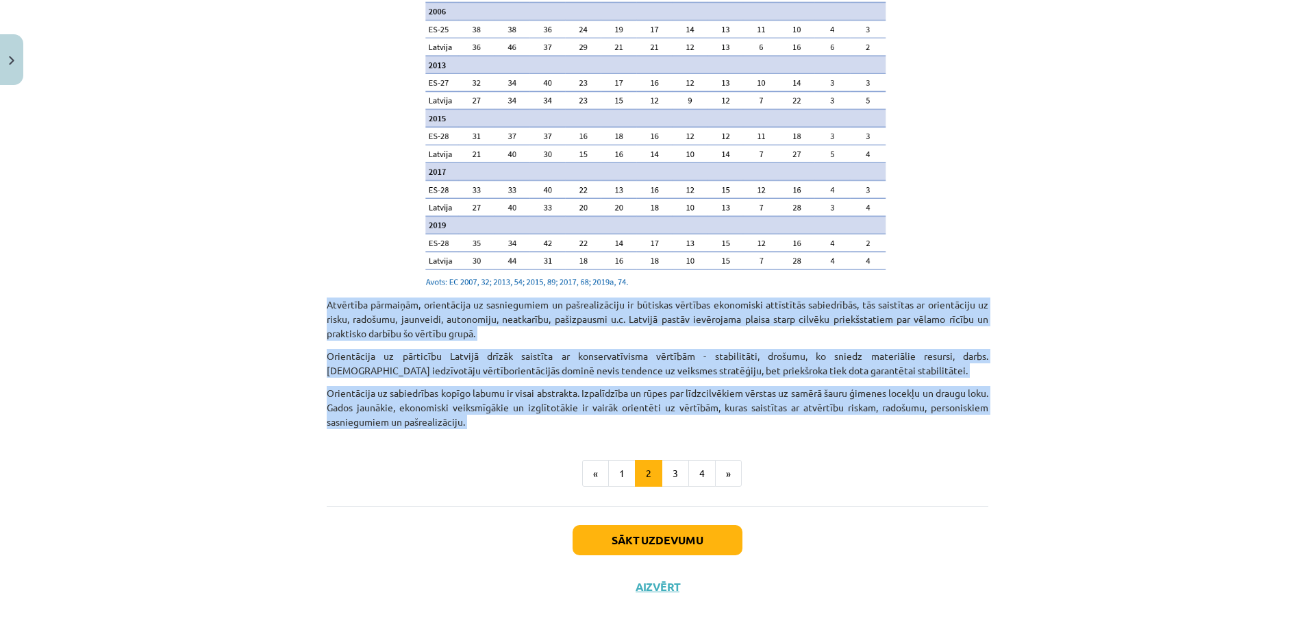
drag, startPoint x: 323, startPoint y: 289, endPoint x: 420, endPoint y: 337, distance: 107.9
click at [1133, 405] on div "Mācību tēma: Sociālo zinātņu ii - 12. klases 1. ieskaites mācību materiāls #6 4…" at bounding box center [657, 315] width 1315 height 630
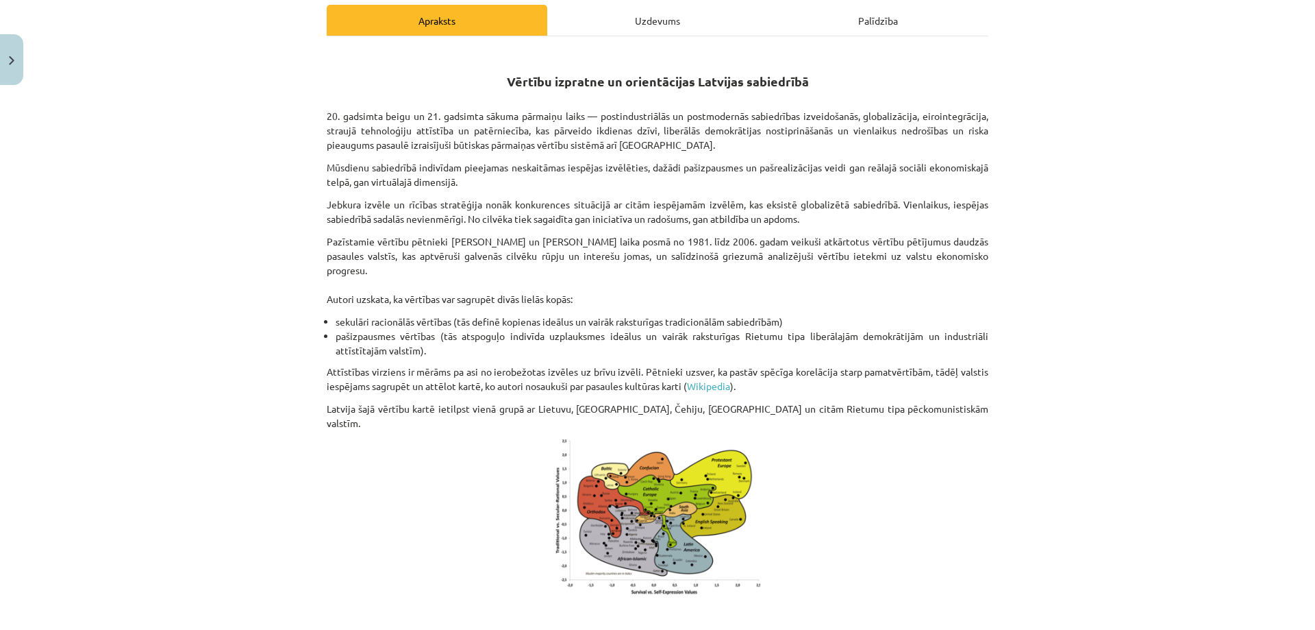
scroll to position [206, 0]
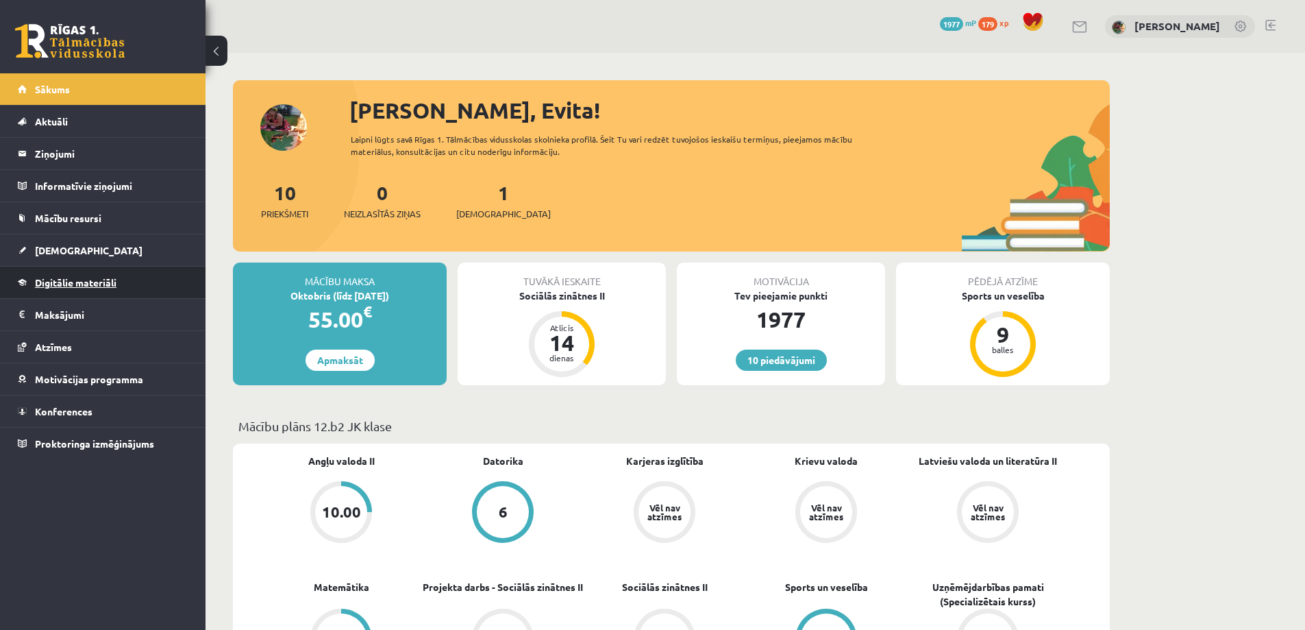
click at [77, 282] on span "Digitālie materiāli" at bounding box center [76, 282] width 82 height 12
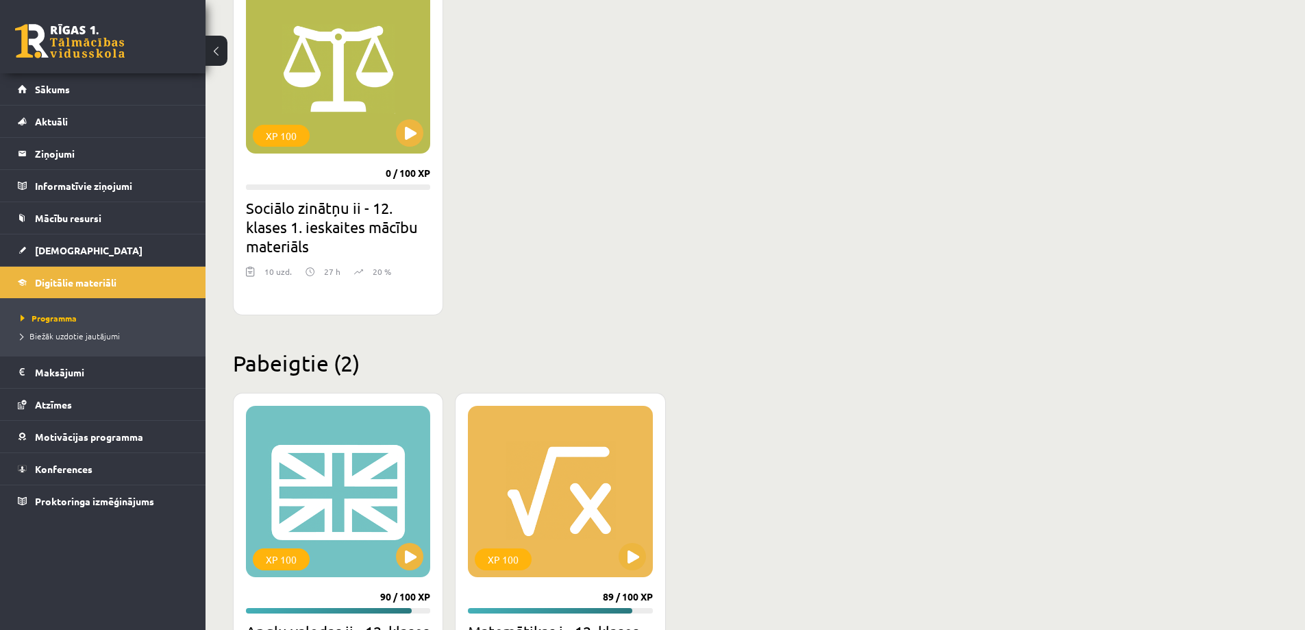
scroll to position [1248, 0]
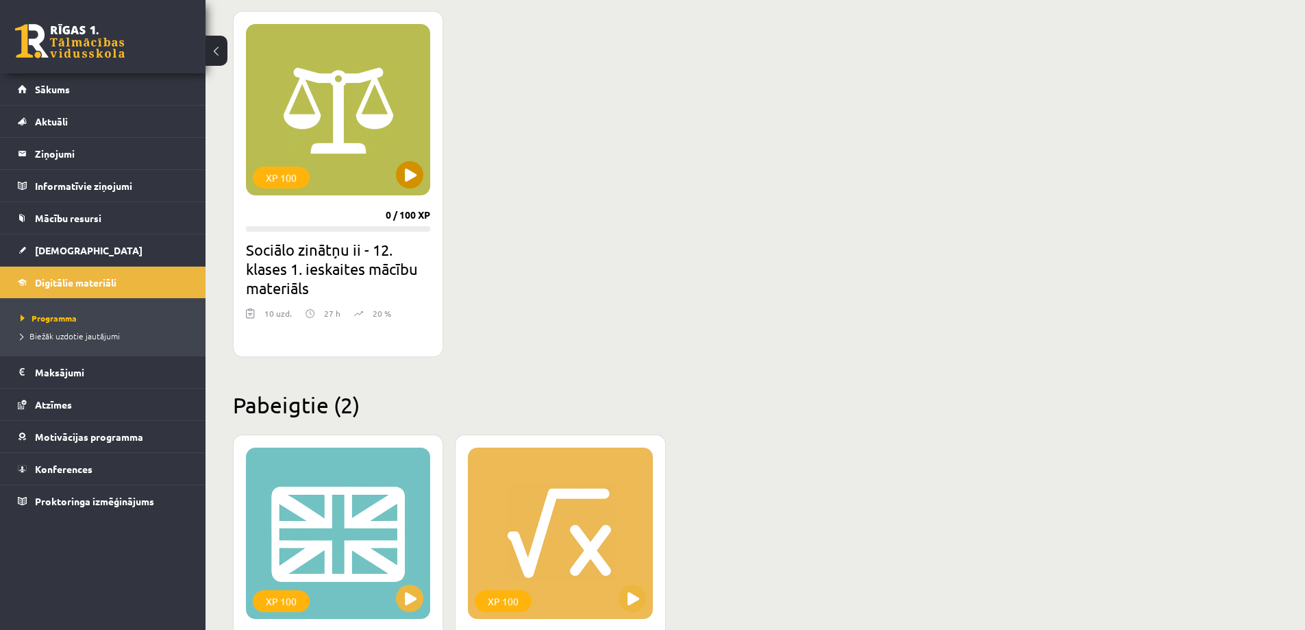
click at [284, 181] on div "XP 100" at bounding box center [281, 177] width 57 height 22
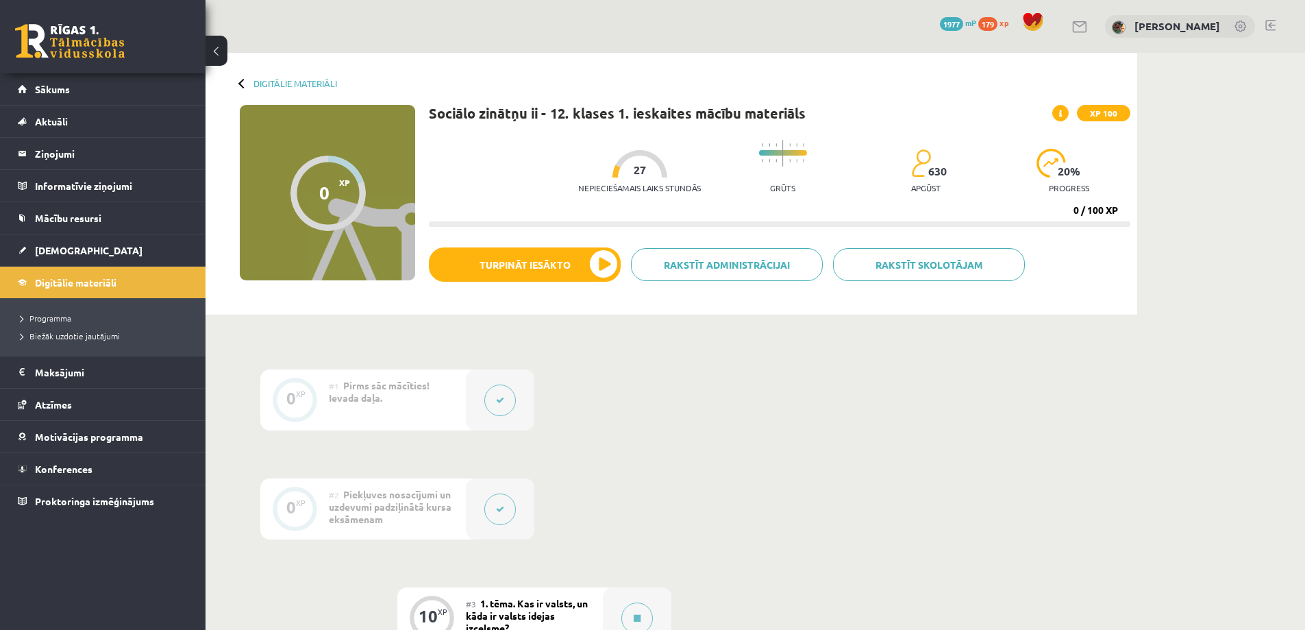
click at [339, 169] on div at bounding box center [328, 193] width 75 height 75
drag, startPoint x: 338, startPoint y: 180, endPoint x: 285, endPoint y: 197, distance: 56.1
click at [285, 197] on div "0 XP XP 100" at bounding box center [327, 192] width 175 height 175
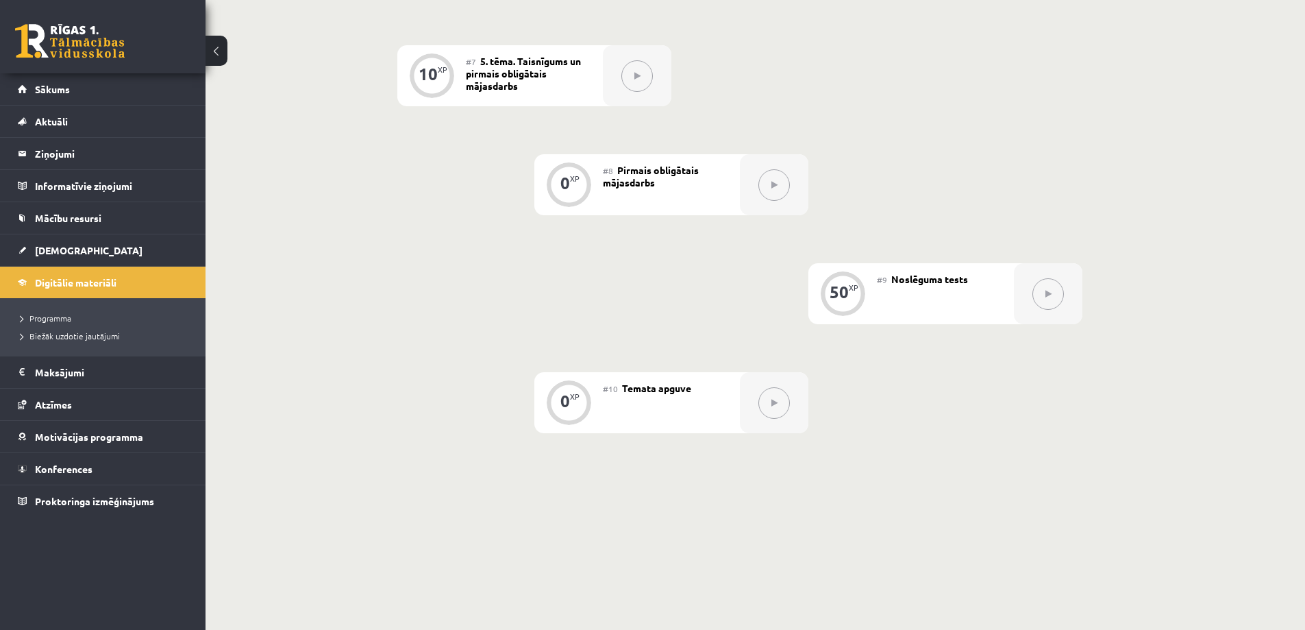
scroll to position [747, 0]
